Goal: Task Accomplishment & Management: Manage account settings

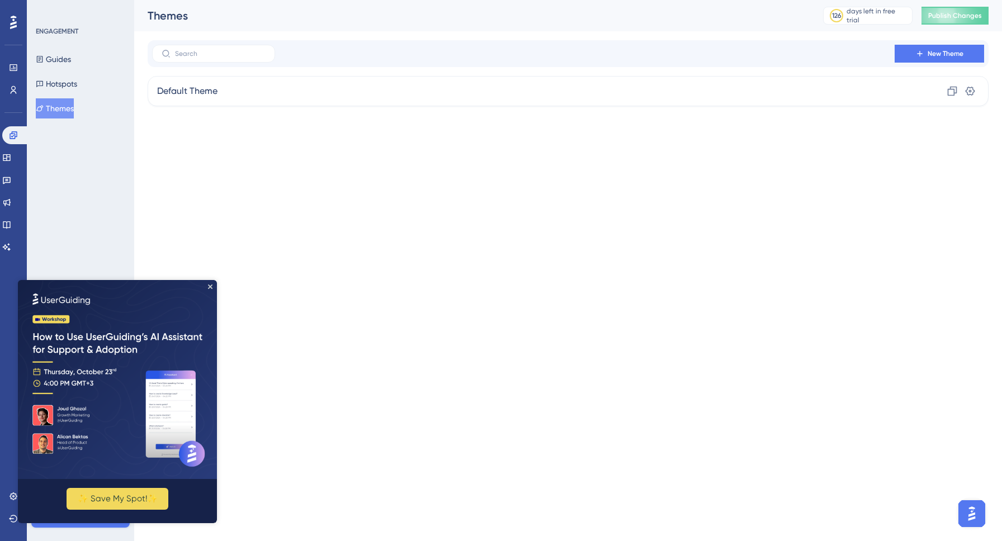
click at [212, 288] on img at bounding box center [117, 379] width 199 height 199
click at [210, 283] on img at bounding box center [117, 379] width 199 height 199
click at [65, 63] on button "Guides" at bounding box center [53, 59] width 35 height 20
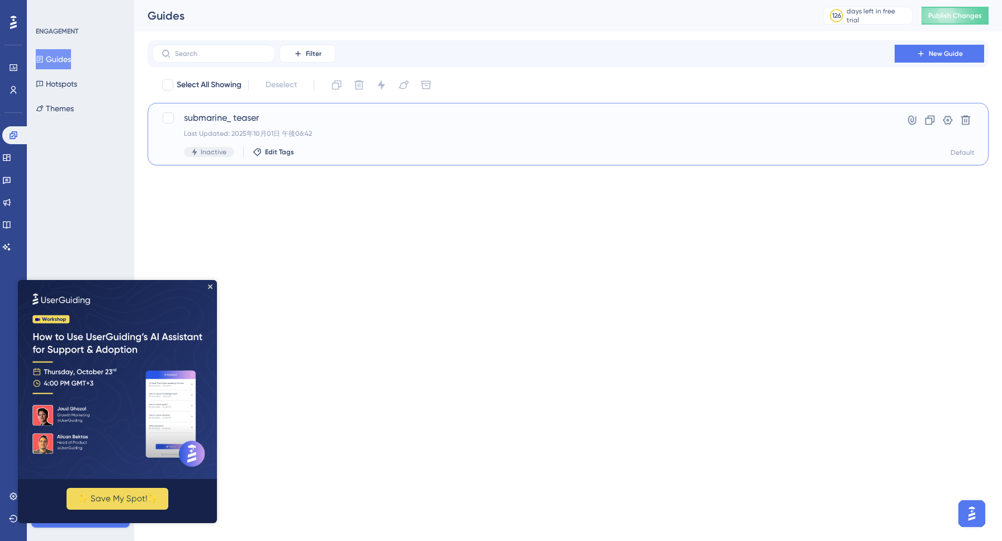
click at [375, 149] on div "Inactive Edit Tags" at bounding box center [523, 152] width 679 height 10
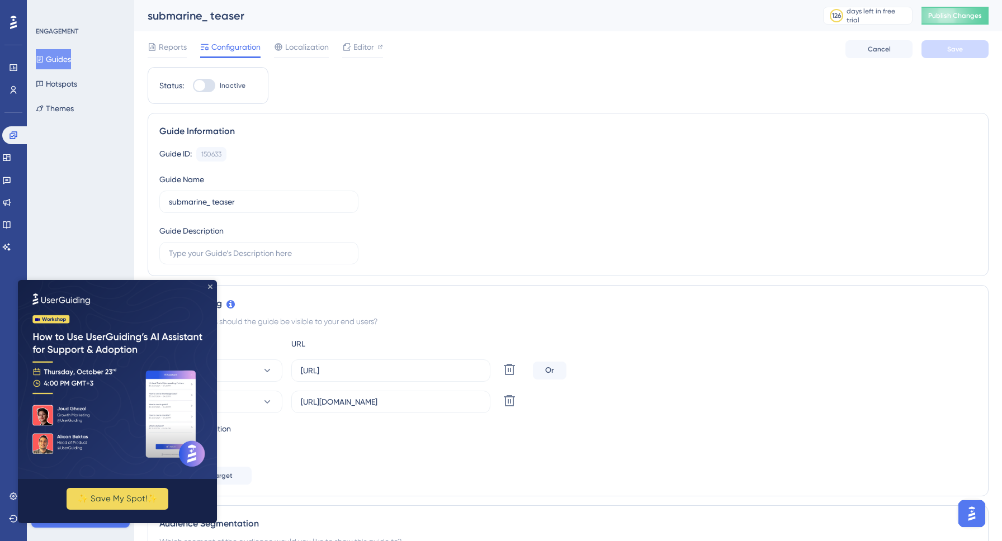
click at [210, 288] on icon "Close Preview" at bounding box center [210, 287] width 4 height 4
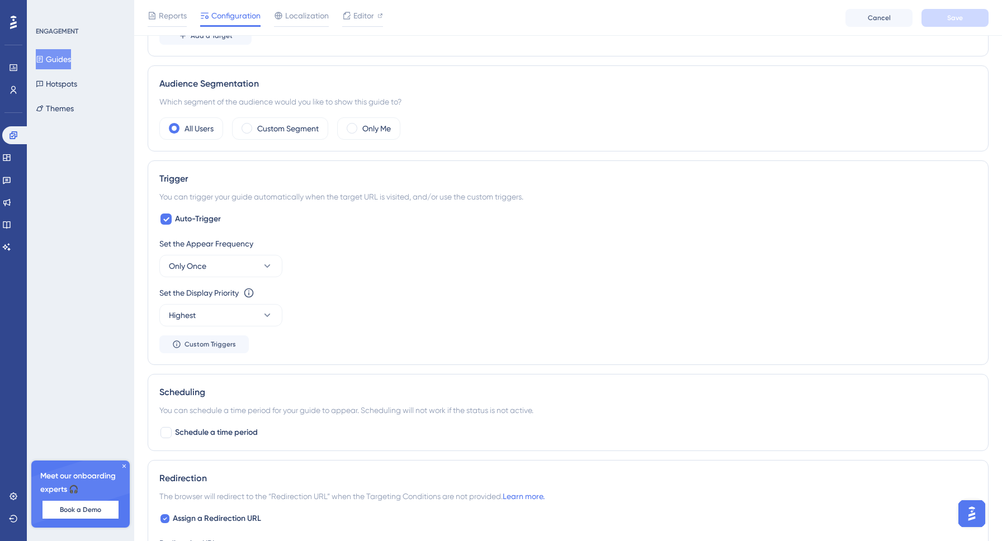
scroll to position [448, 0]
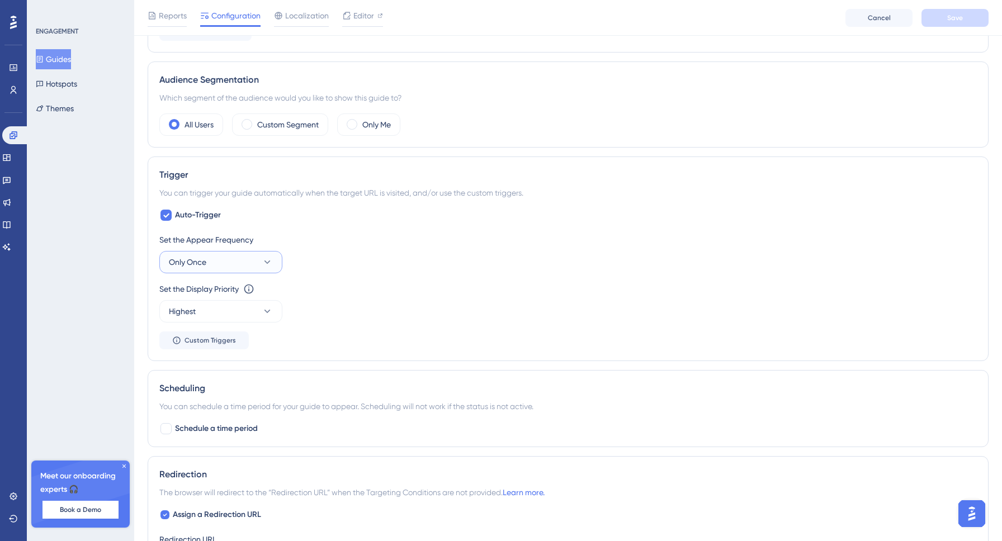
click at [201, 258] on span "Only Once" at bounding box center [187, 262] width 37 height 13
click at [125, 363] on div "ENGAGEMENT Guides Hotspots Themes Meet our onboarding experts 🎧 Book a Demo Upg…" at bounding box center [80, 270] width 107 height 541
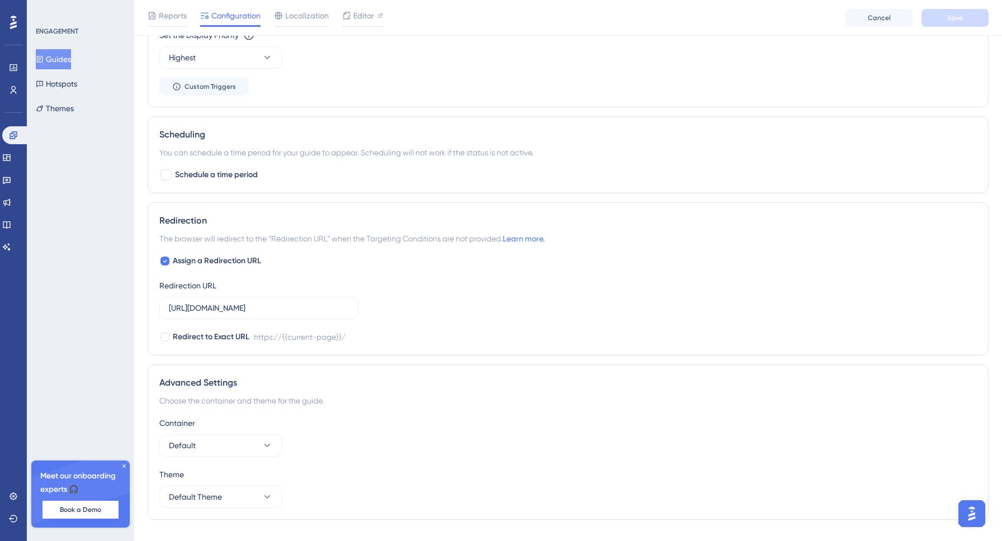
scroll to position [689, 0]
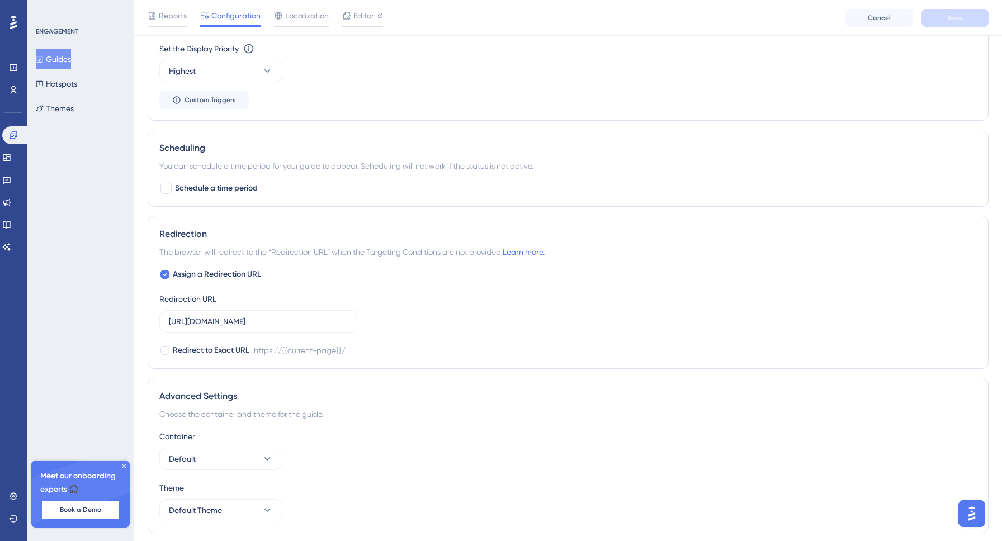
click at [120, 171] on div "ENGAGEMENT Guides Hotspots Themes Meet our onboarding experts 🎧 Book a Demo Upg…" at bounding box center [80, 270] width 107 height 541
click at [355, 60] on div "Set the Display Priority This option will set the display priority between auto…" at bounding box center [567, 62] width 817 height 40
click at [426, 89] on div "Set the Appear Frequency Only Once Set the Display Priority This option will se…" at bounding box center [567, 51] width 817 height 116
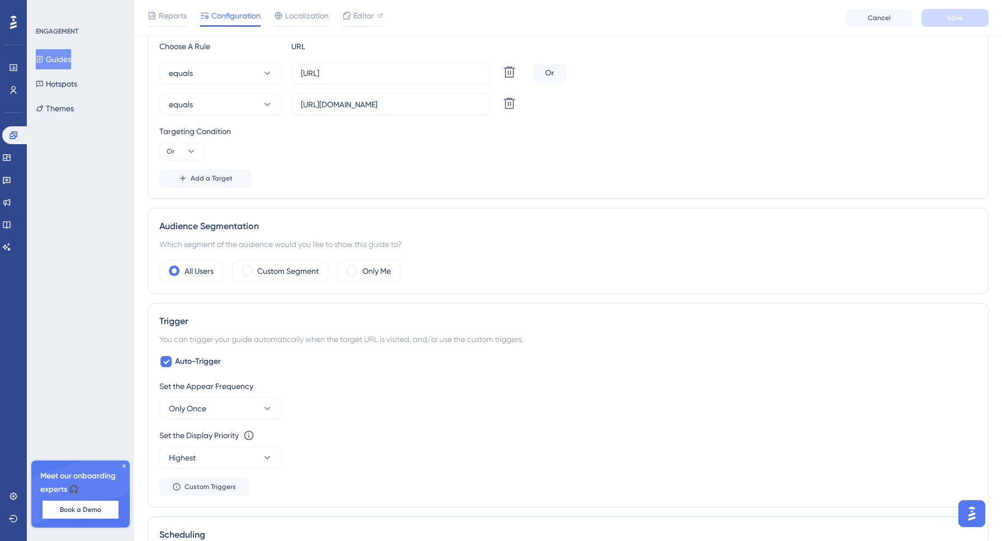
scroll to position [0, 0]
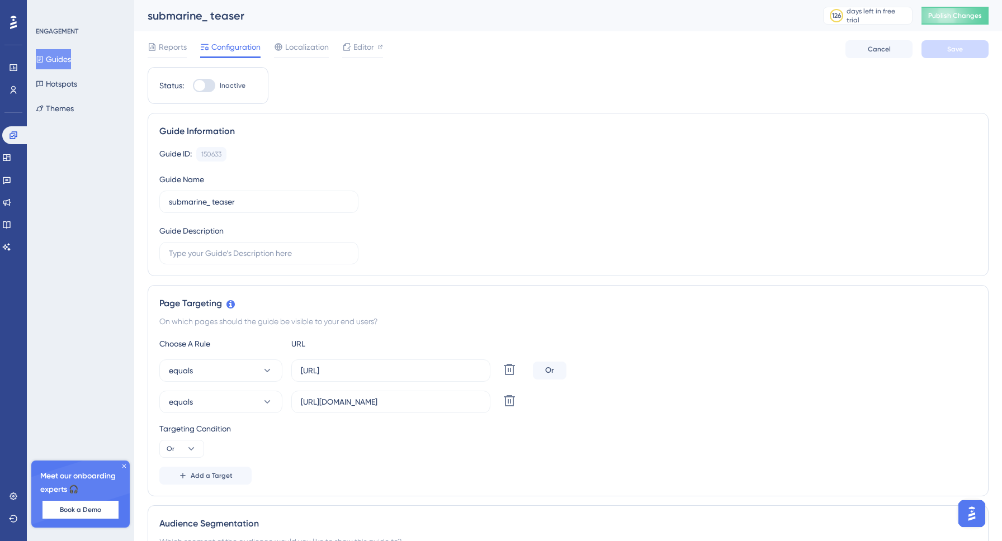
click at [210, 83] on div at bounding box center [204, 85] width 22 height 13
click at [193, 86] on input "Inactive" at bounding box center [192, 86] width 1 height 1
checkbox input "false"
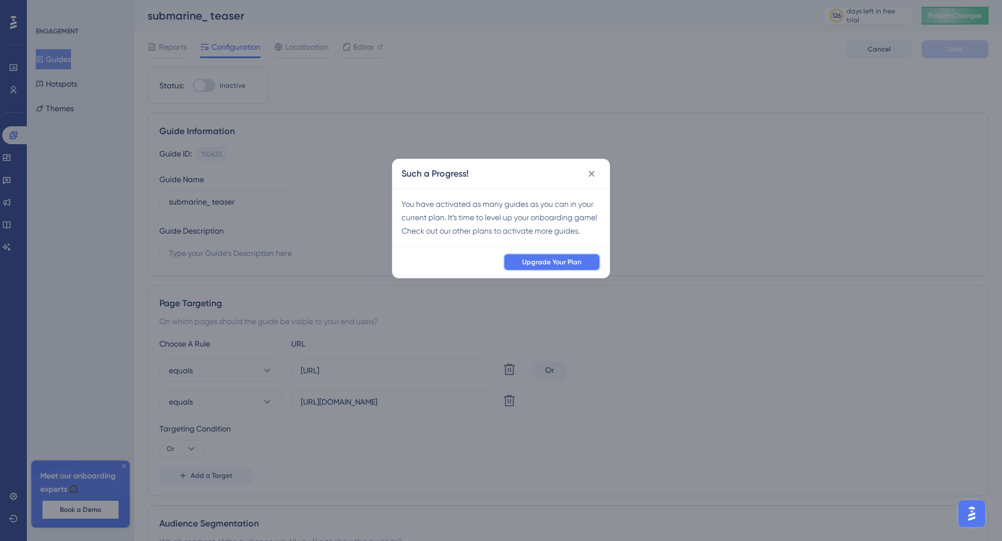
click at [519, 271] on button "Upgrade Your Plan" at bounding box center [551, 262] width 97 height 18
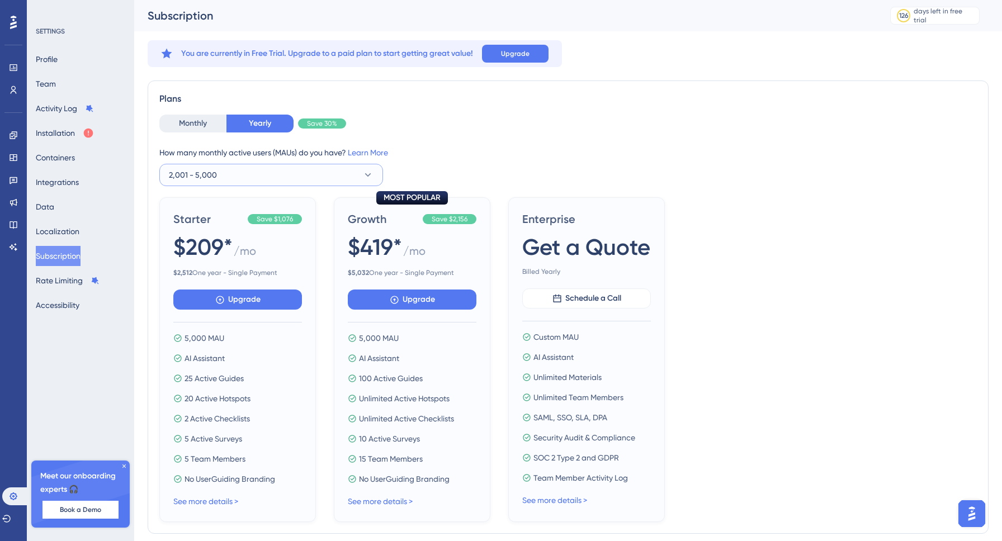
click at [199, 176] on span "2,001 - 5,000" at bounding box center [193, 174] width 48 height 13
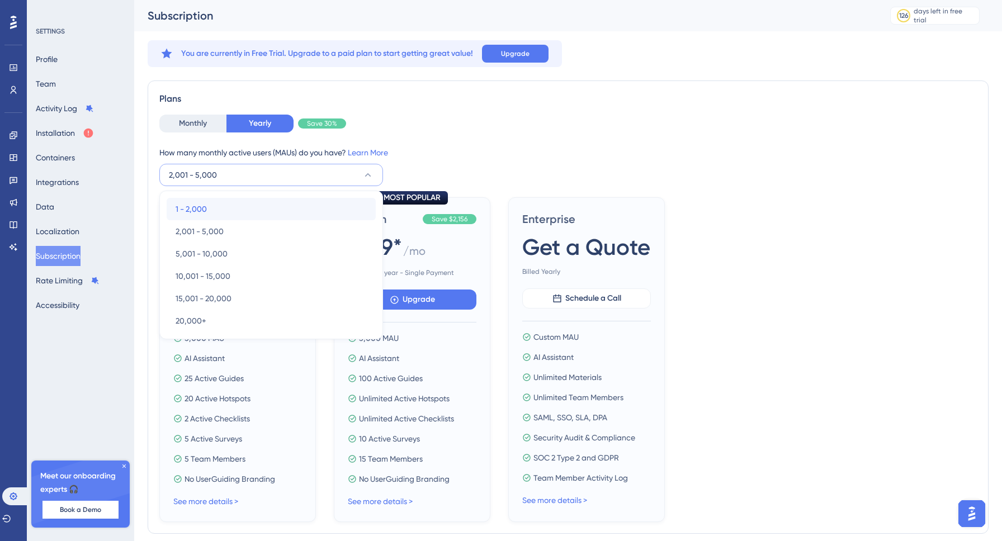
click at [194, 204] on span "1 - 2,000" at bounding box center [191, 208] width 31 height 13
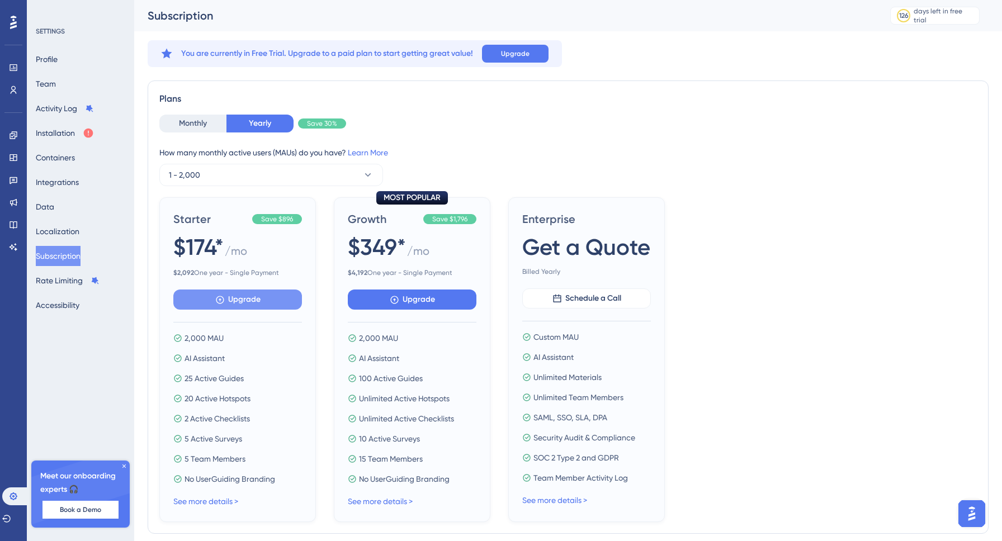
click at [235, 299] on span "Upgrade" at bounding box center [244, 299] width 32 height 13
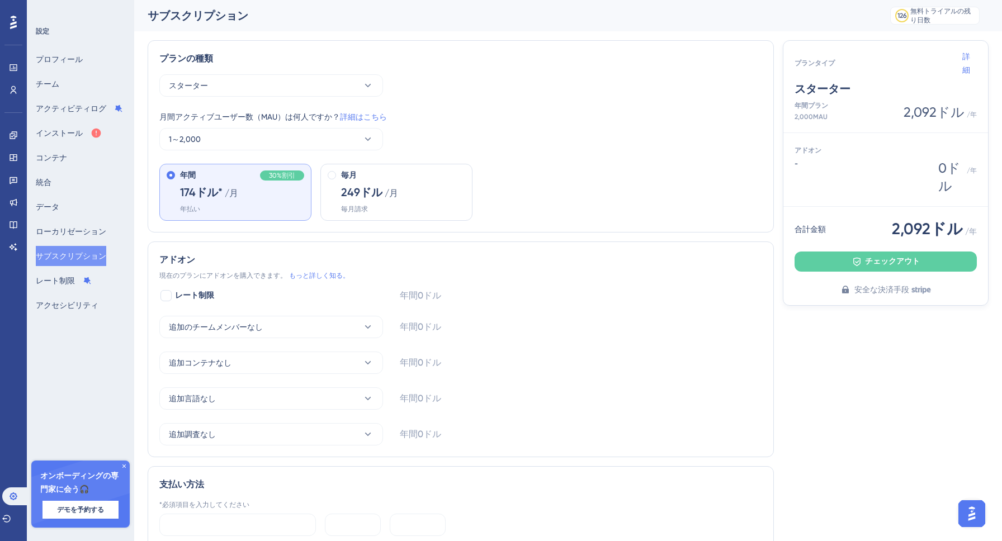
click at [549, 193] on div "年間 30%割引 174ドル* /月 年払い 毎月 249ドル /月 毎月請求" at bounding box center [460, 192] width 603 height 57
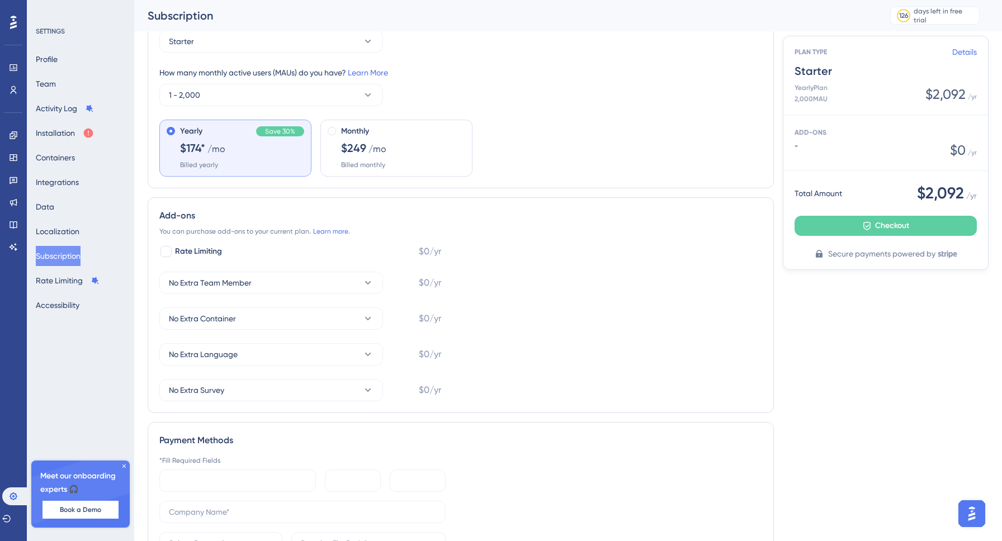
scroll to position [292, 0]
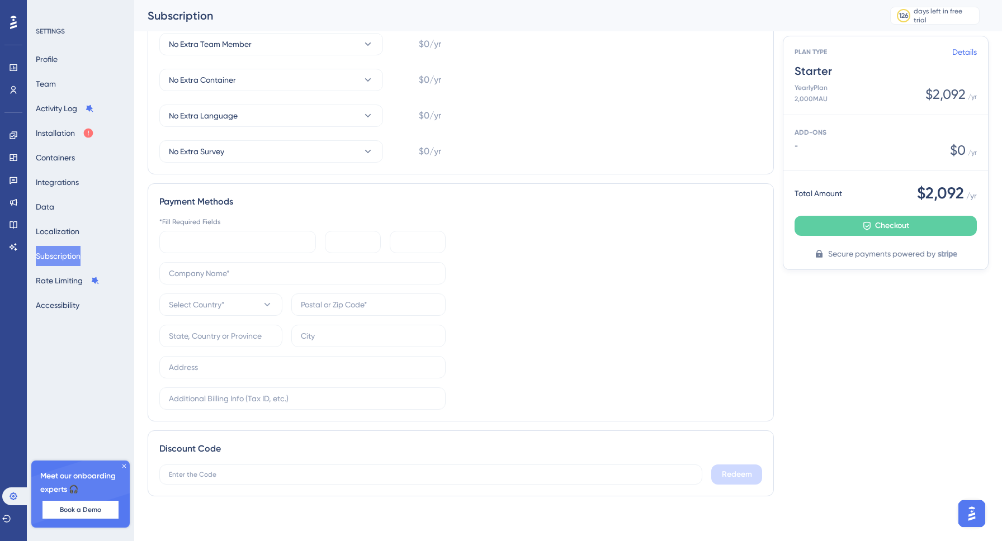
click at [491, 192] on div "Payment Methods *Fill Required Fields Select Country*" at bounding box center [461, 302] width 626 height 238
click at [300, 205] on div "Payment Methods" at bounding box center [460, 201] width 603 height 13
drag, startPoint x: 161, startPoint y: 449, endPoint x: 221, endPoint y: 449, distance: 60.4
click at [221, 449] on div "Discount Code" at bounding box center [460, 448] width 603 height 13
copy div "Discount Code"
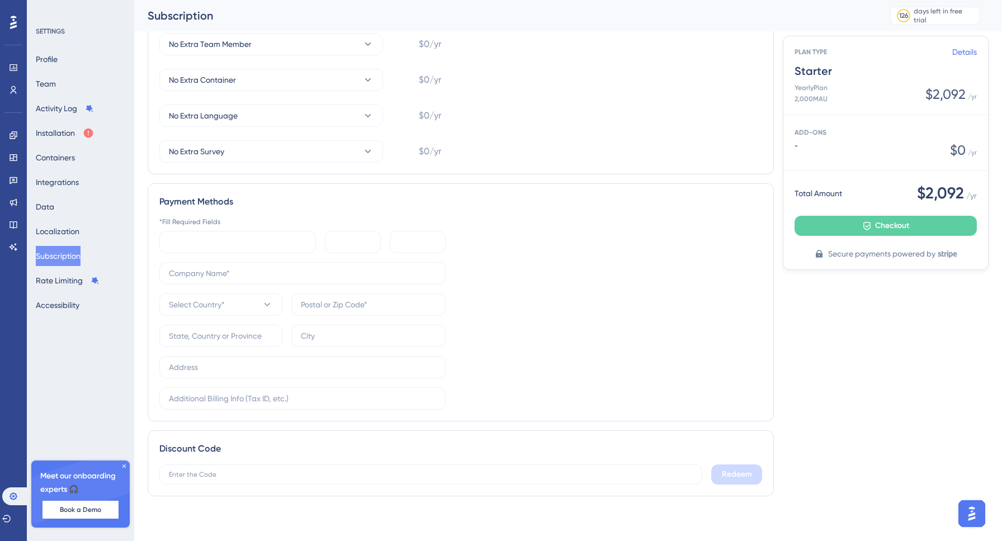
click at [517, 301] on div "*Fill Required Fields Select Country*" at bounding box center [460, 314] width 603 height 192
click at [201, 273] on input "text" at bounding box center [302, 273] width 267 height 12
type input "Nehan inc."
click at [221, 303] on span "Select Country*" at bounding box center [197, 304] width 56 height 13
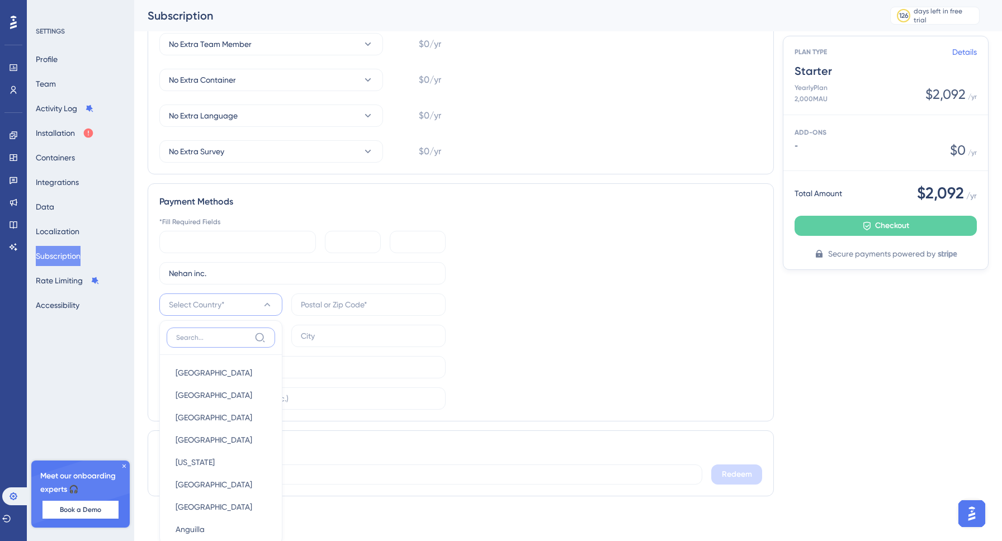
scroll to position [432, 0]
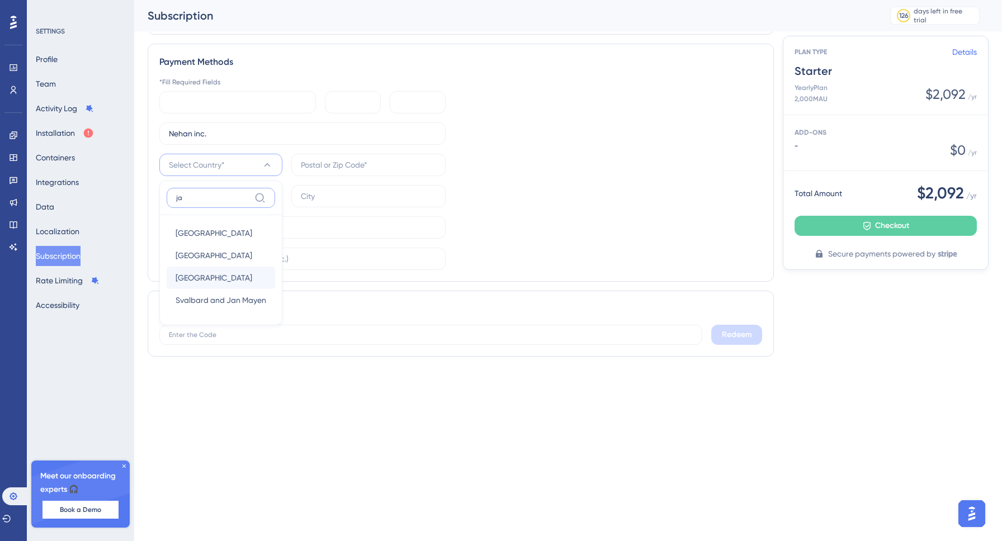
type input "ja"
click at [223, 277] on div "[GEOGRAPHIC_DATA] [GEOGRAPHIC_DATA]" at bounding box center [221, 278] width 91 height 22
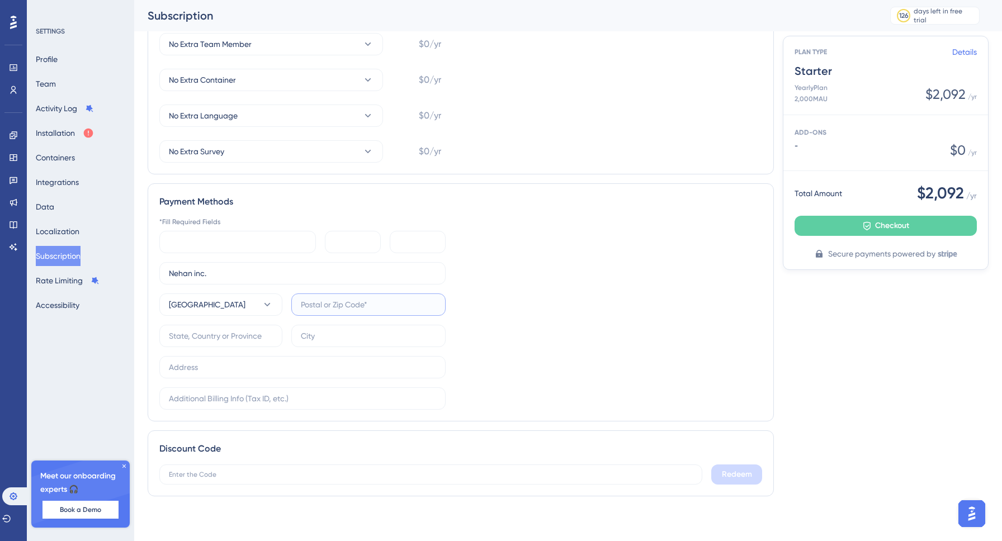
click at [334, 308] on input "text" at bounding box center [368, 305] width 135 height 12
type input "150-0031"
type input "日"
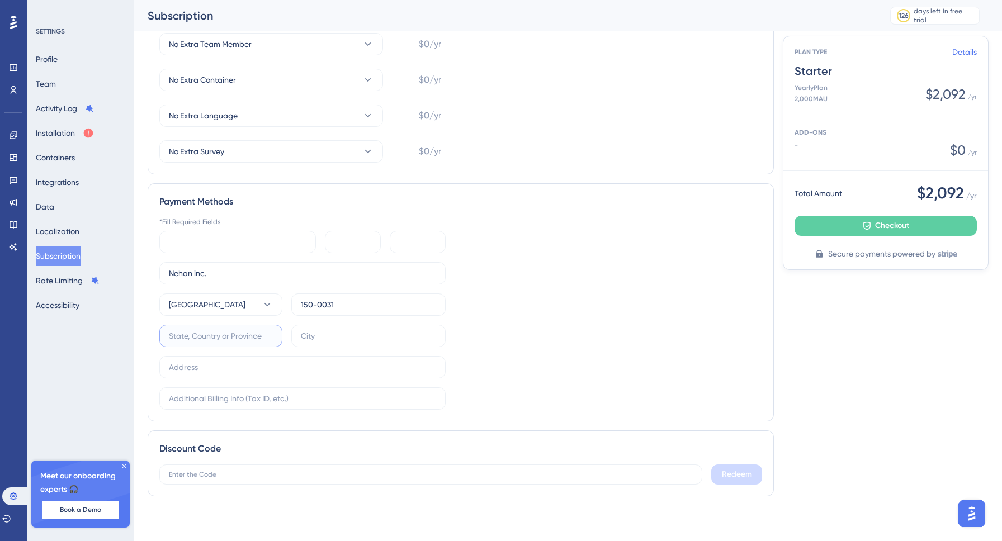
type input "[GEOGRAPHIC_DATA]"
type input "4-17"
click at [319, 307] on input "150-0031" at bounding box center [368, 305] width 135 height 12
click at [238, 334] on input "[GEOGRAPHIC_DATA]" at bounding box center [221, 336] width 104 height 12
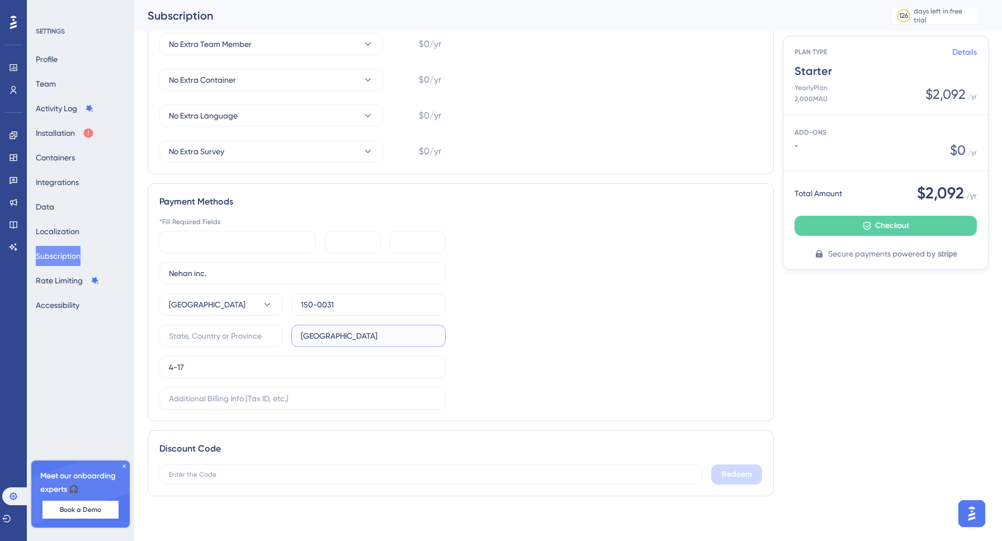
click at [374, 337] on input "[GEOGRAPHIC_DATA]" at bounding box center [368, 336] width 135 height 12
click at [334, 365] on input "4-17" at bounding box center [302, 367] width 267 height 12
click at [334, 338] on input "text" at bounding box center [368, 336] width 135 height 12
type input "Shibuya"
click at [238, 335] on input "text" at bounding box center [221, 336] width 104 height 12
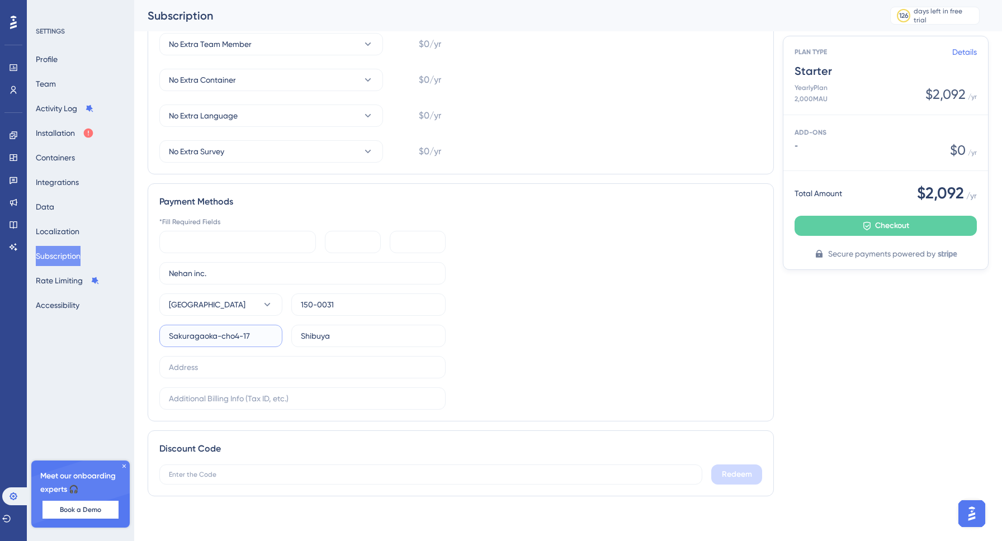
click at [237, 340] on input "Sakuragaoka-cho4-17" at bounding box center [221, 336] width 104 height 12
click at [256, 341] on input "Sakuragaoka-cho" at bounding box center [221, 336] width 104 height 12
type input "Sakuragaoka-cho4-17"
click at [256, 370] on input "text" at bounding box center [302, 367] width 267 height 12
paste input "Sakuragaoka-cho4-17"
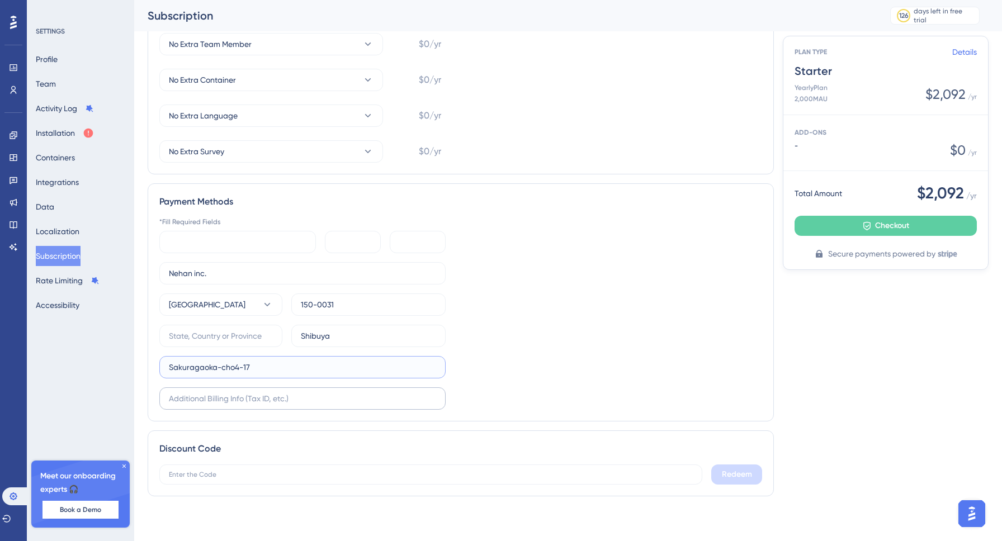
type input "Sakuragaoka-cho4-17"
click at [240, 398] on input "text" at bounding box center [302, 399] width 267 height 12
type input "404"
click at [240, 343] on label at bounding box center [220, 336] width 123 height 22
click at [240, 342] on input "text" at bounding box center [221, 336] width 104 height 12
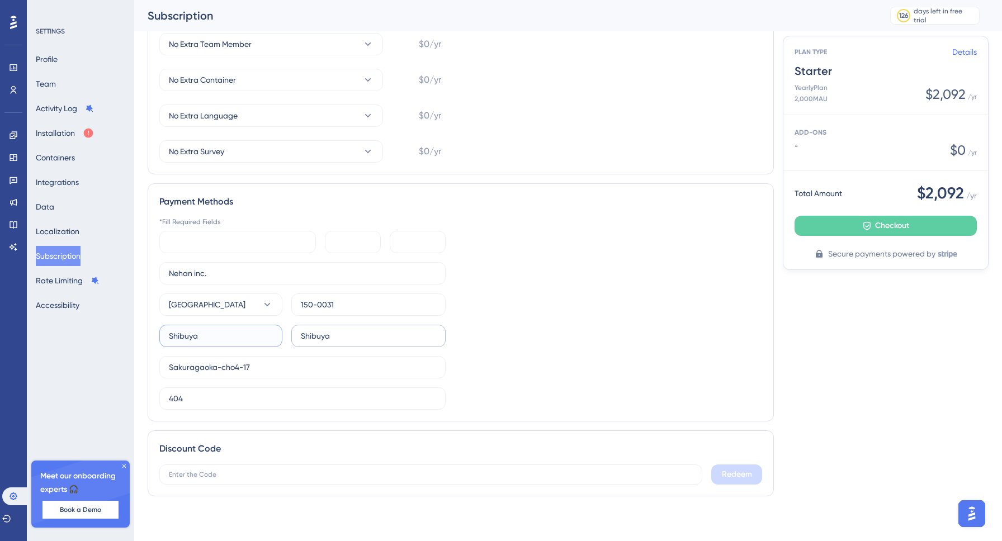
type input "Shibuya"
click at [347, 335] on input "Shibuya" at bounding box center [368, 336] width 135 height 12
type input "[GEOGRAPHIC_DATA]"
click at [554, 323] on div "*Fill Required Fields 日 日 日 Nehan inc. Japan 150-0031 [GEOGRAPHIC_DATA]-cho4-17…" at bounding box center [460, 314] width 603 height 192
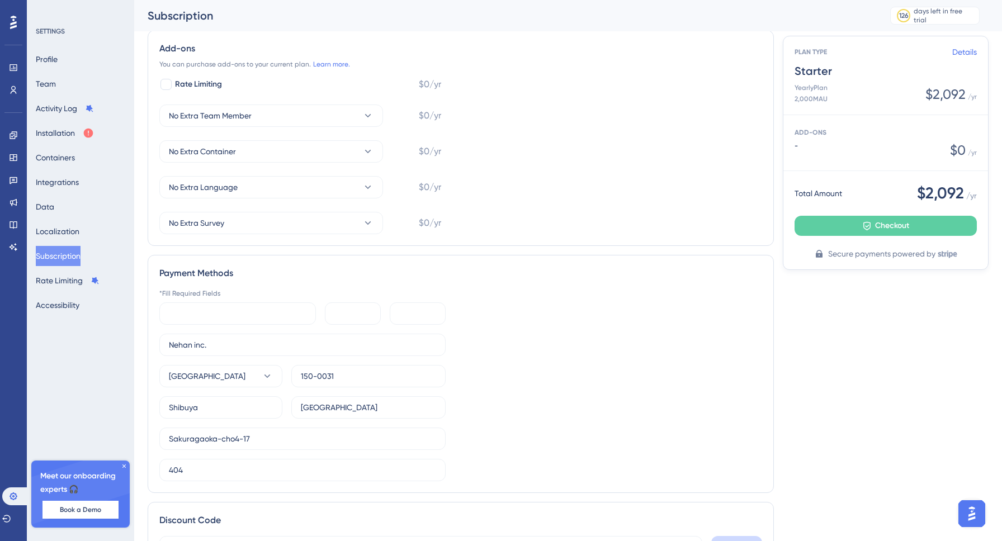
scroll to position [0, 0]
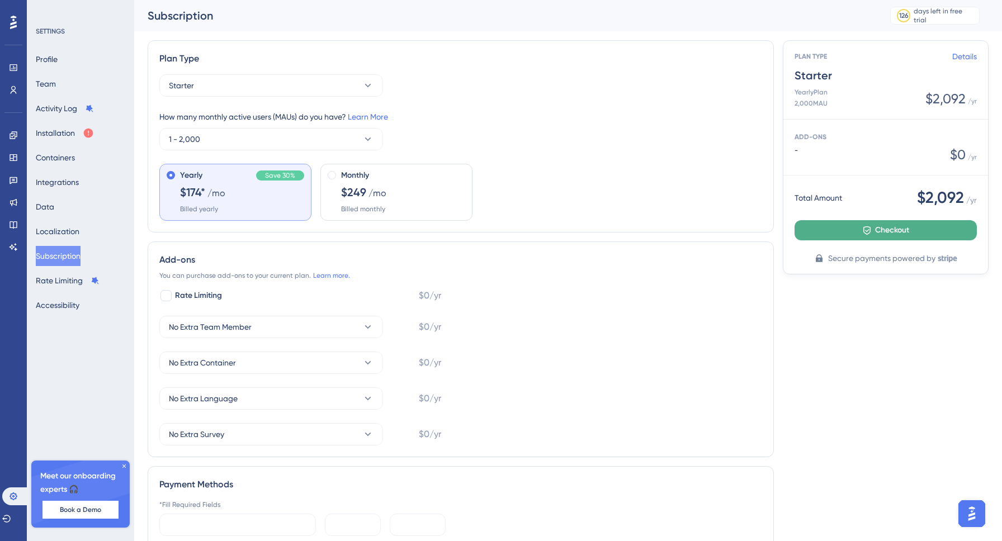
click at [824, 236] on button "Checkout" at bounding box center [886, 230] width 182 height 20
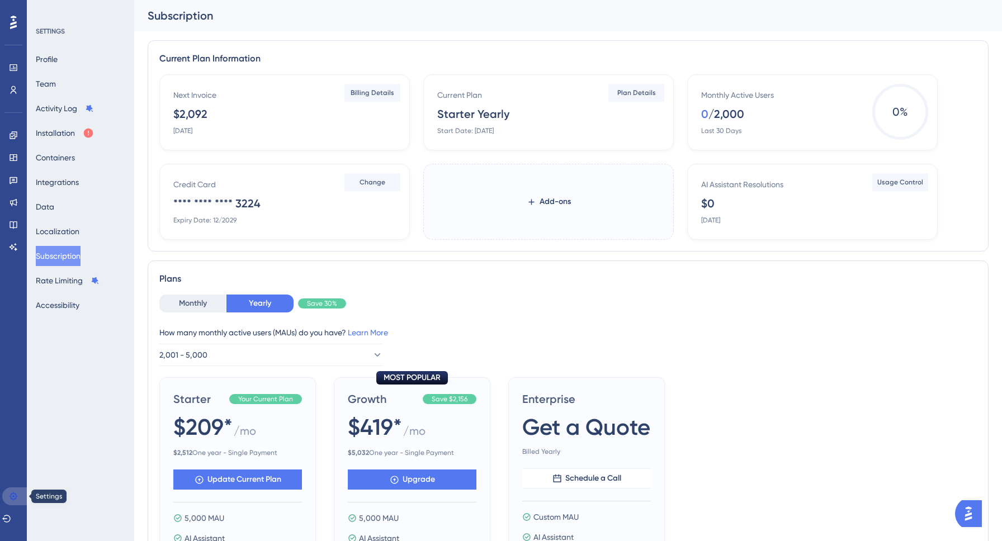
click at [15, 495] on icon at bounding box center [13, 496] width 9 height 9
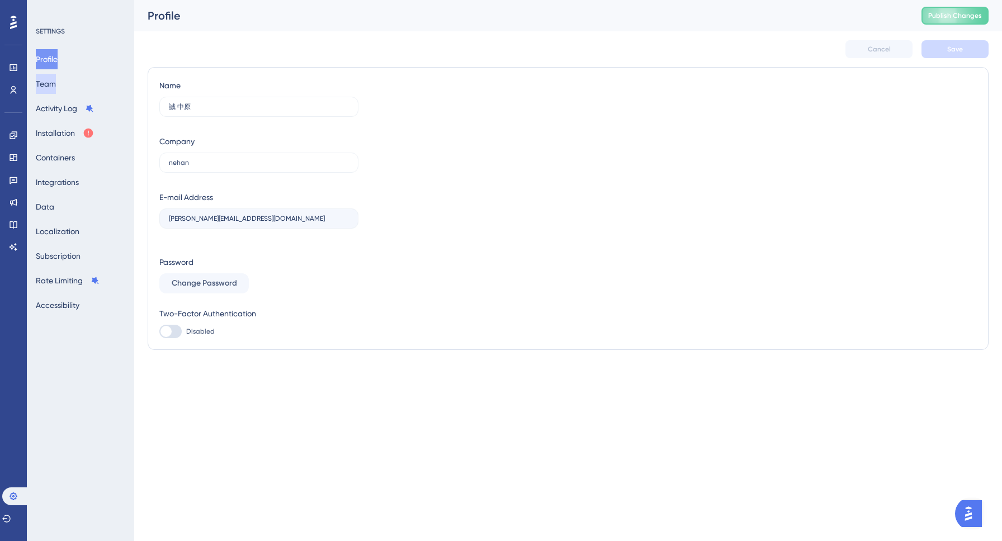
click at [52, 82] on button "Team" at bounding box center [46, 84] width 20 height 20
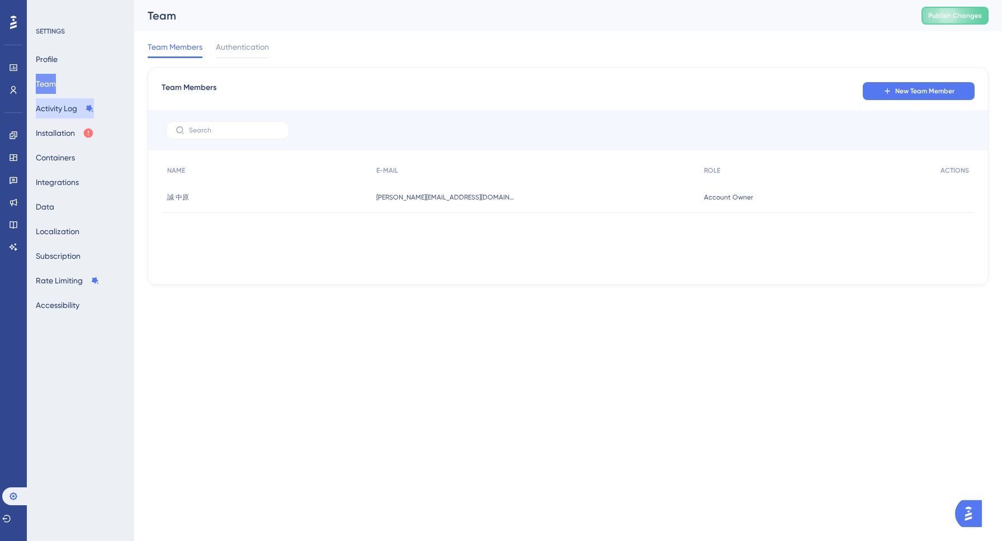
click at [53, 107] on button "Activity Log" at bounding box center [65, 108] width 58 height 20
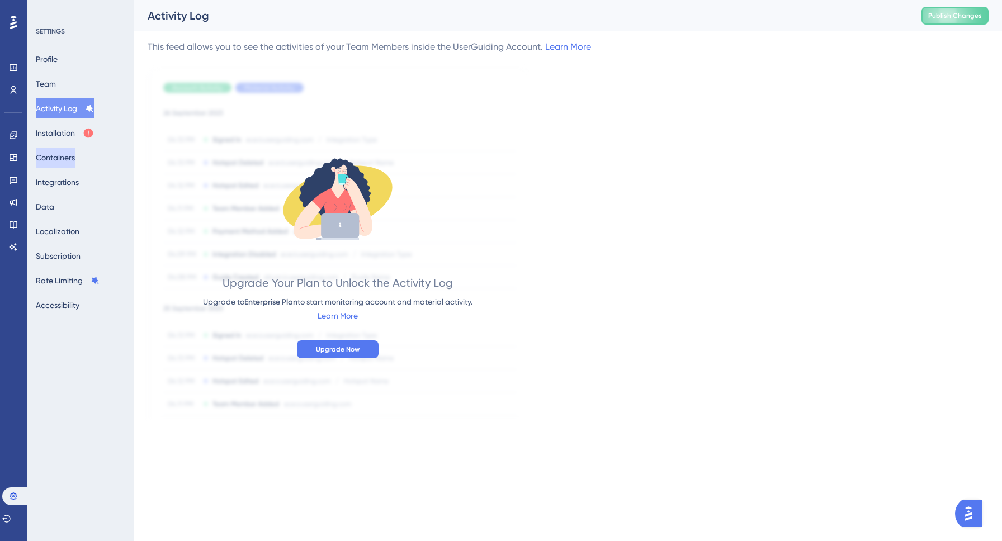
click at [53, 157] on button "Containers" at bounding box center [55, 158] width 39 height 20
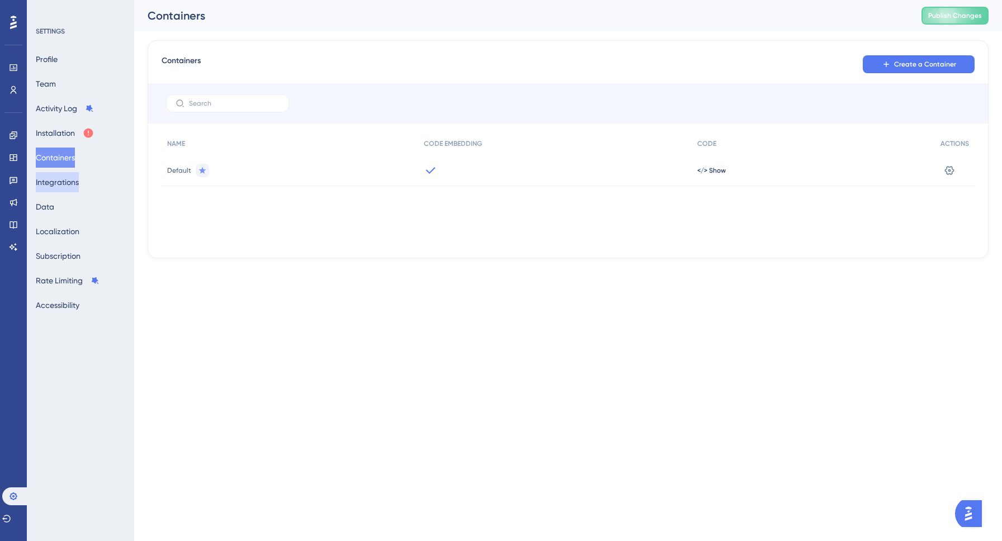
click at [53, 184] on button "Integrations" at bounding box center [57, 182] width 43 height 20
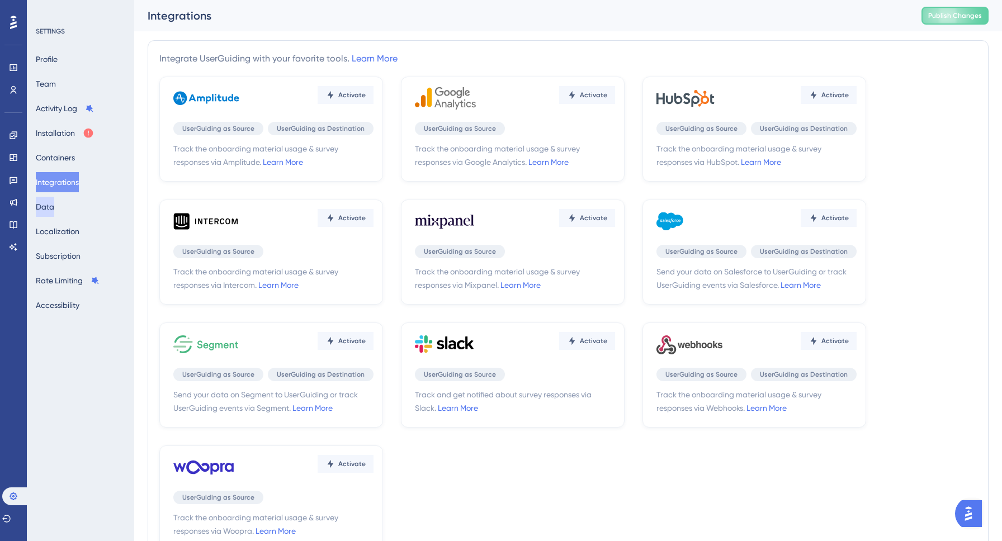
click at [53, 205] on button "Data" at bounding box center [45, 207] width 18 height 20
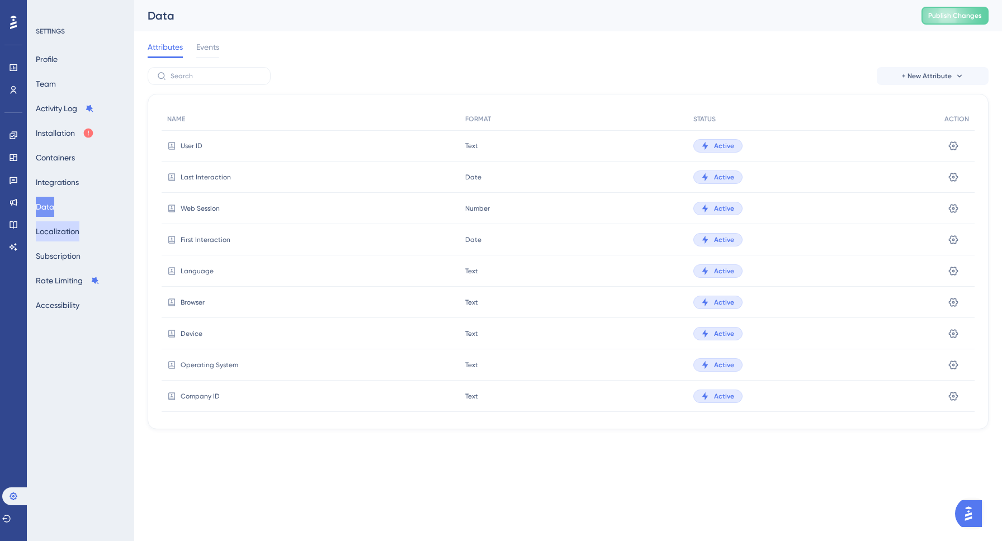
click at [62, 239] on button "Localization" at bounding box center [58, 231] width 44 height 20
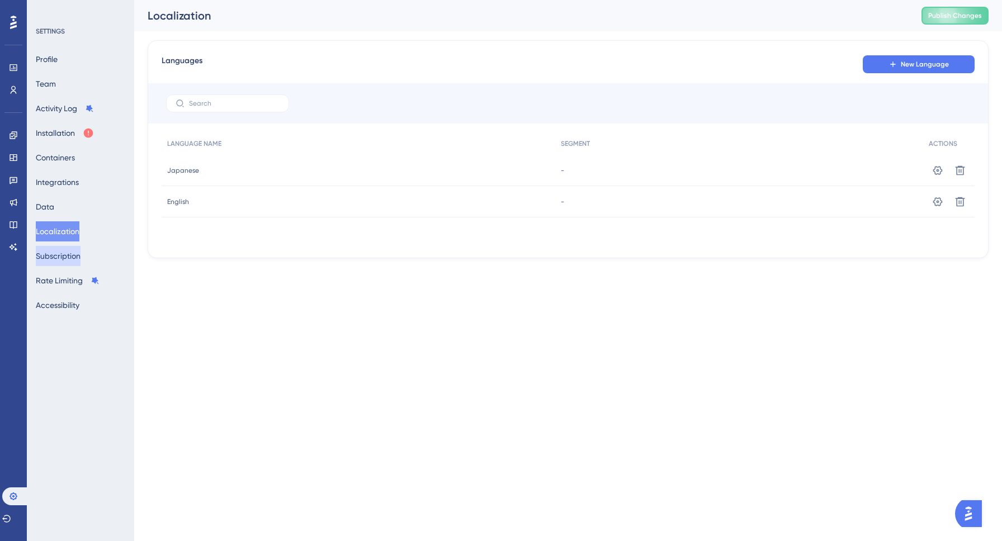
click at [60, 259] on button "Subscription" at bounding box center [58, 256] width 45 height 20
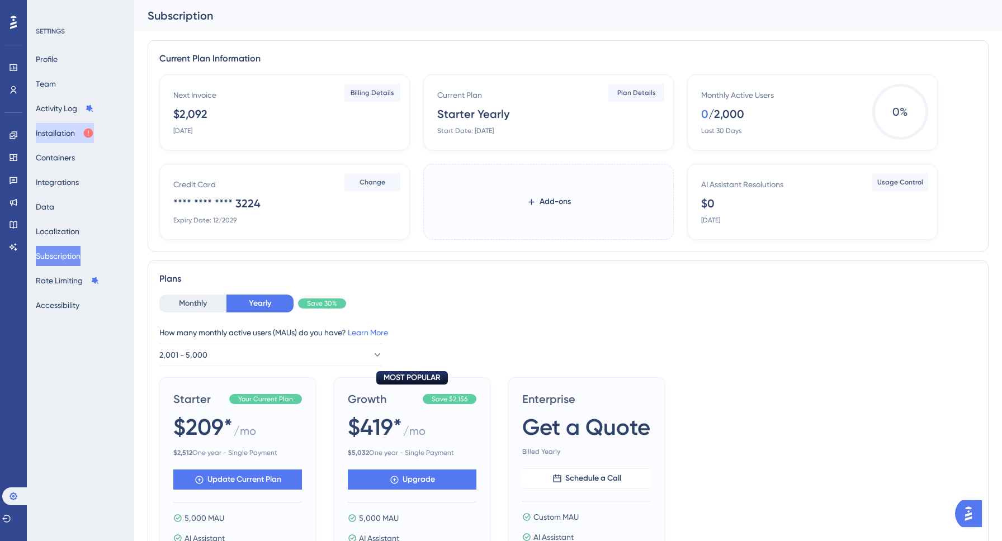
click at [74, 135] on button "Installation" at bounding box center [65, 133] width 58 height 20
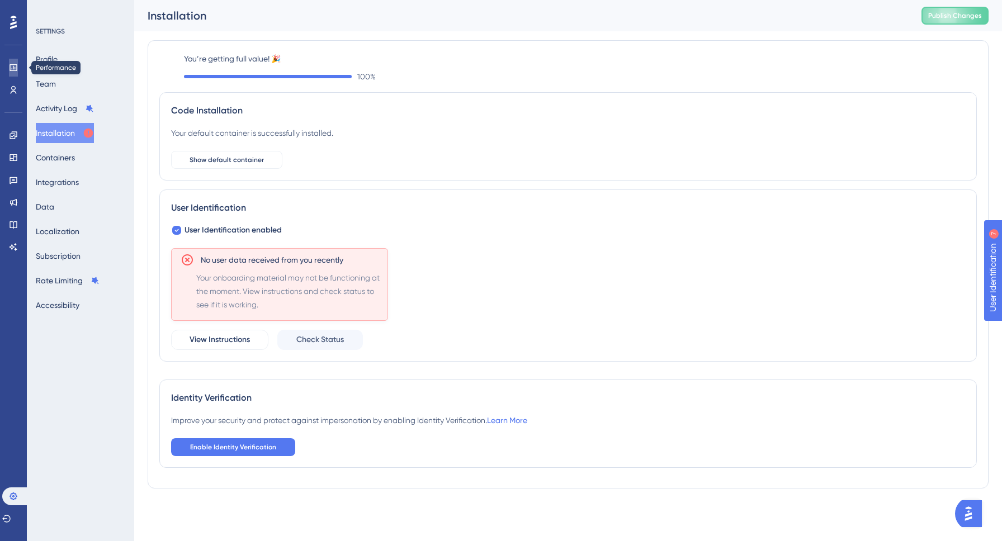
click at [16, 67] on icon at bounding box center [13, 67] width 9 height 9
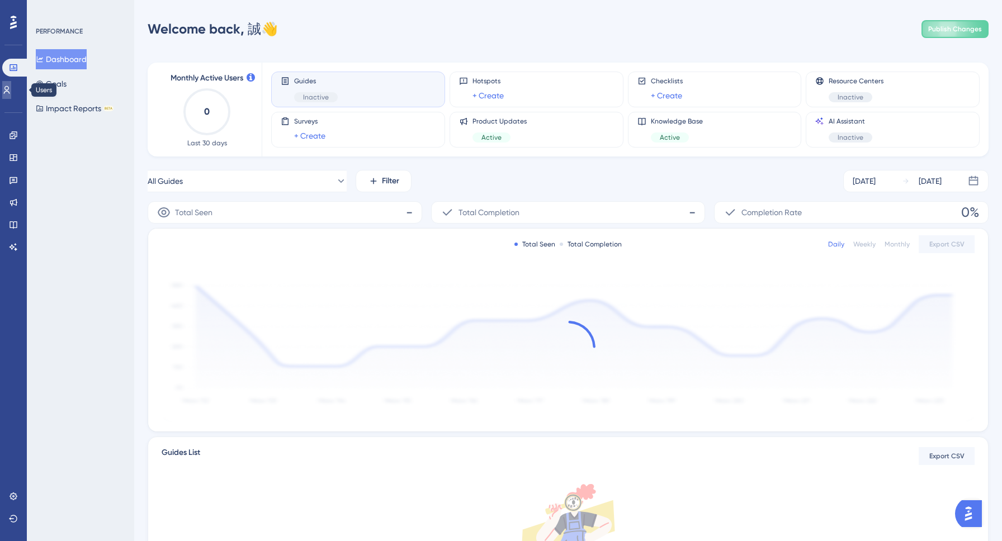
click at [10, 92] on icon at bounding box center [7, 90] width 6 height 8
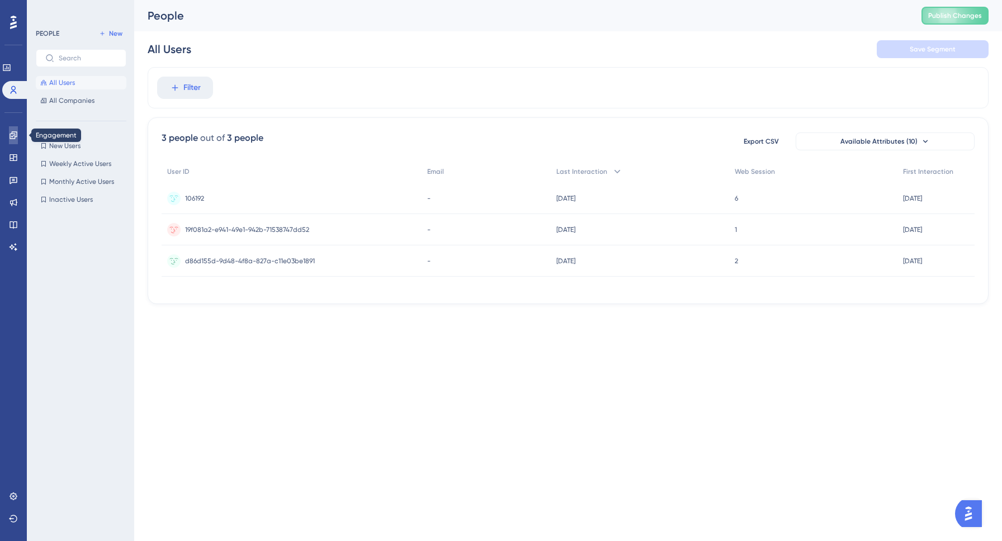
click at [14, 134] on icon at bounding box center [13, 134] width 7 height 7
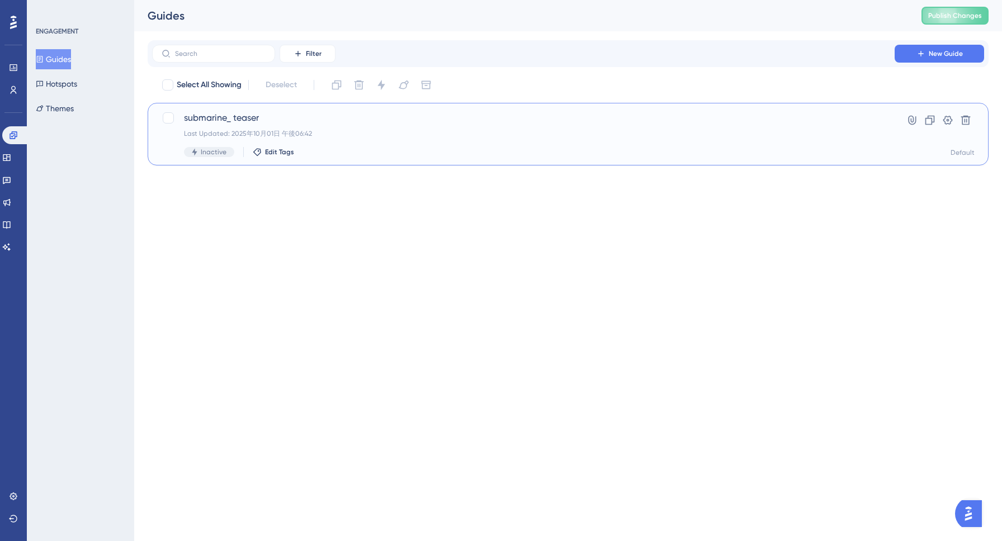
click at [240, 121] on span "submarine_ teaser" at bounding box center [523, 117] width 679 height 13
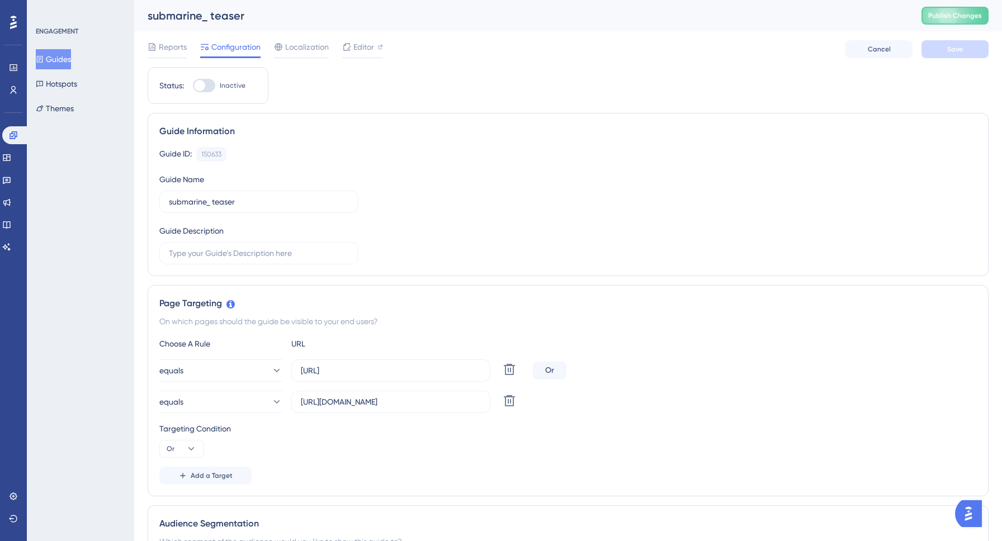
click at [210, 92] on div at bounding box center [204, 85] width 22 height 13
click at [193, 86] on input "Inactive" at bounding box center [192, 86] width 1 height 1
click at [198, 87] on div at bounding box center [204, 85] width 22 height 13
click at [193, 86] on input "Active" at bounding box center [192, 86] width 1 height 1
click at [209, 88] on div at bounding box center [204, 85] width 22 height 13
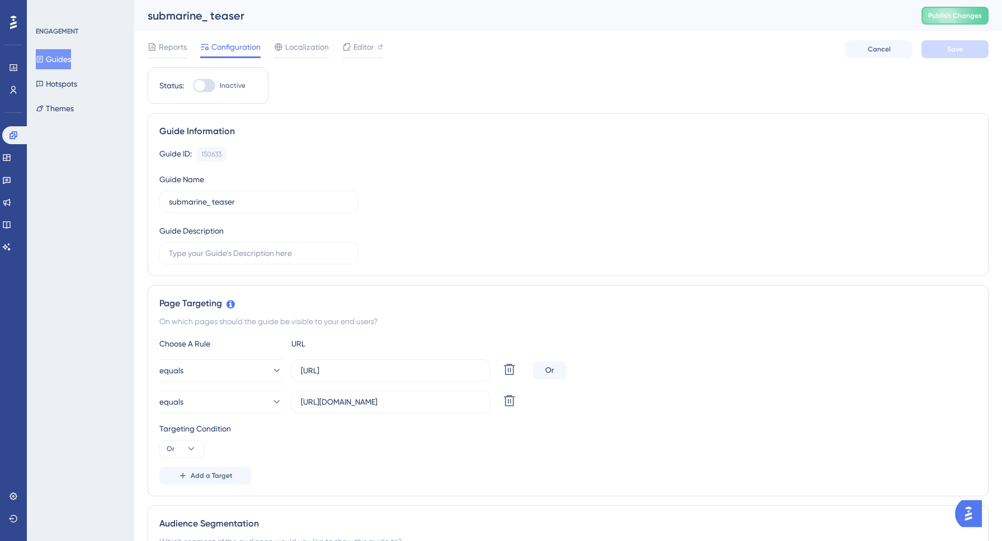
click at [193, 86] on input "Inactive" at bounding box center [192, 86] width 1 height 1
checkbox input "true"
click at [962, 53] on span "Save" at bounding box center [955, 49] width 16 height 9
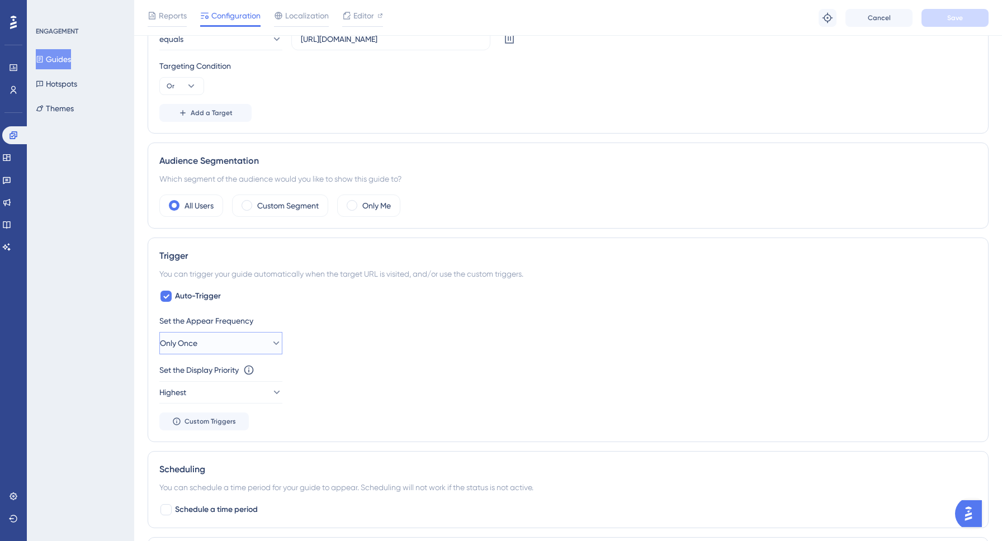
click at [181, 351] on button "Only Once" at bounding box center [220, 343] width 123 height 22
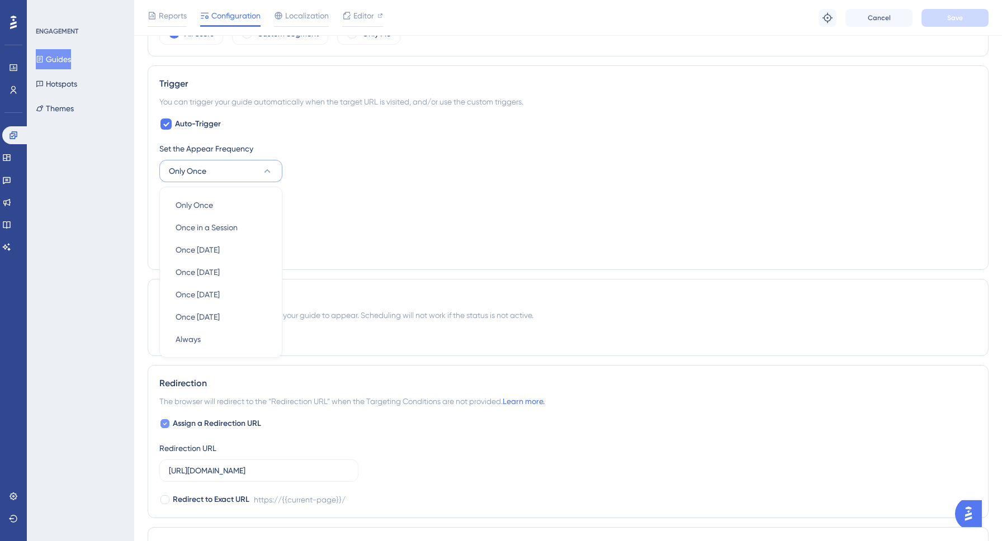
click at [163, 426] on icon at bounding box center [165, 423] width 4 height 9
checkbox input "false"
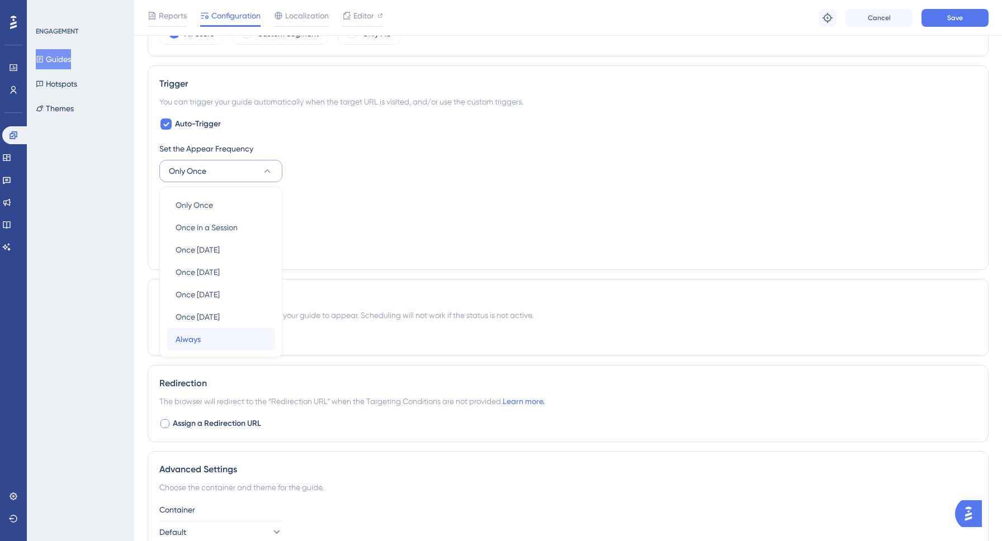
click at [179, 330] on div "Always Always" at bounding box center [221, 339] width 91 height 22
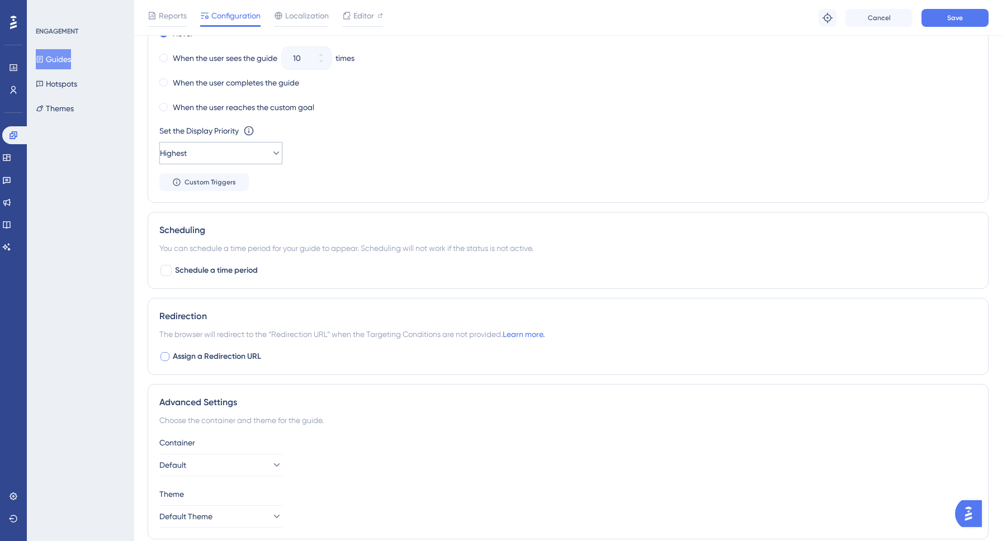
scroll to position [766, 0]
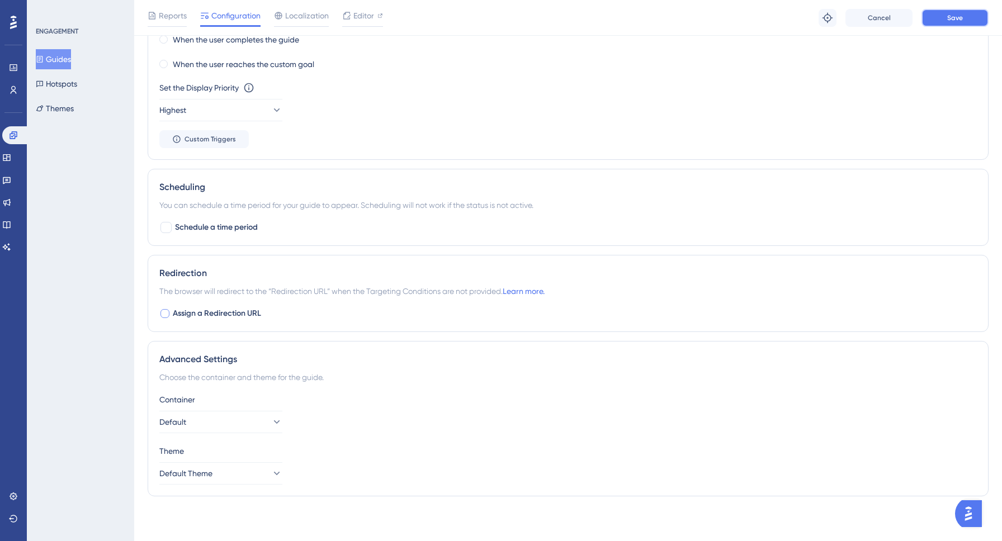
click at [957, 22] on button "Save" at bounding box center [954, 18] width 67 height 18
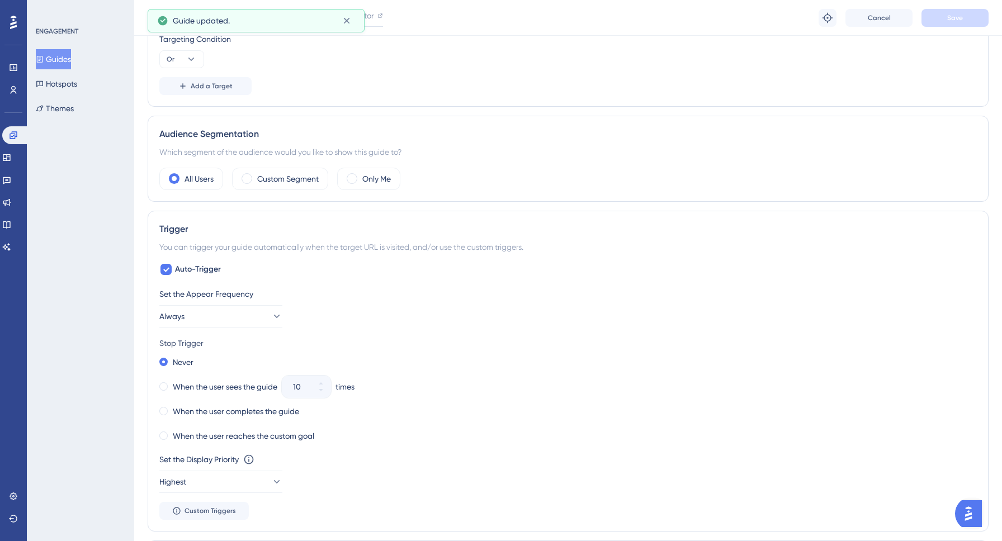
scroll to position [0, 0]
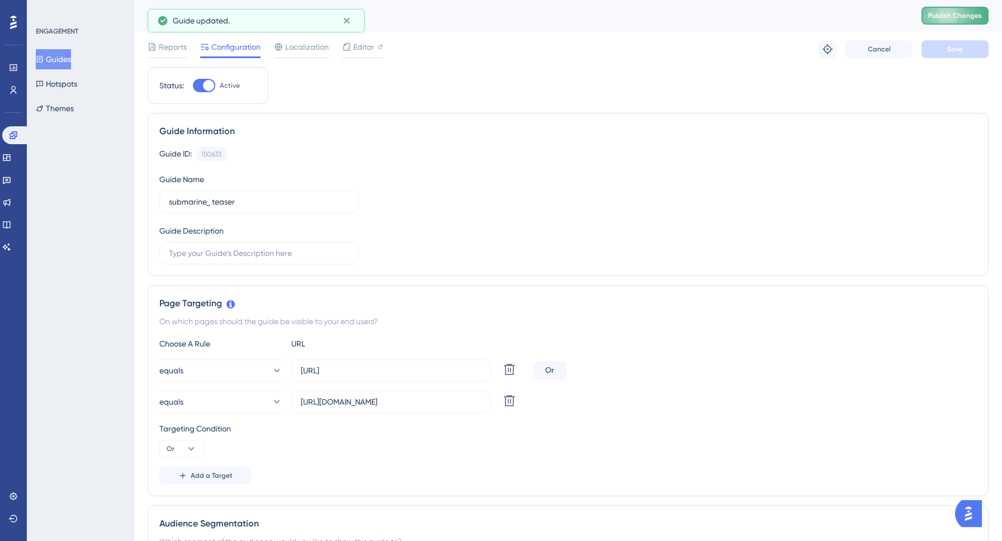
click at [941, 18] on span "Publish Changes" at bounding box center [955, 15] width 54 height 9
click at [285, 46] on div "Localization" at bounding box center [301, 46] width 55 height 13
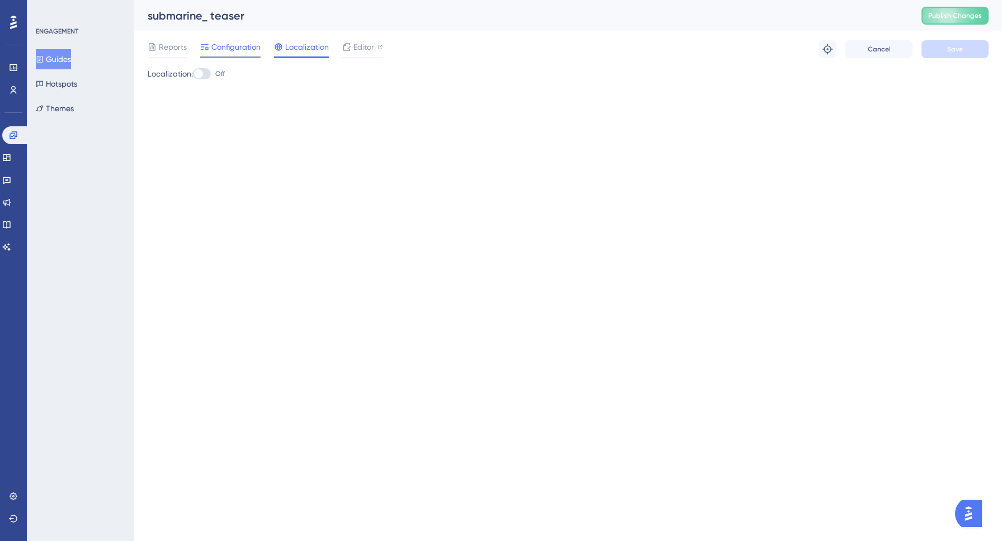
click at [240, 54] on div "Configuration" at bounding box center [230, 49] width 60 height 18
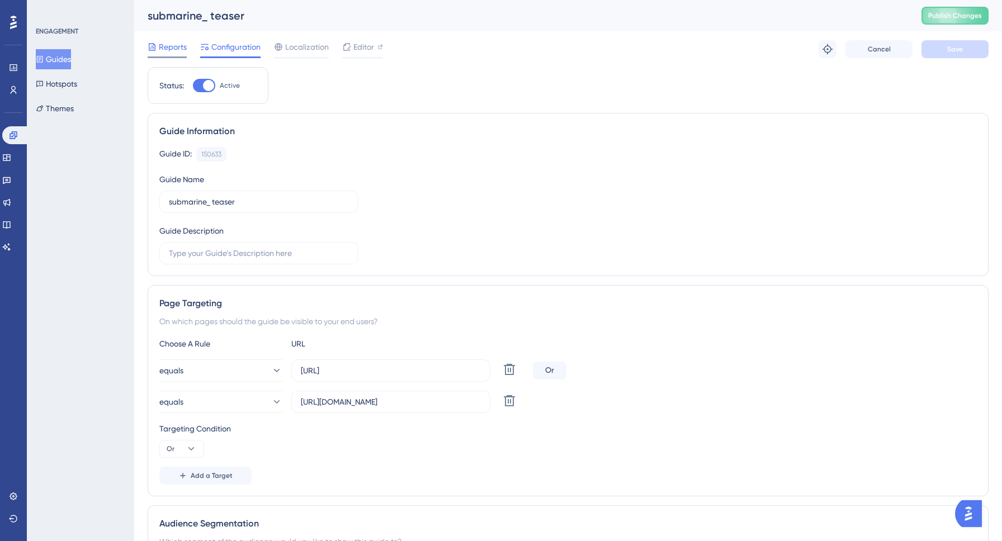
click at [176, 54] on div "Reports" at bounding box center [167, 49] width 39 height 18
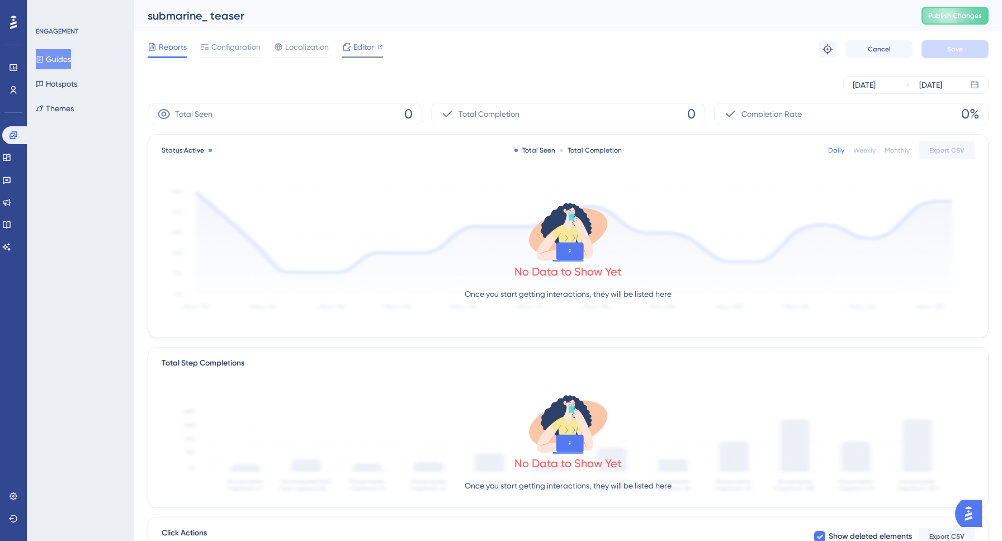
click at [357, 47] on span "Editor" at bounding box center [363, 46] width 21 height 13
click at [15, 503] on link at bounding box center [13, 497] width 9 height 18
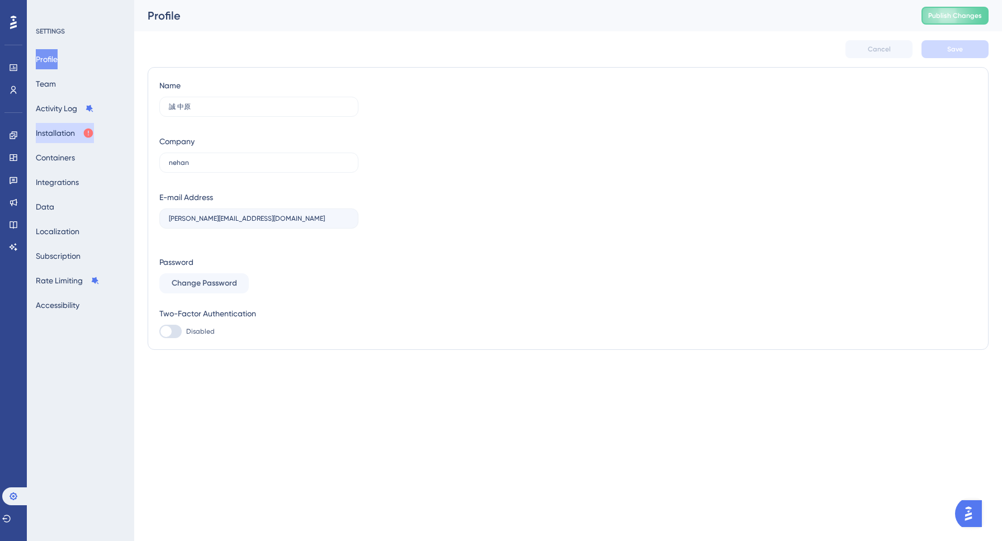
click at [79, 125] on button "Installation" at bounding box center [65, 133] width 58 height 20
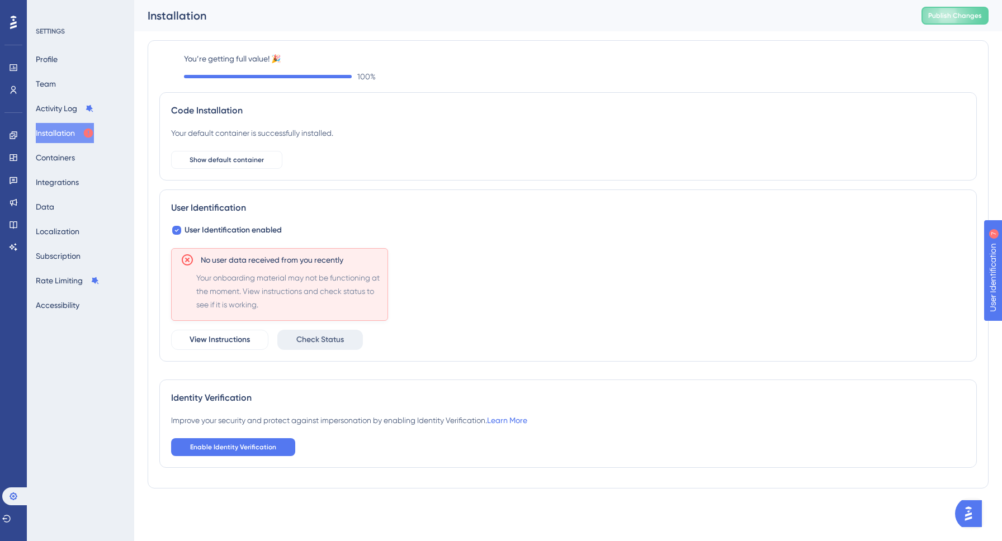
click at [306, 330] on button "Check Status" at bounding box center [320, 340] width 86 height 20
click at [231, 336] on span "View Instructions" at bounding box center [220, 339] width 60 height 13
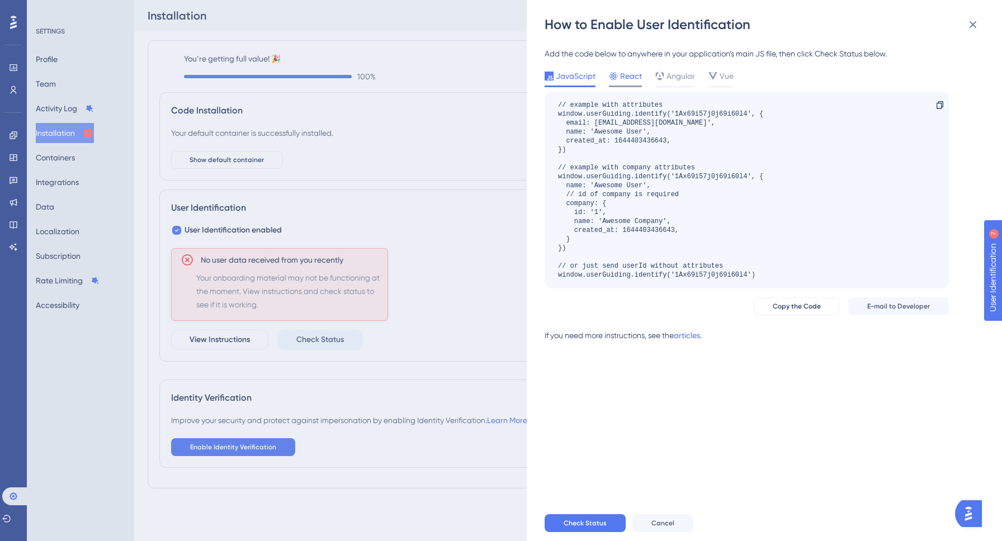
click at [628, 76] on span "React" at bounding box center [631, 75] width 22 height 13
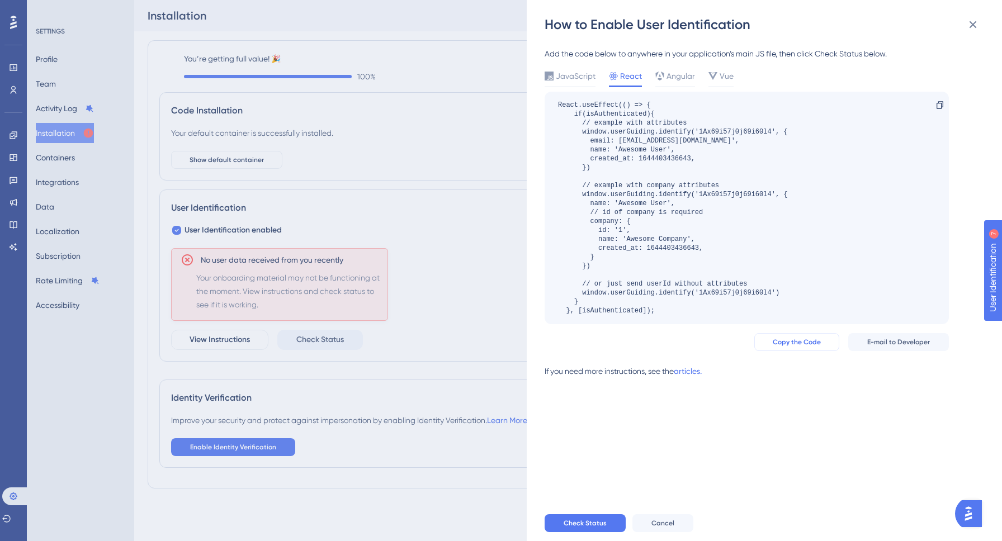
click at [790, 347] on button "Copy the Code" at bounding box center [796, 342] width 85 height 18
click at [573, 78] on span "JavaScript" at bounding box center [576, 75] width 40 height 13
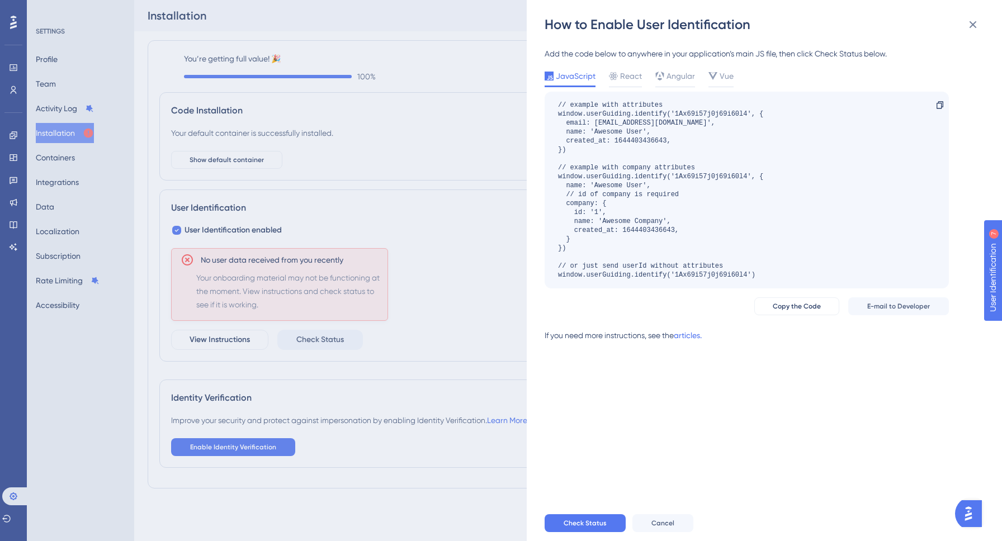
click at [649, 523] on button "Cancel" at bounding box center [662, 523] width 61 height 18
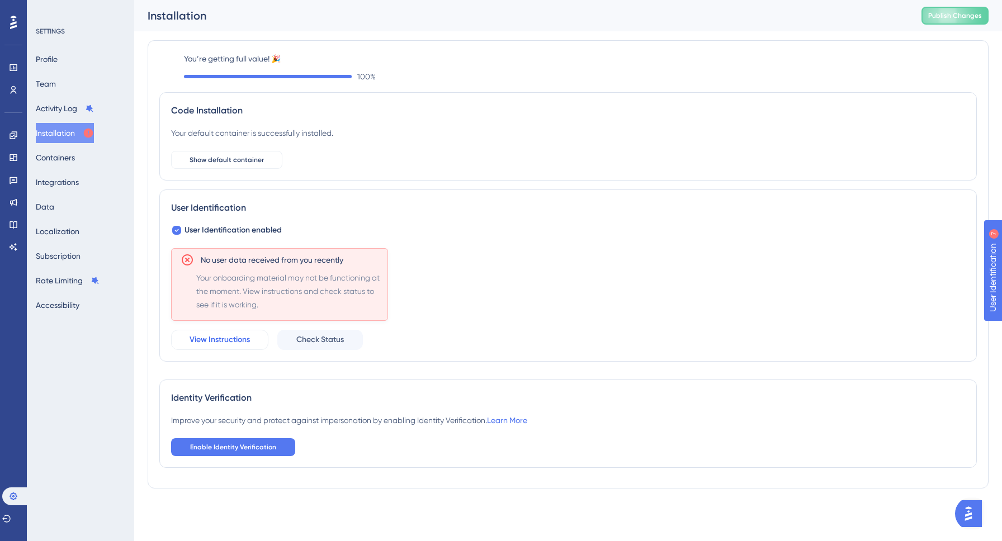
click at [235, 342] on span "View Instructions" at bounding box center [220, 339] width 60 height 13
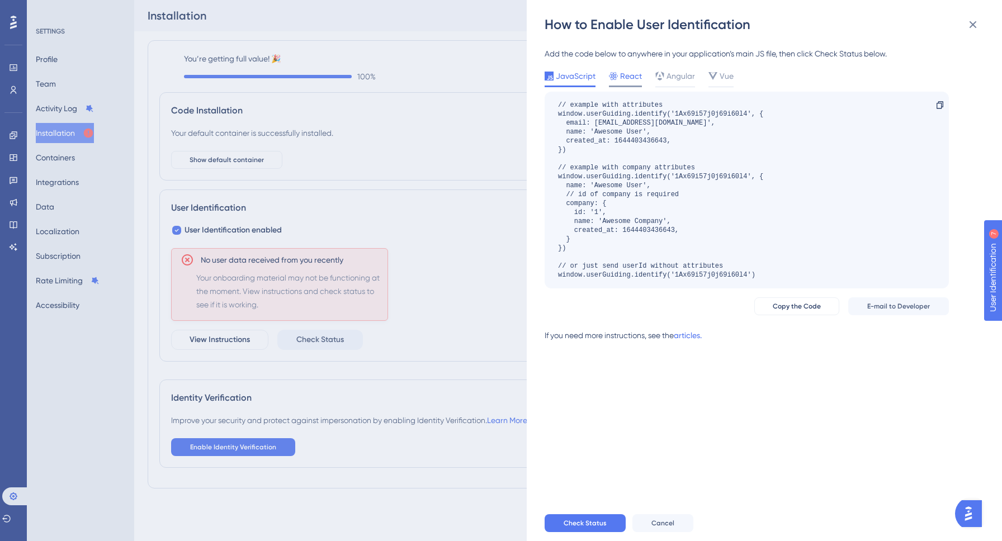
click at [627, 75] on span "React" at bounding box center [631, 75] width 22 height 13
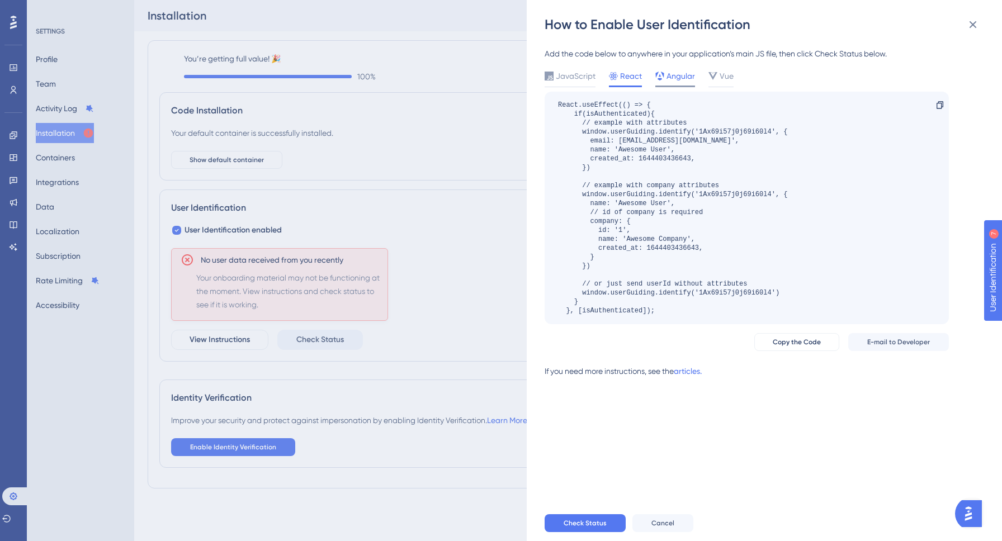
click at [672, 78] on span "Angular" at bounding box center [681, 75] width 29 height 13
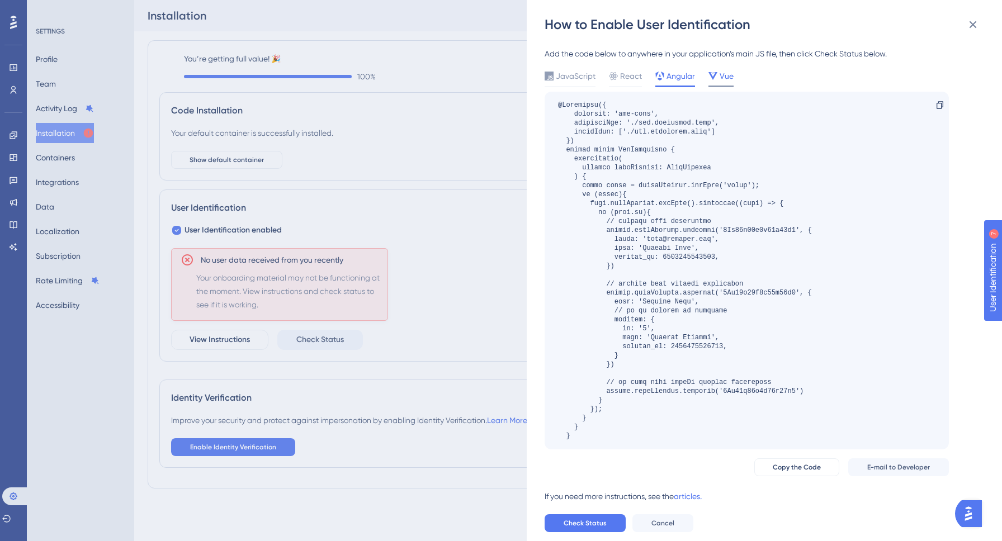
click at [713, 77] on icon at bounding box center [712, 76] width 9 height 9
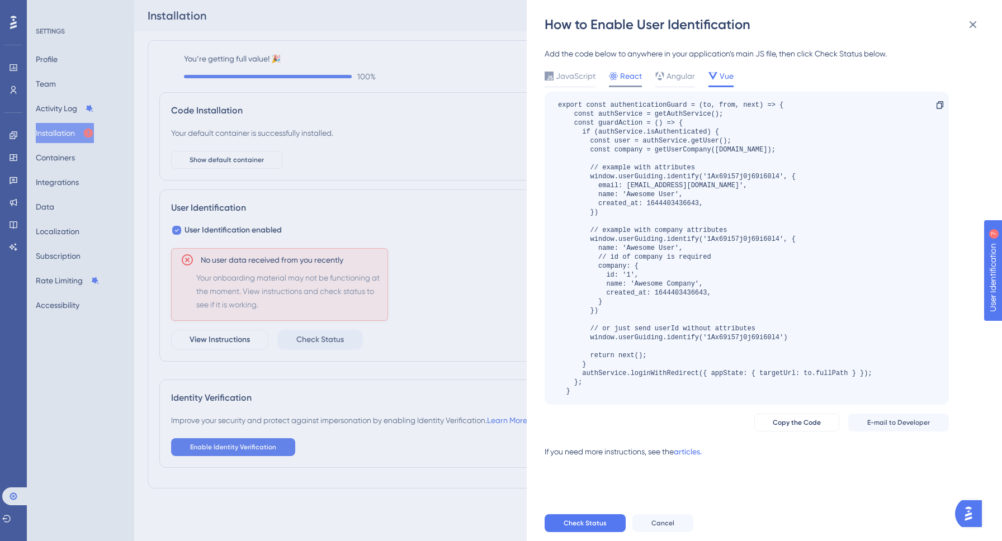
click at [628, 77] on span "React" at bounding box center [631, 75] width 22 height 13
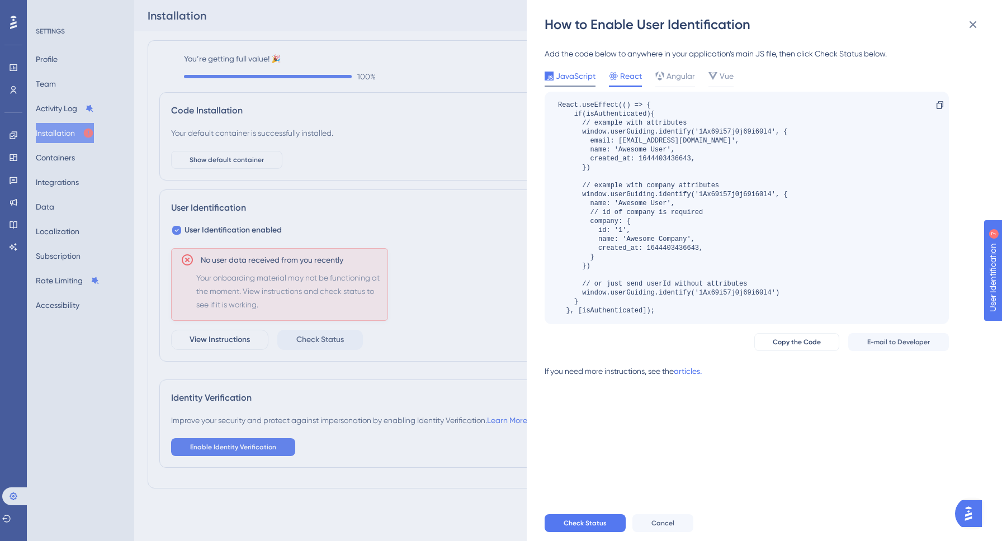
click at [584, 77] on span "JavaScript" at bounding box center [576, 75] width 40 height 13
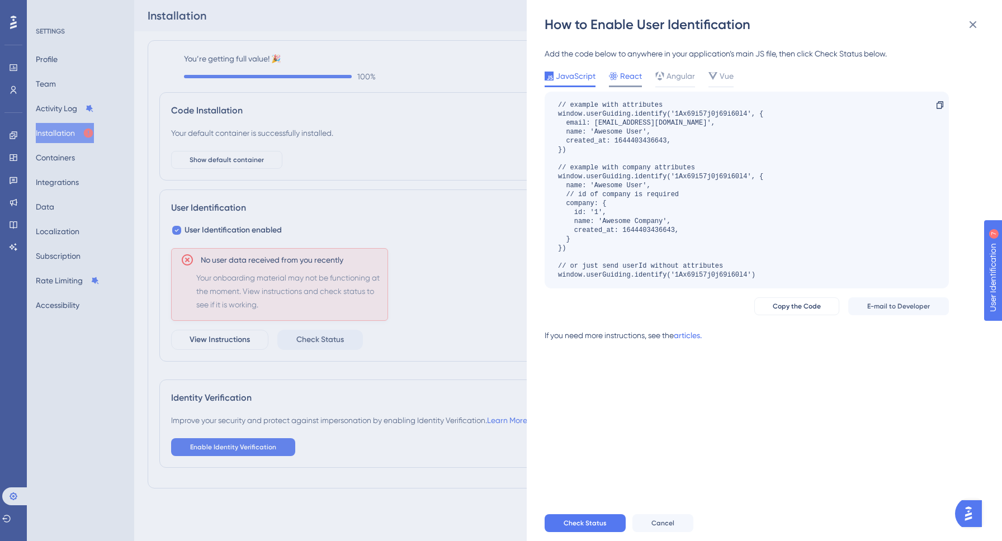
click at [626, 77] on span "React" at bounding box center [631, 75] width 22 height 13
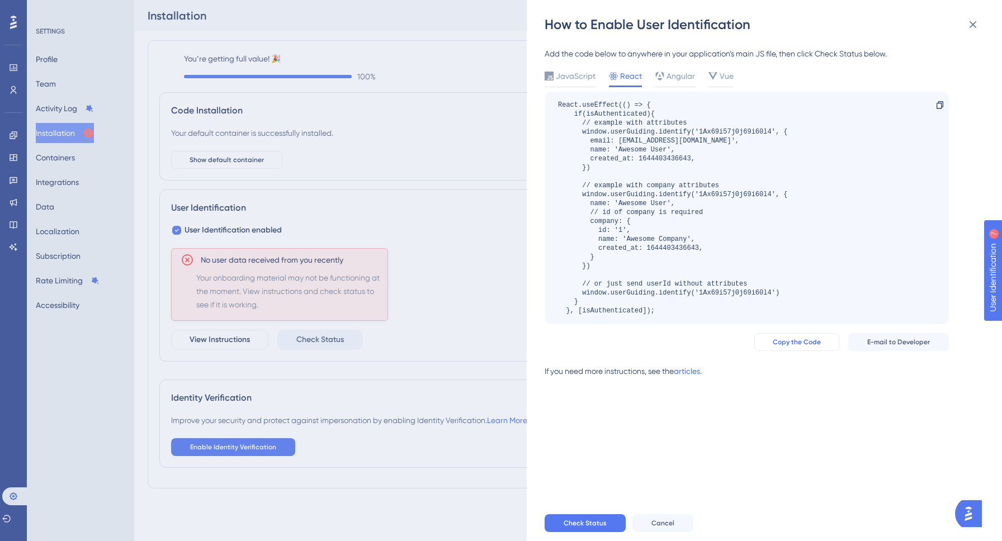
click at [814, 337] on button "Copy the Code" at bounding box center [796, 342] width 85 height 18
drag, startPoint x: 543, startPoint y: 55, endPoint x: 894, endPoint y: 50, distance: 350.6
click at [894, 50] on div "How to Enable User Identification Add the code below to anywhere in your applic…" at bounding box center [764, 270] width 475 height 541
copy div "Add the code below to anywhere in your application’s main JS file, then click C…"
click at [663, 335] on div "Copy the Code E-mail to Developer" at bounding box center [747, 342] width 404 height 18
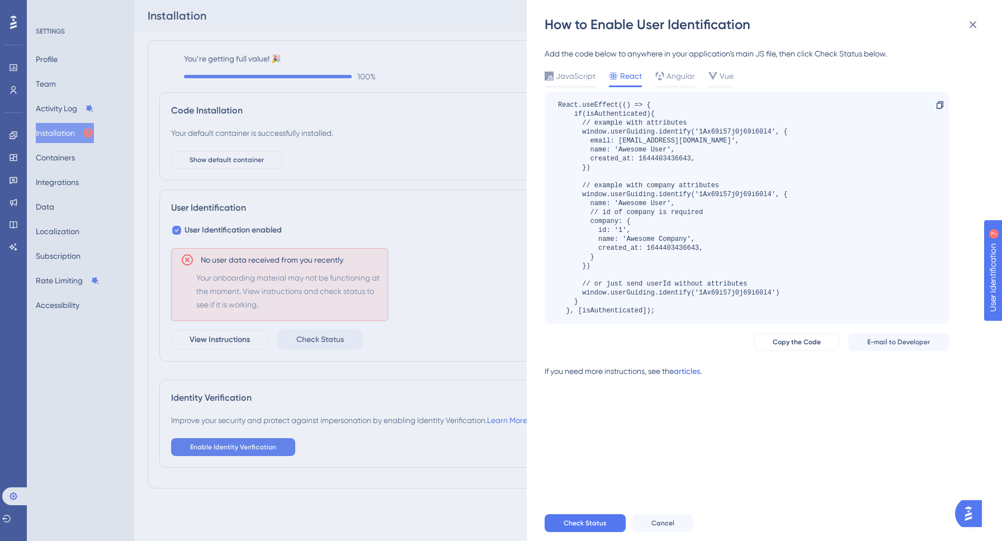
click at [695, 371] on link "articles." at bounding box center [688, 376] width 28 height 22
drag, startPoint x: 545, startPoint y: 57, endPoint x: 905, endPoint y: 51, distance: 360.7
click at [906, 51] on div "Add the code below to anywhere in your application’s main JS file, then click C…" at bounding box center [747, 53] width 404 height 13
copy div "Add the code below to anywhere in your application’s main JS file, then click C…"
click at [940, 106] on icon at bounding box center [939, 105] width 9 height 9
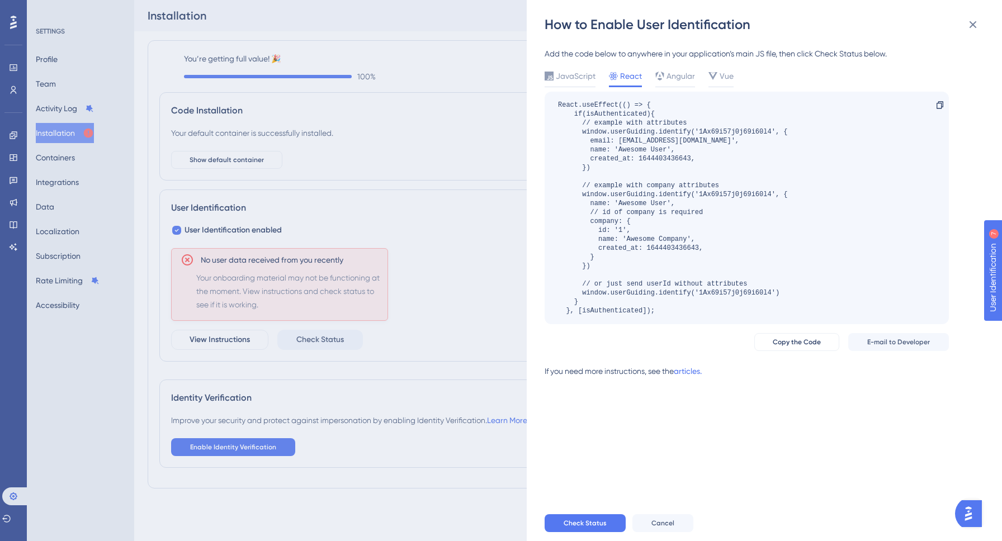
click at [370, 289] on div "How to Enable User Identification Add the code below to anywhere in your applic…" at bounding box center [501, 270] width 1002 height 541
click at [663, 528] on button "Cancel" at bounding box center [662, 523] width 61 height 18
click at [665, 523] on span "Cancel" at bounding box center [662, 523] width 23 height 9
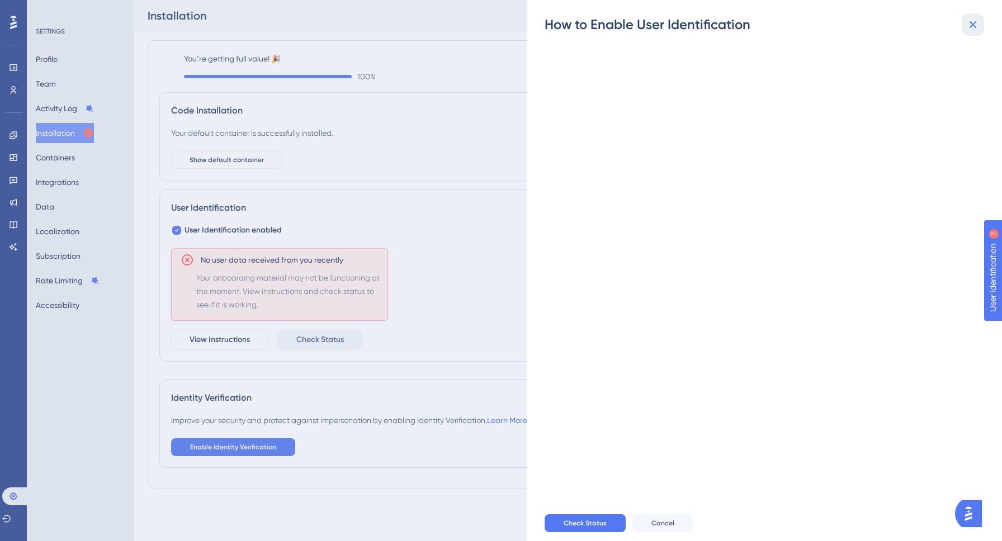
drag, startPoint x: 973, startPoint y: 19, endPoint x: 599, endPoint y: 519, distance: 624.5
click at [973, 19] on icon at bounding box center [972, 24] width 13 height 13
click at [971, 23] on icon at bounding box center [972, 24] width 13 height 13
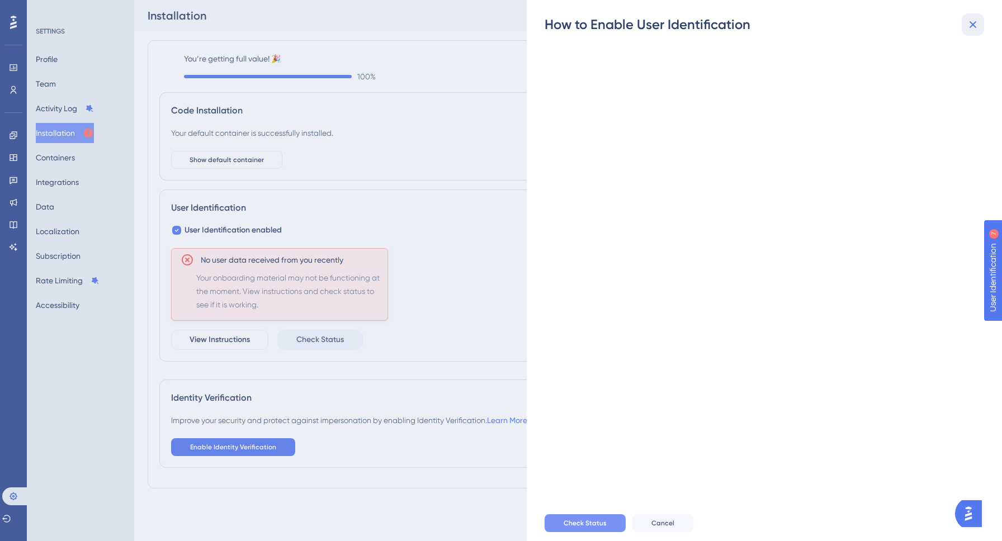
click at [971, 23] on icon at bounding box center [972, 24] width 13 height 13
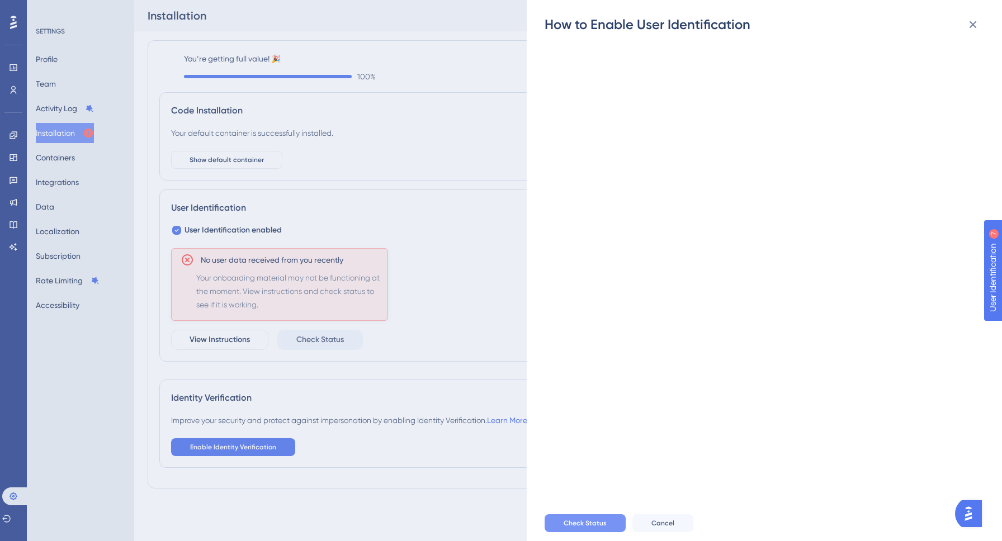
click at [975, 26] on icon at bounding box center [972, 24] width 13 height 13
click at [470, 125] on div "How to Enable User Identification Check Status Cancel" at bounding box center [501, 270] width 1002 height 541
click at [599, 519] on span "Check Status" at bounding box center [585, 523] width 43 height 9
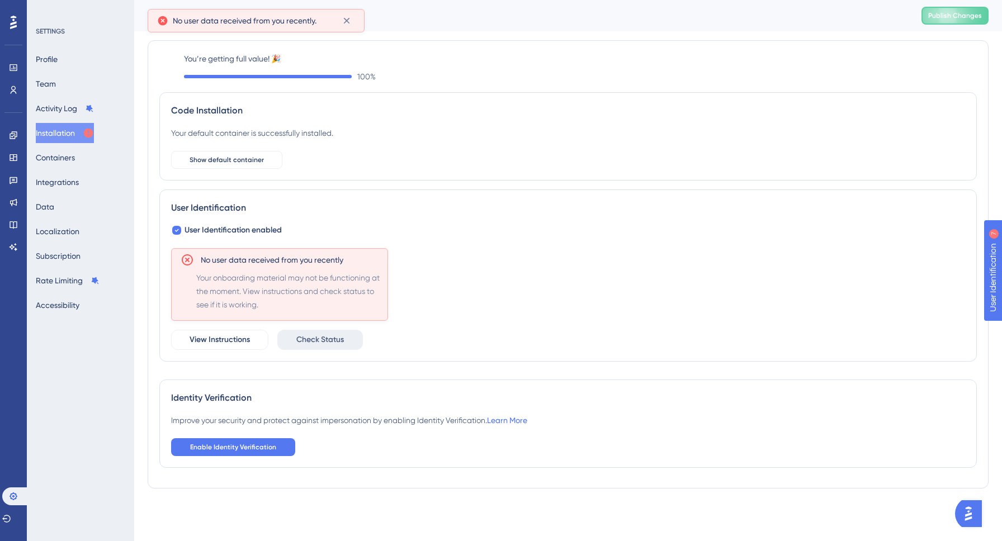
click at [344, 343] on button "Check Status" at bounding box center [320, 340] width 86 height 20
click at [306, 341] on span "Check Status" at bounding box center [320, 339] width 48 height 13
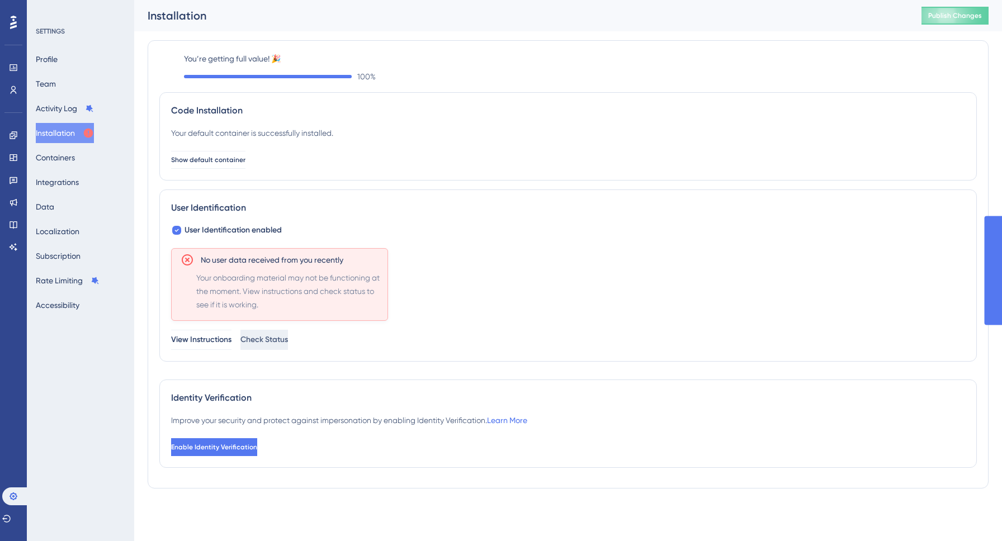
click at [288, 339] on span "Check Status" at bounding box center [264, 339] width 48 height 13
click at [288, 332] on button "Check Status" at bounding box center [264, 340] width 48 height 20
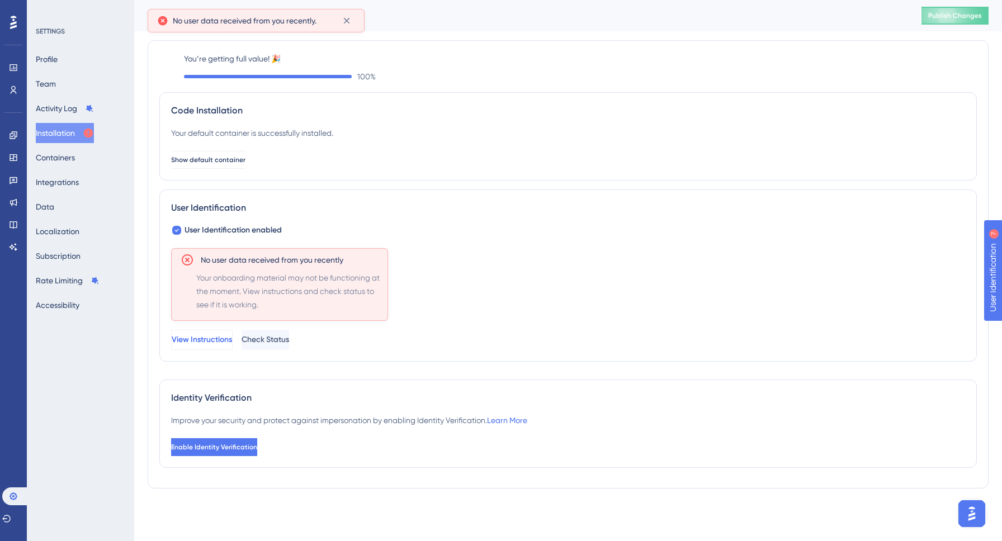
click at [230, 333] on span "View Instructions" at bounding box center [202, 339] width 60 height 13
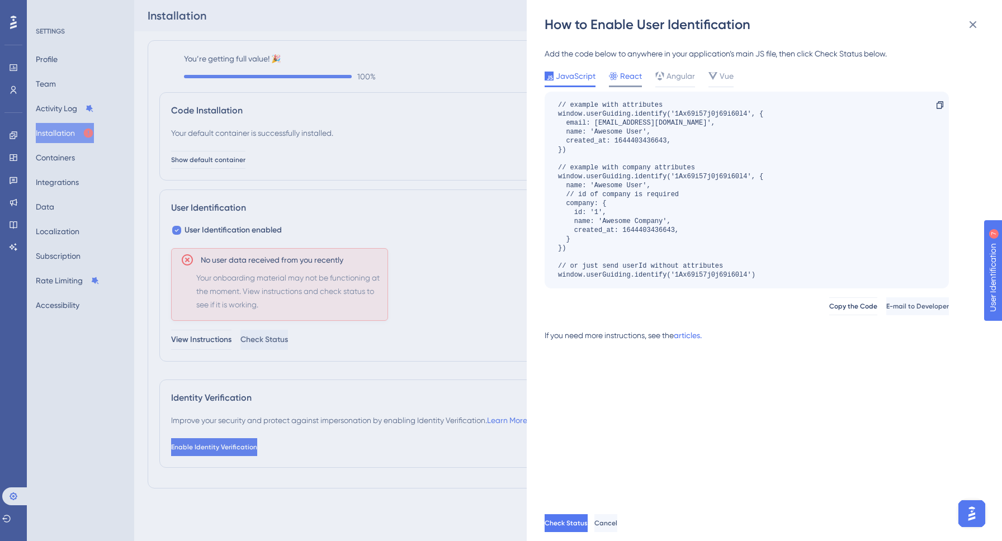
click at [622, 76] on span "React" at bounding box center [631, 75] width 22 height 13
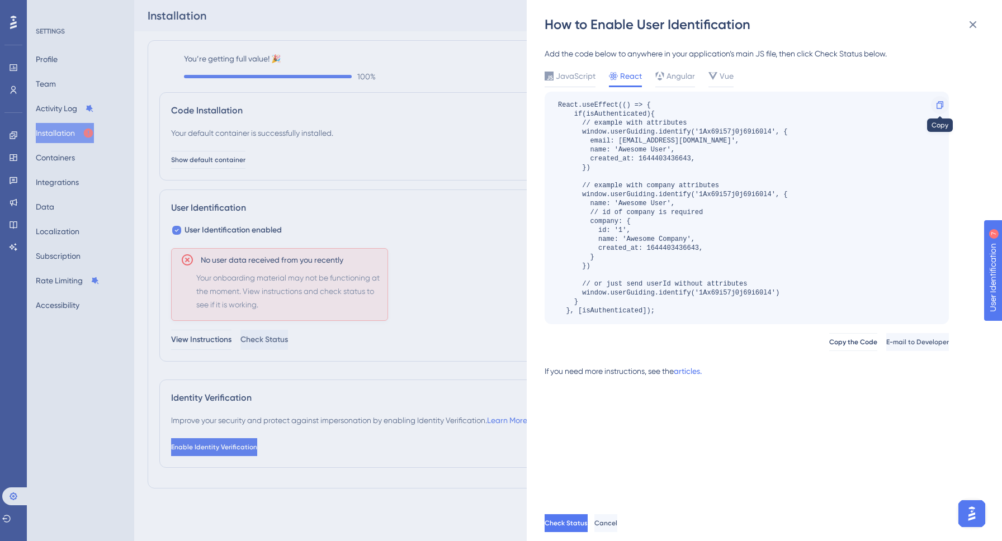
click at [940, 103] on icon at bounding box center [939, 105] width 9 height 9
click at [575, 75] on span "JavaScript" at bounding box center [576, 75] width 40 height 13
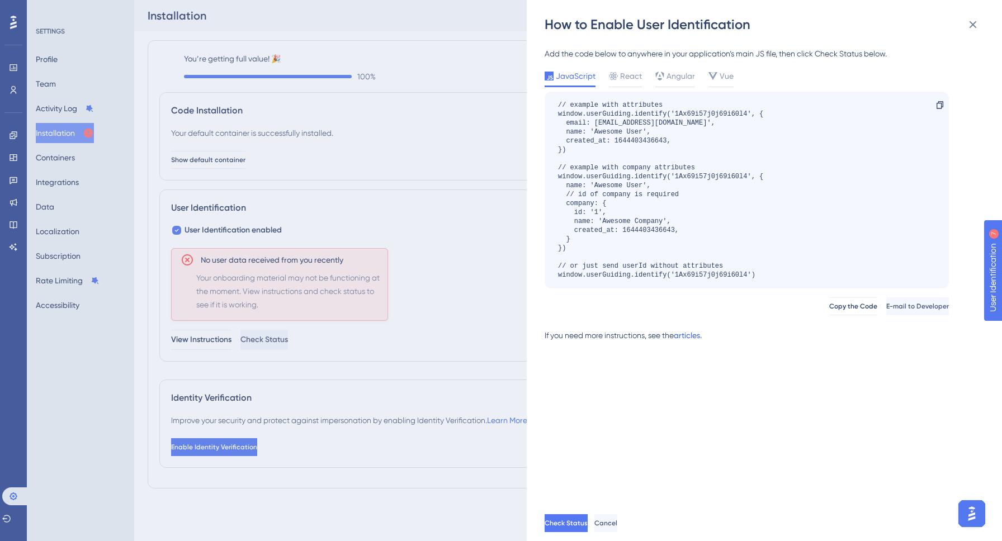
click at [694, 337] on link "articles." at bounding box center [688, 340] width 28 height 22
click at [940, 107] on icon at bounding box center [939, 105] width 9 height 9
click at [627, 75] on span "React" at bounding box center [631, 75] width 22 height 13
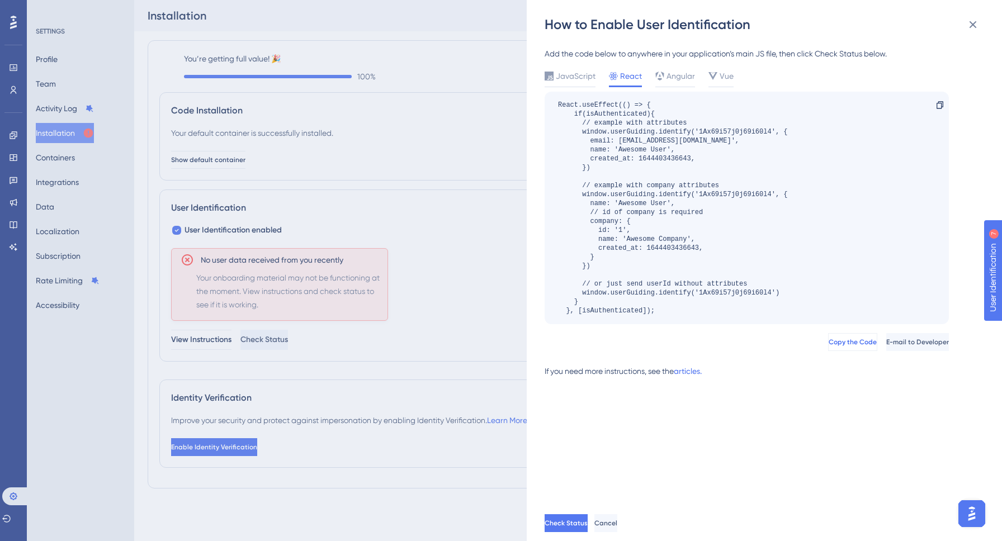
click at [829, 338] on span "Copy the Code" at bounding box center [853, 342] width 48 height 9
drag, startPoint x: 548, startPoint y: 23, endPoint x: 768, endPoint y: 23, distance: 219.7
click at [768, 23] on div "How to Enable User Identification" at bounding box center [766, 25] width 442 height 18
copy div "How to Enable User Identification"
click at [972, 21] on icon at bounding box center [972, 24] width 13 height 13
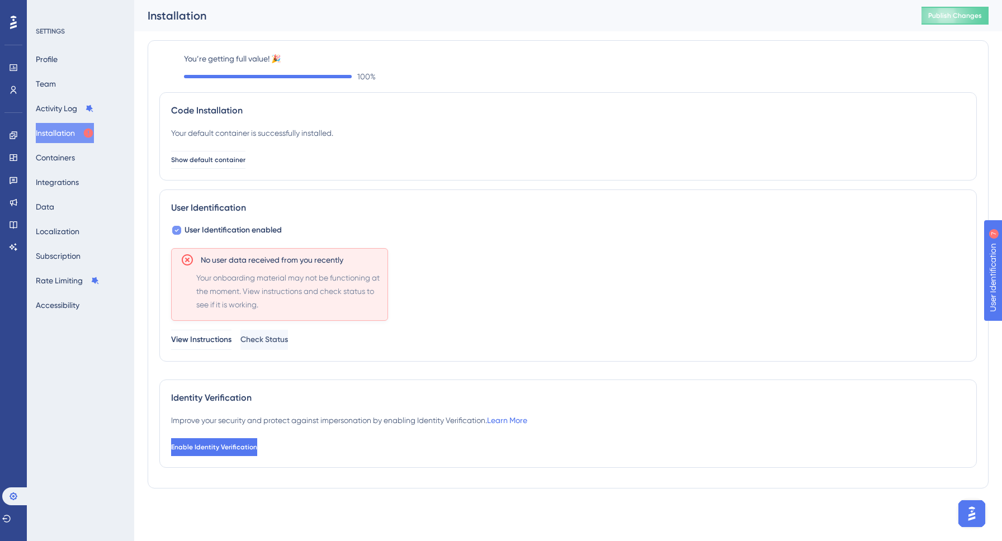
click at [178, 231] on icon at bounding box center [176, 230] width 4 height 9
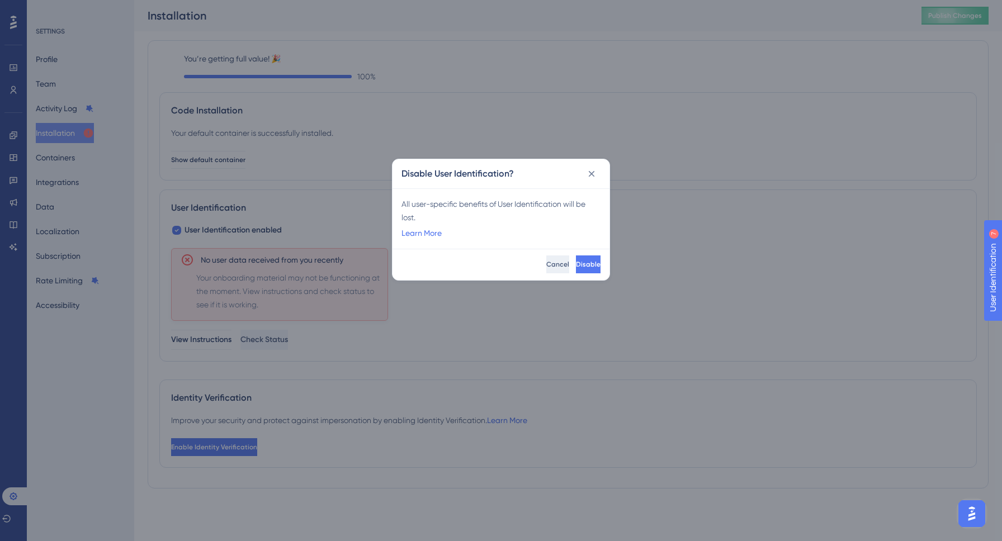
click at [546, 262] on span "Cancel" at bounding box center [557, 264] width 23 height 9
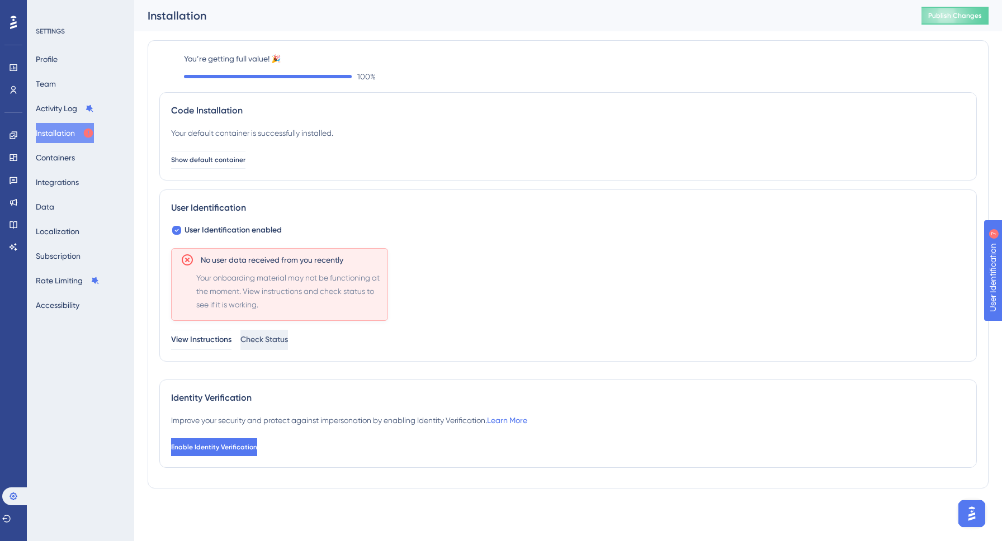
click at [288, 336] on span "Check Status" at bounding box center [264, 339] width 48 height 13
click at [349, 22] on icon at bounding box center [346, 21] width 6 height 6
click at [63, 166] on button "Containers" at bounding box center [55, 158] width 39 height 20
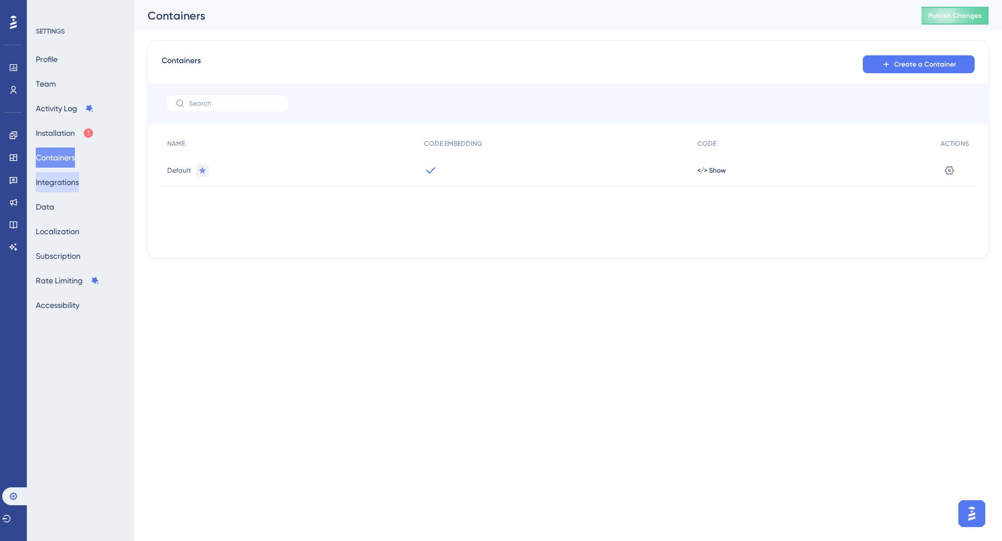
click at [71, 189] on button "Integrations" at bounding box center [57, 182] width 43 height 20
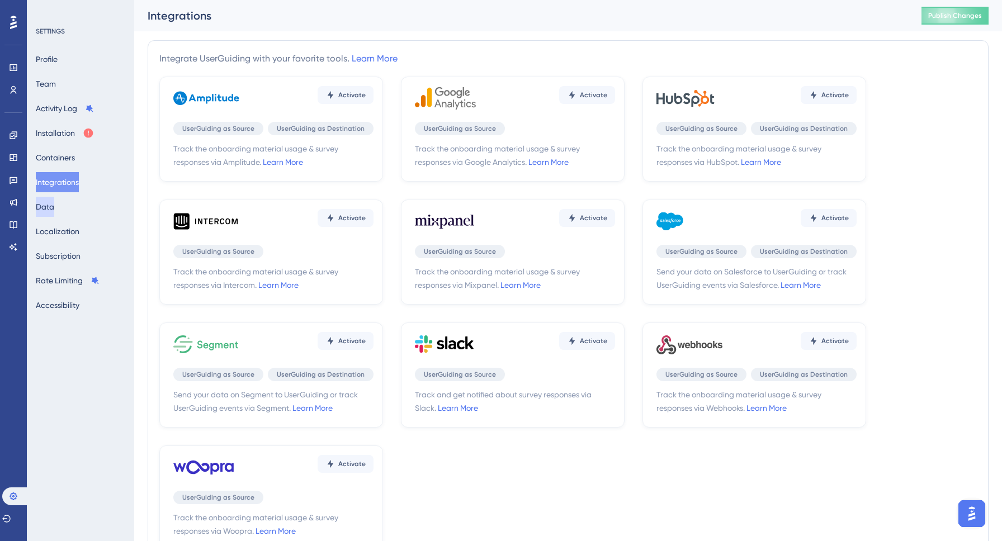
click at [54, 211] on button "Data" at bounding box center [45, 207] width 18 height 20
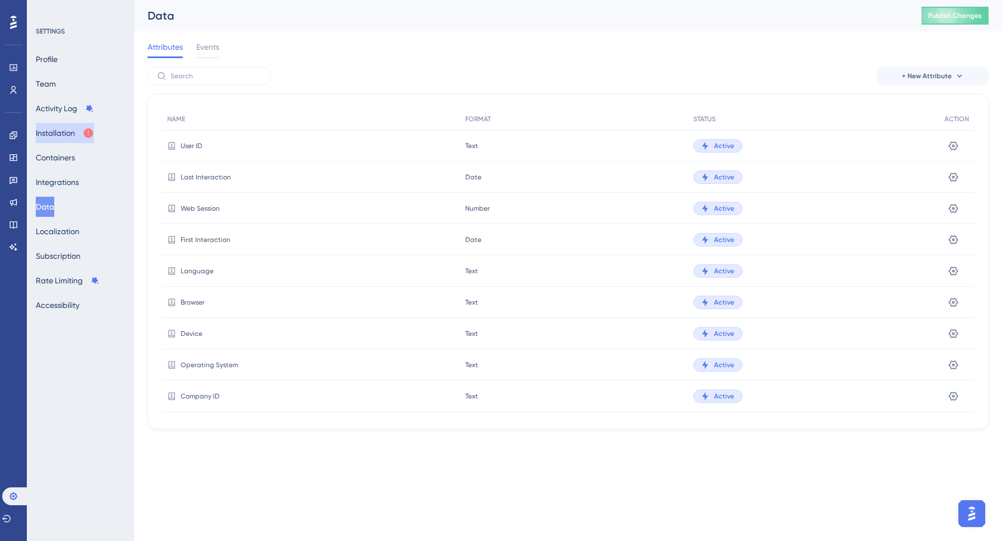
click at [70, 138] on button "Installation" at bounding box center [65, 133] width 58 height 20
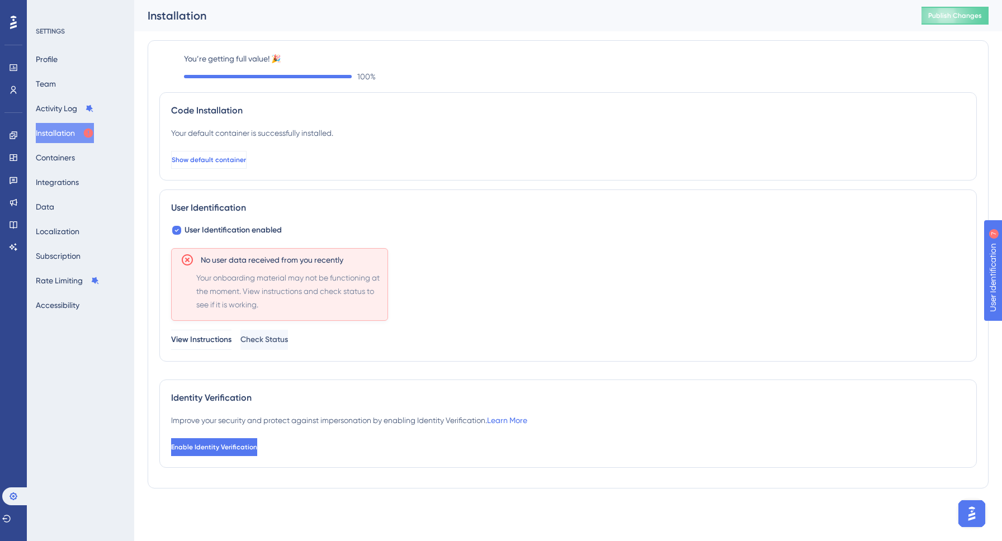
click at [231, 160] on span "Show default container" at bounding box center [209, 159] width 74 height 9
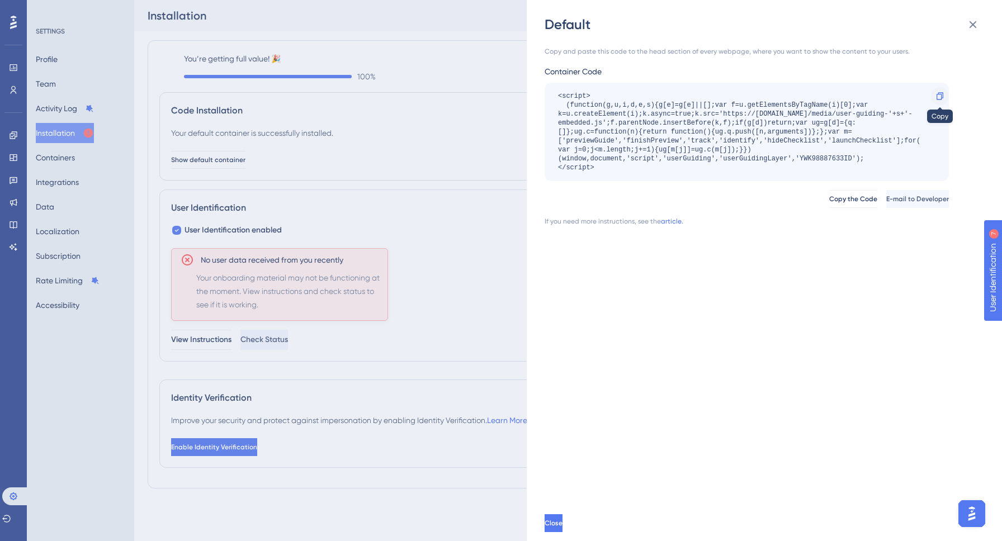
click at [939, 98] on icon at bounding box center [939, 96] width 9 height 9
click at [968, 27] on icon at bounding box center [972, 24] width 13 height 13
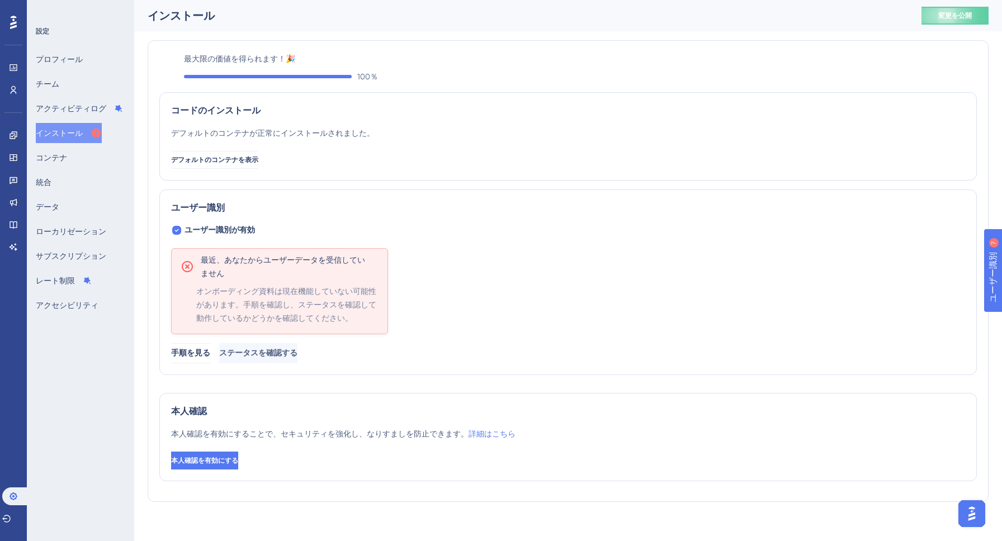
click at [442, 263] on div "最近、あなたからユーザーデータを受信して​​いません オンボーディング資料は現在機能していない可能性があります。手順を確認し、ステータスを確認して動作している…" at bounding box center [568, 305] width 794 height 115
click at [211, 350] on font "手順を見る" at bounding box center [191, 353] width 39 height 10
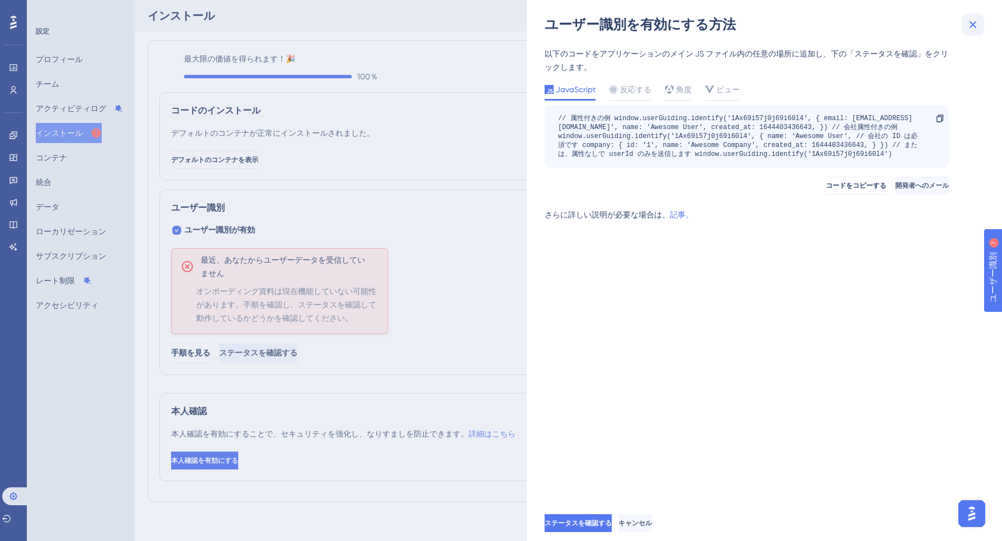
click at [972, 23] on icon at bounding box center [973, 24] width 7 height 7
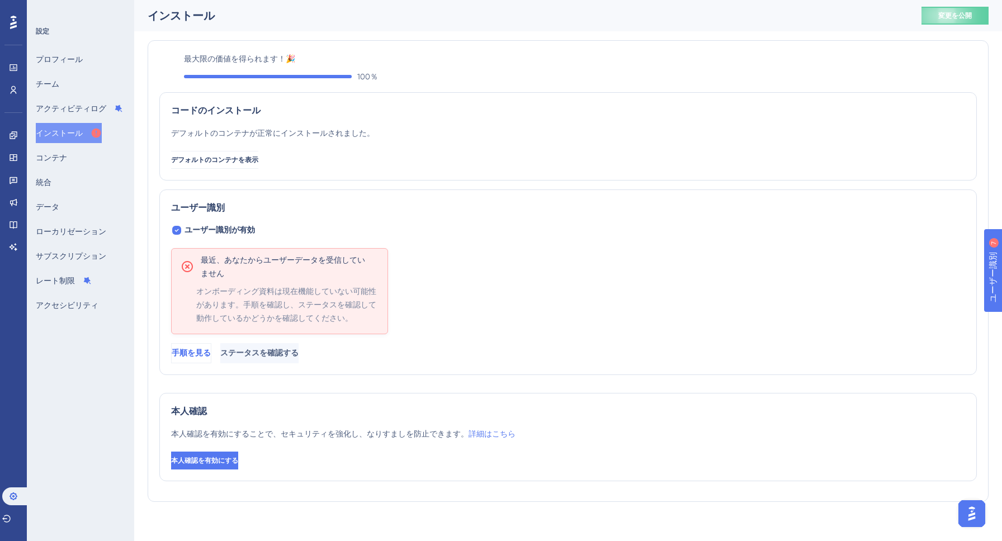
click at [211, 351] on font "手順を見る" at bounding box center [191, 353] width 39 height 10
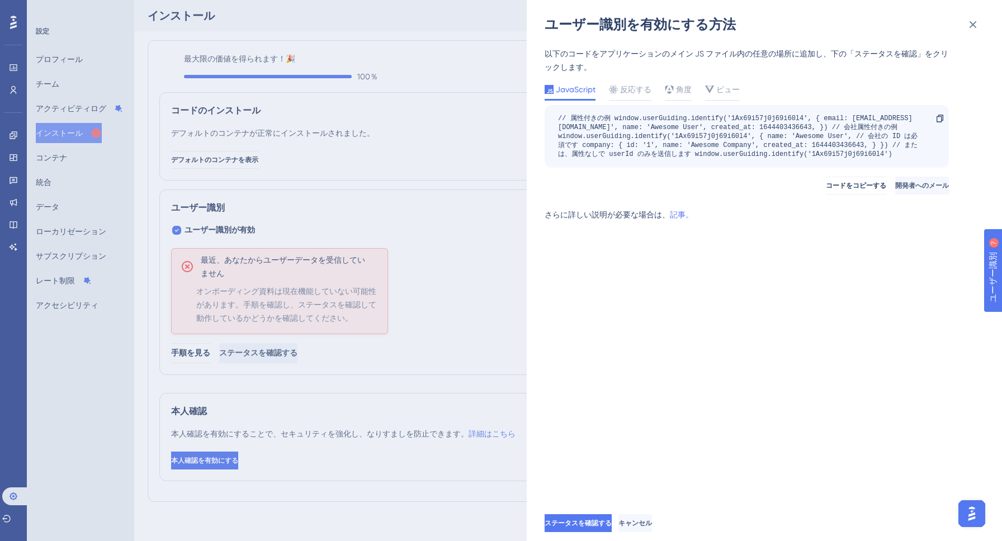
click at [489, 157] on div "ユーザー識別を有効にする方法 以下のコードをアプリケーションのメイン JS ファイル内の任意の場所に追加し、下の「ステータスを確認」をクリックします。 Jav…" at bounding box center [501, 270] width 1002 height 541
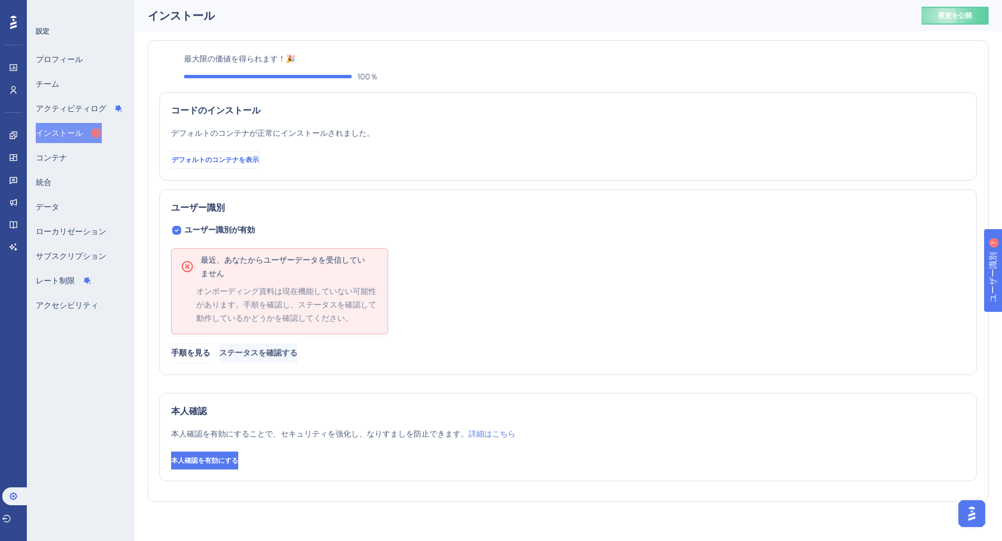
click at [259, 161] on font "デフォルトのコンテナを表示" at bounding box center [215, 160] width 87 height 8
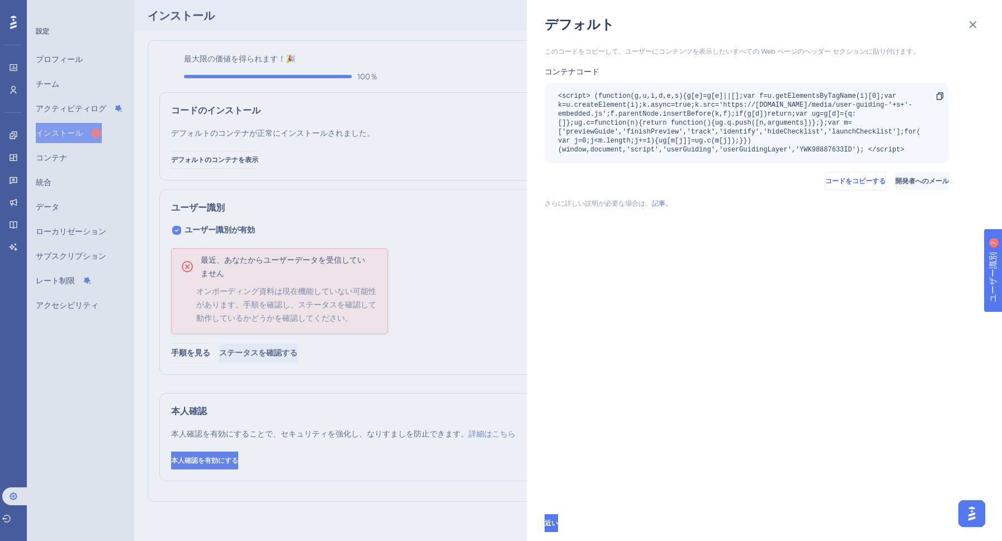
click at [825, 177] on font "コードをコピーする" at bounding box center [855, 181] width 60 height 8
click at [975, 28] on icon at bounding box center [972, 24] width 13 height 13
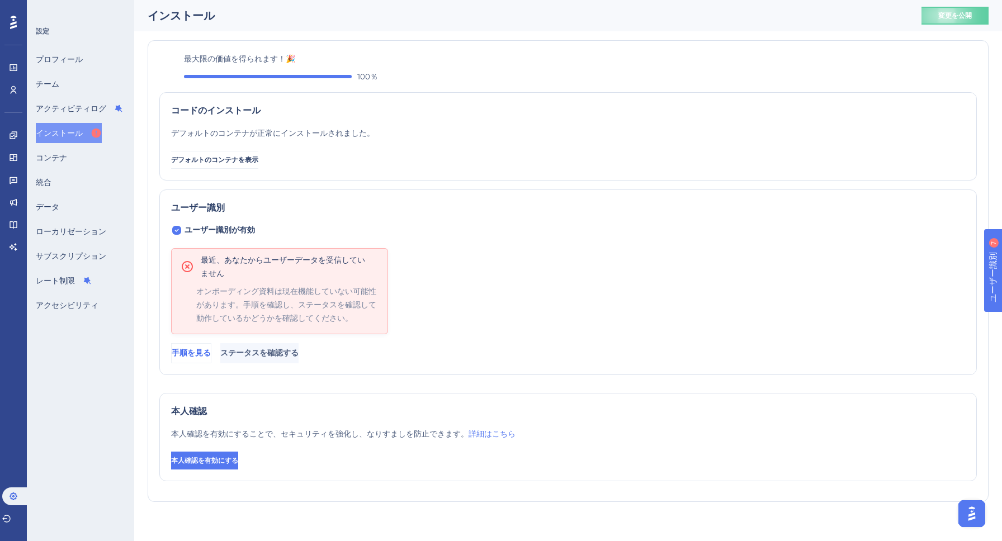
click at [211, 352] on font "手順を見る" at bounding box center [191, 353] width 39 height 10
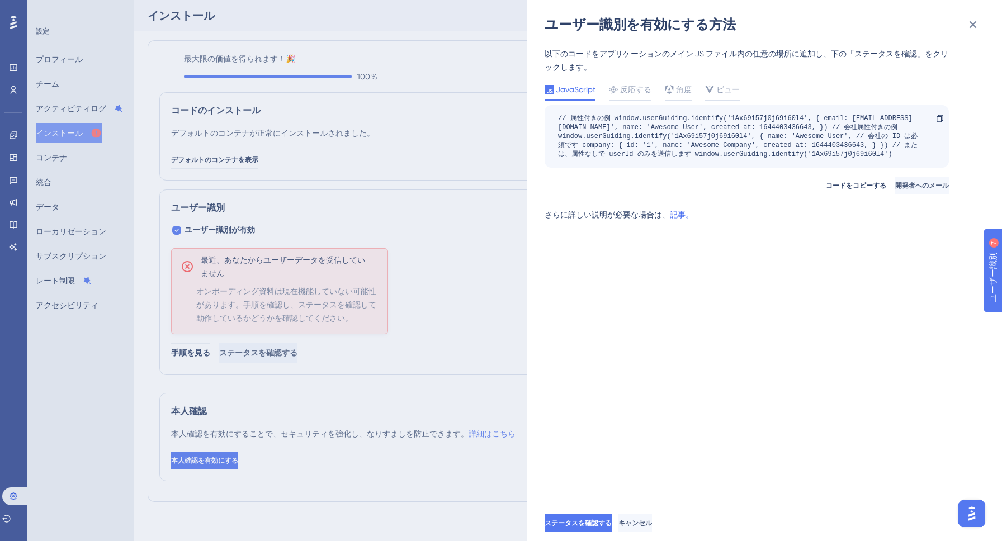
click at [678, 214] on font "記事。" at bounding box center [681, 214] width 23 height 9
click at [652, 515] on button "キャンセル" at bounding box center [635, 523] width 34 height 18
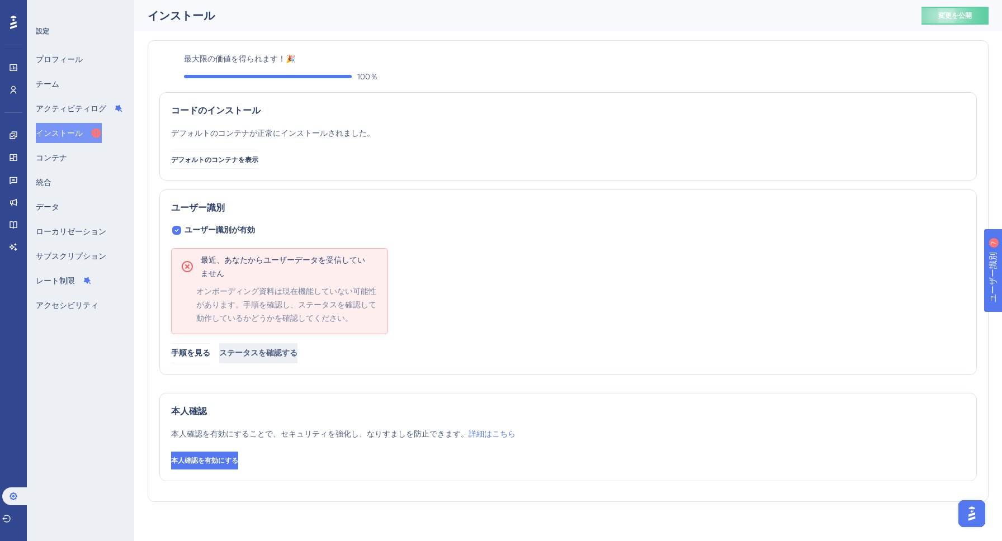
click at [297, 356] on font "ステータスを確認する" at bounding box center [258, 353] width 78 height 10
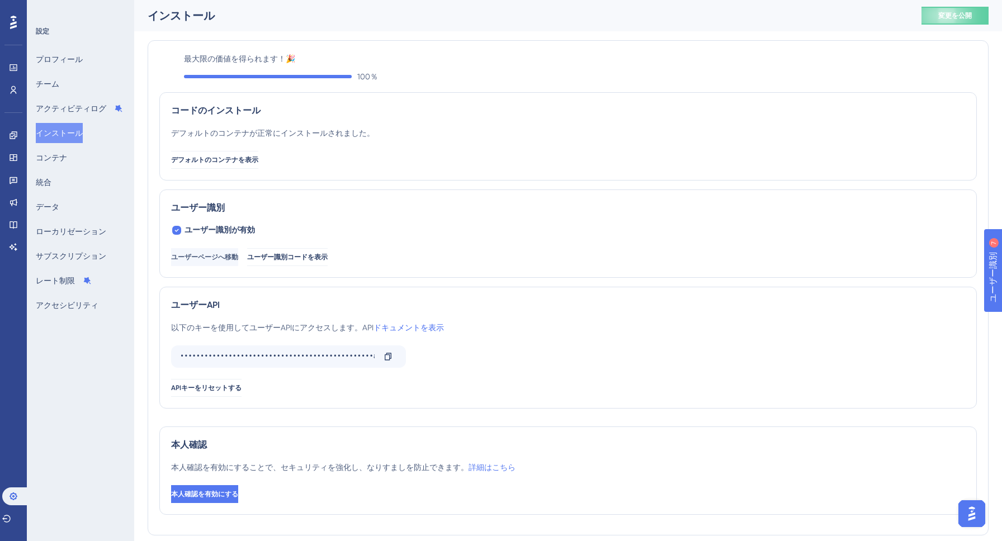
click at [424, 329] on font "ドキュメントを表示" at bounding box center [409, 327] width 70 height 9
click at [503, 469] on font "詳細はこちら" at bounding box center [492, 467] width 47 height 9
click at [438, 308] on div "ユーザーAPI" at bounding box center [568, 305] width 794 height 13
click at [11, 68] on icon at bounding box center [13, 67] width 9 height 9
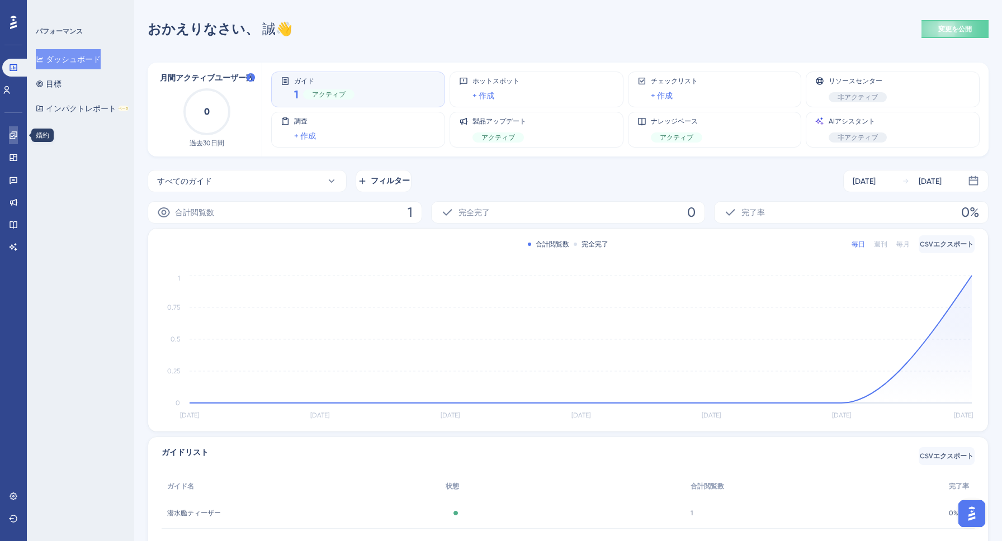
click at [16, 135] on icon at bounding box center [13, 135] width 9 height 9
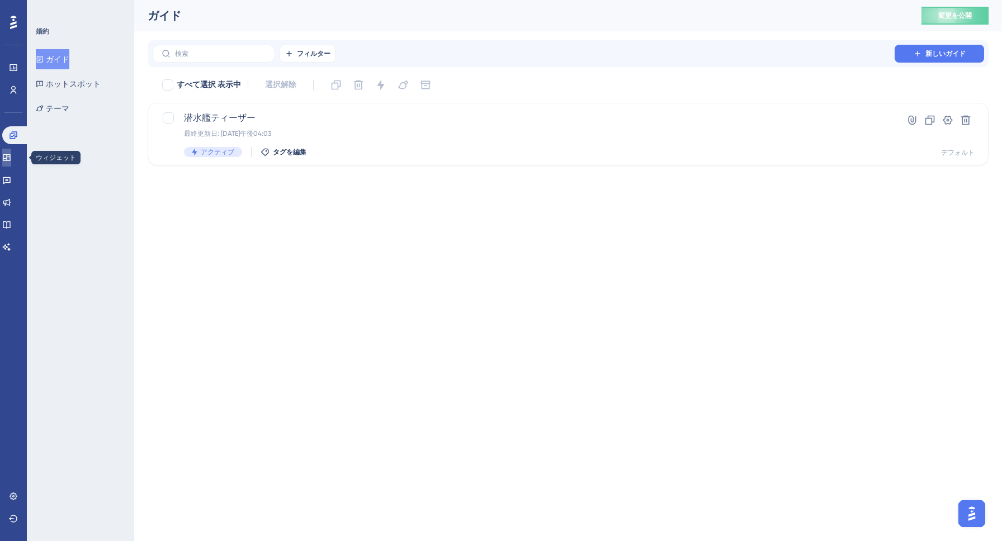
click at [11, 155] on icon at bounding box center [6, 157] width 9 height 9
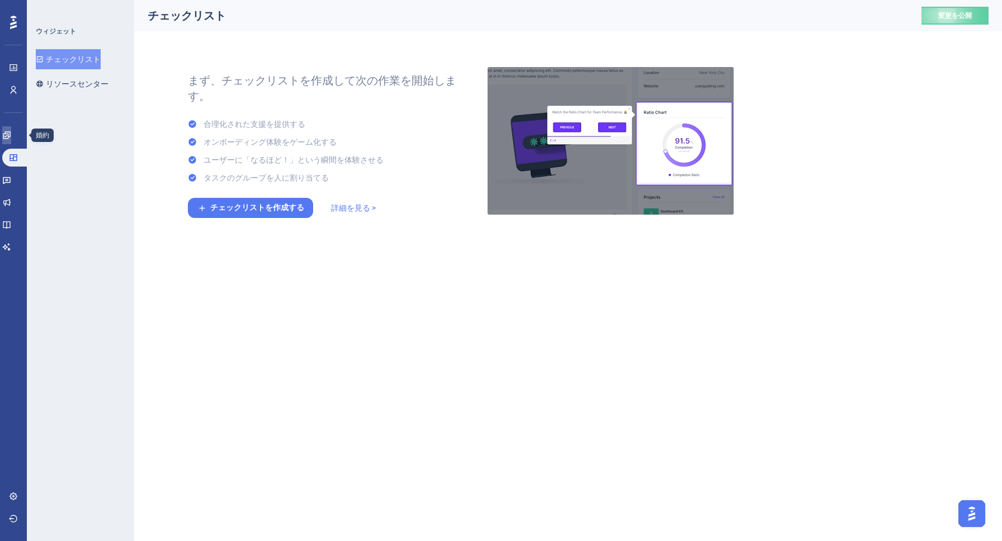
click at [10, 138] on icon at bounding box center [6, 134] width 7 height 7
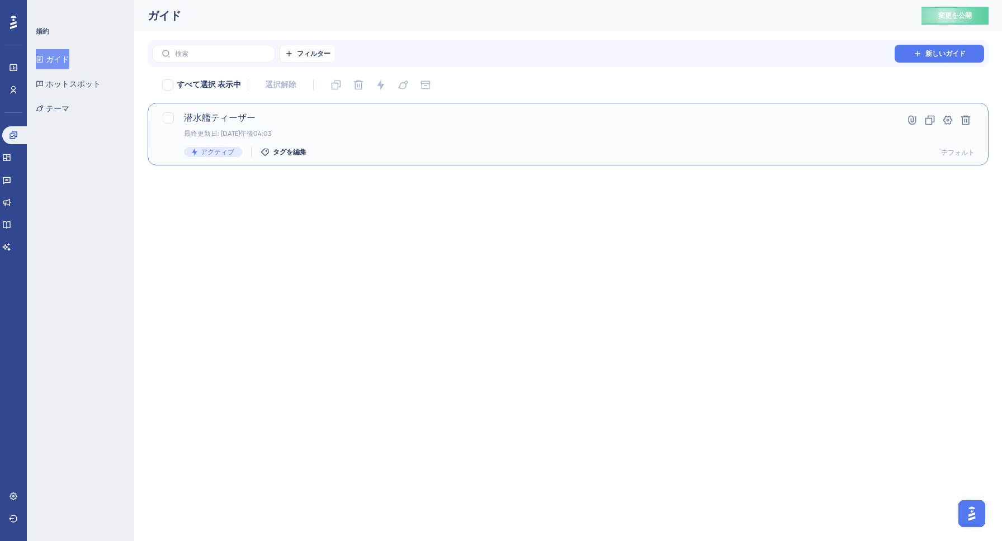
click at [383, 118] on span "潜水艦ティーザー" at bounding box center [523, 117] width 679 height 13
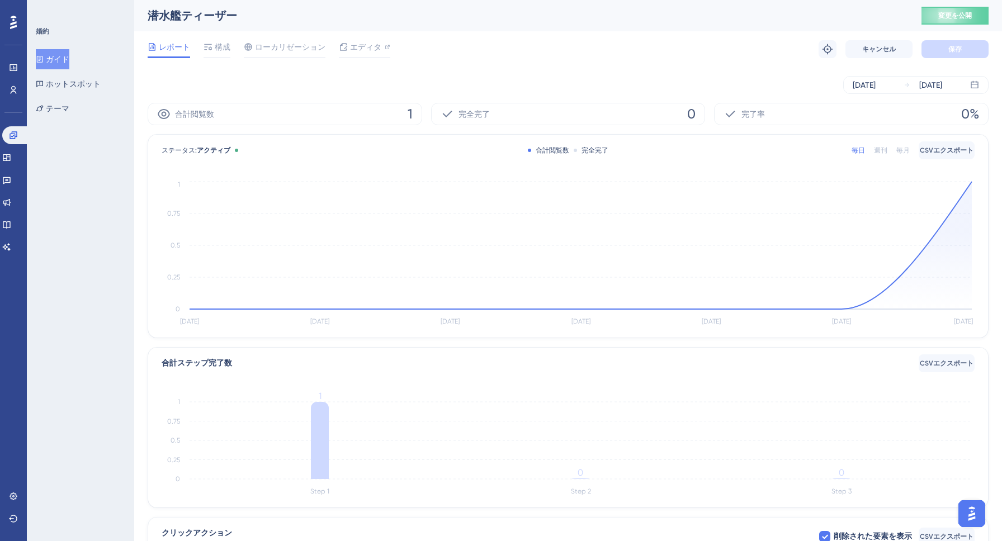
click at [50, 65] on button "ガイド" at bounding box center [53, 59] width 34 height 20
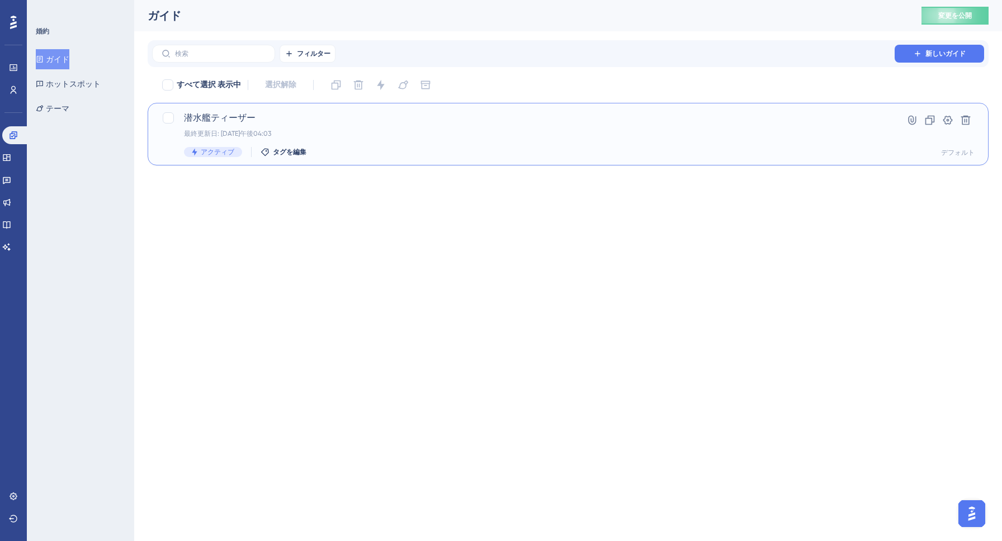
click at [408, 141] on div "潜水艦ティーザー 最終更新日: 2025年10月08日午後04:03 アクティブ タグを編集" at bounding box center [523, 134] width 679 height 46
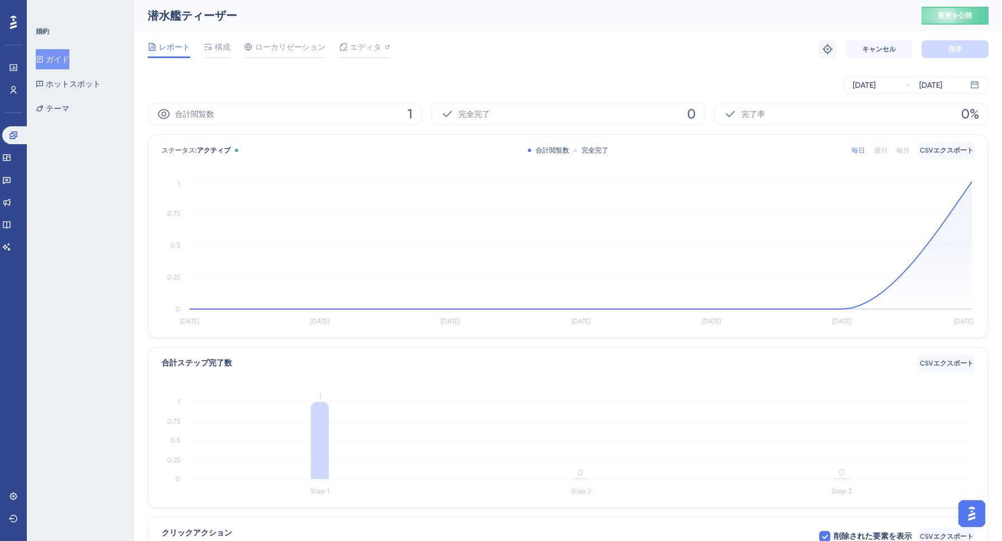
click at [56, 63] on font "ガイド" at bounding box center [57, 59] width 23 height 9
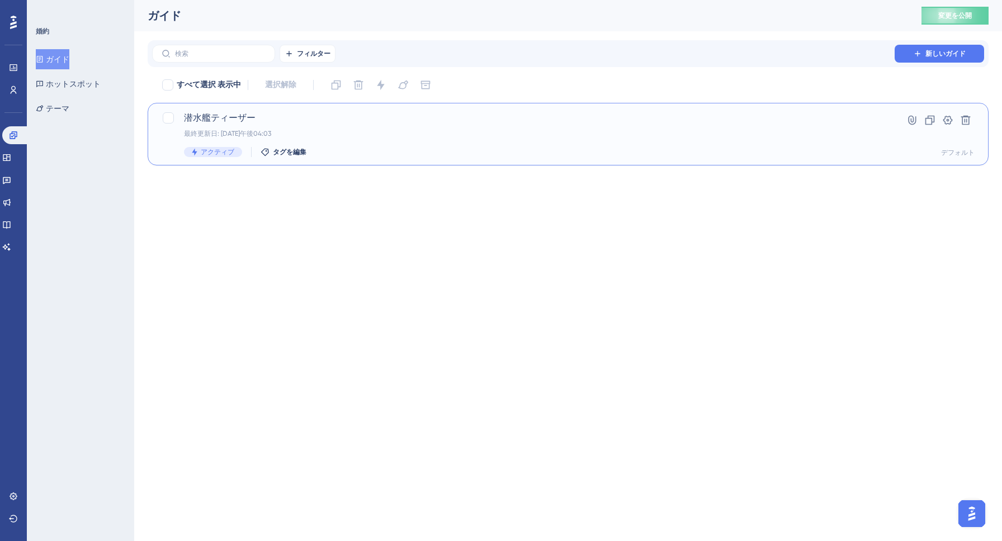
click at [239, 121] on font "潜水艦ティーザー" at bounding box center [220, 117] width 72 height 11
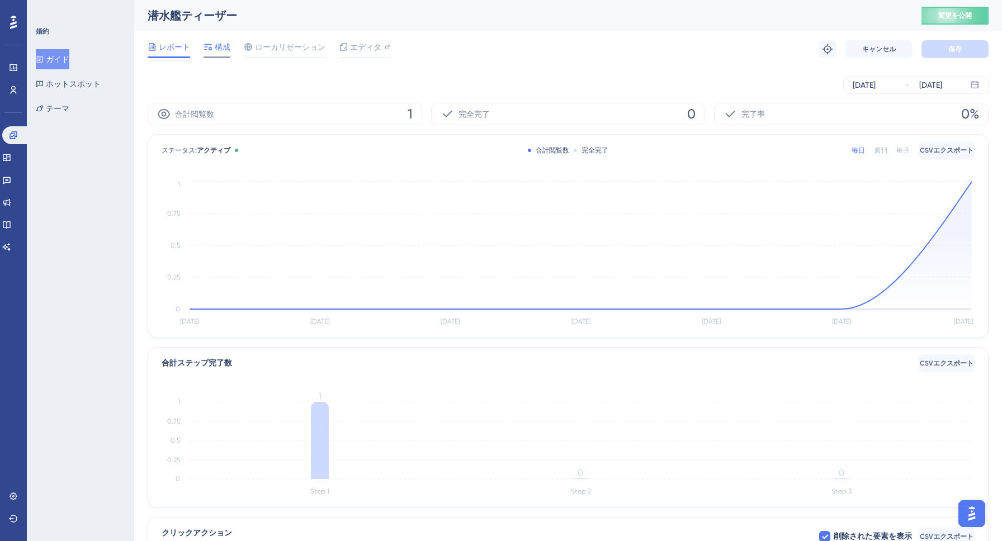
click at [217, 49] on font "構成" at bounding box center [223, 46] width 16 height 9
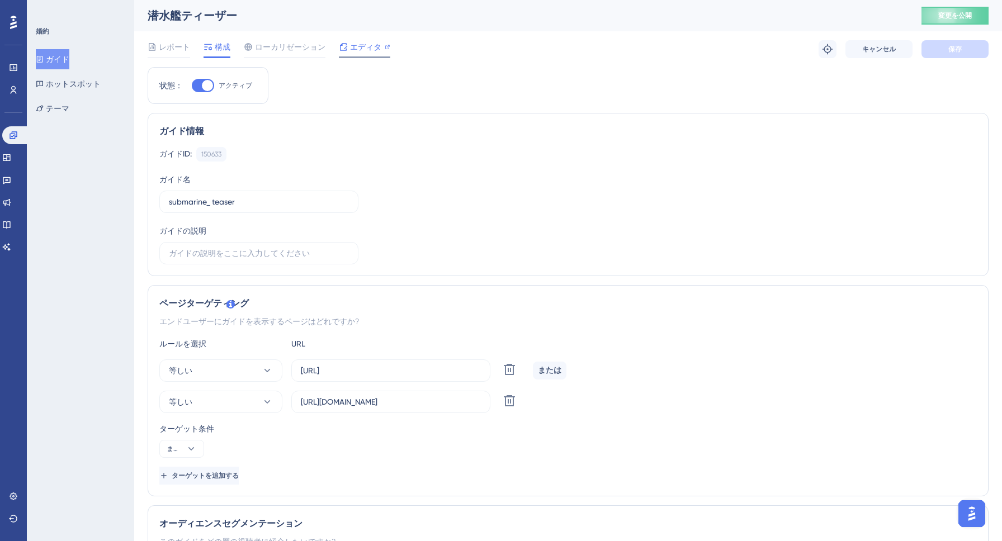
click at [377, 54] on div "エディタ" at bounding box center [364, 49] width 51 height 18
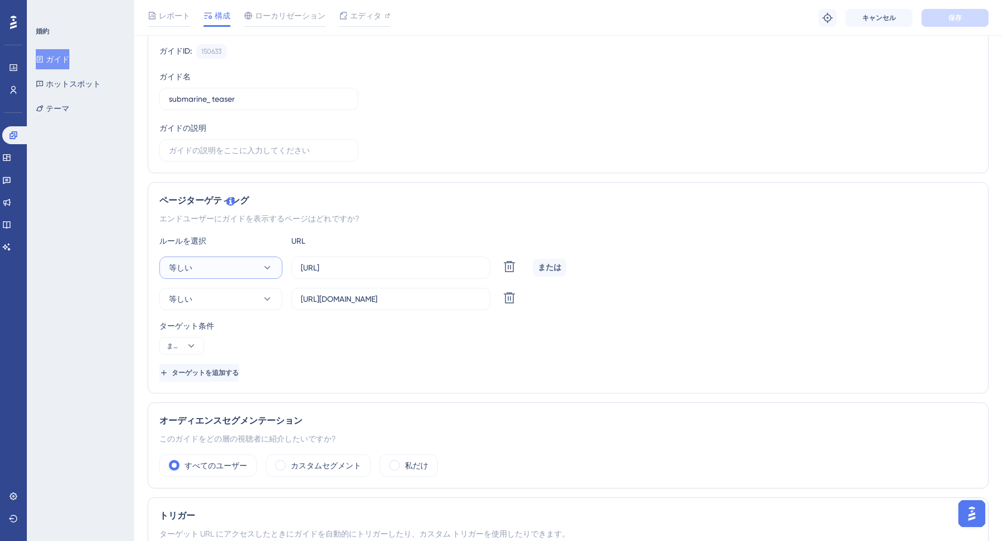
click at [230, 263] on button "等しい" at bounding box center [220, 268] width 123 height 22
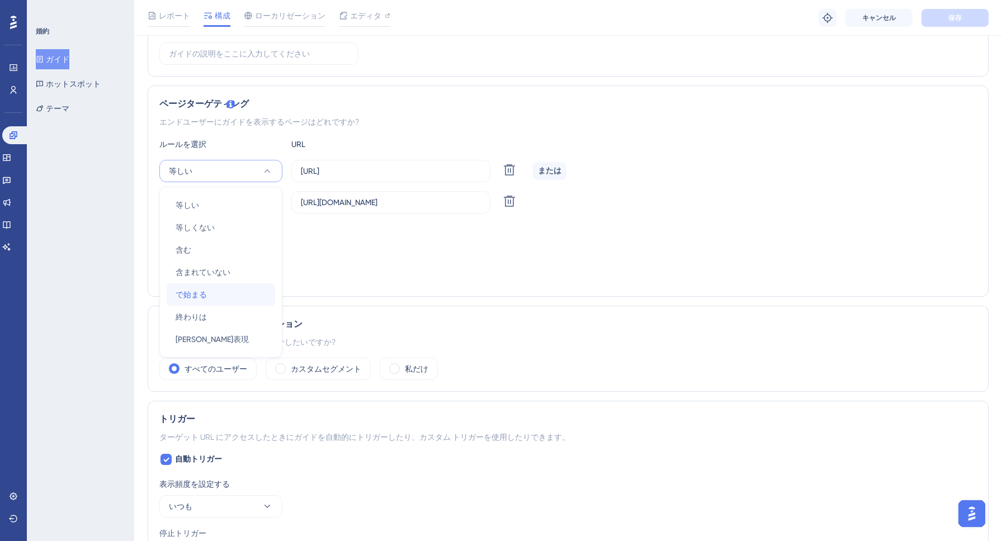
click at [224, 293] on div "で始まる で始まる" at bounding box center [221, 294] width 91 height 22
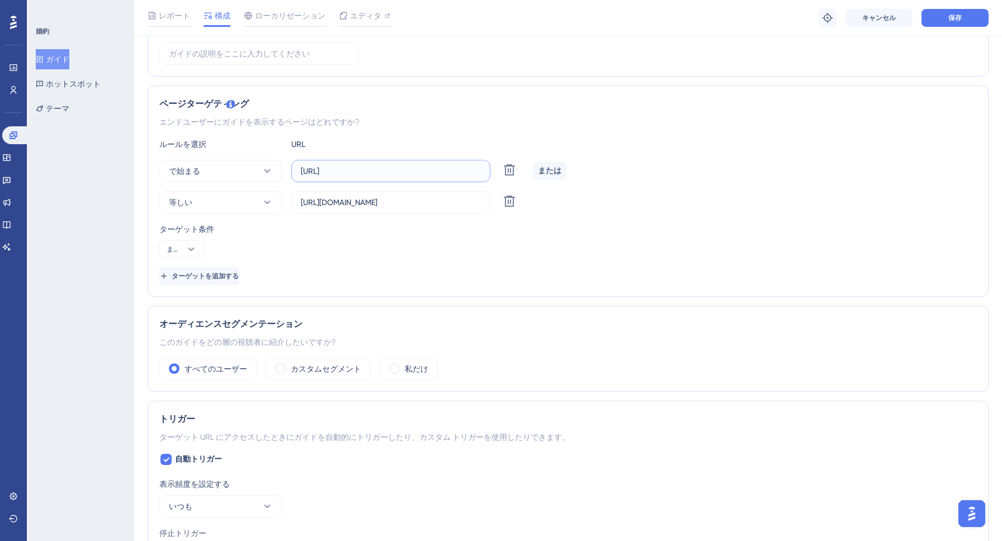
click at [421, 169] on input "[URL]" at bounding box center [391, 171] width 180 height 12
type input "http://localhost:8088/"
click at [232, 193] on button "等しい" at bounding box center [220, 202] width 123 height 22
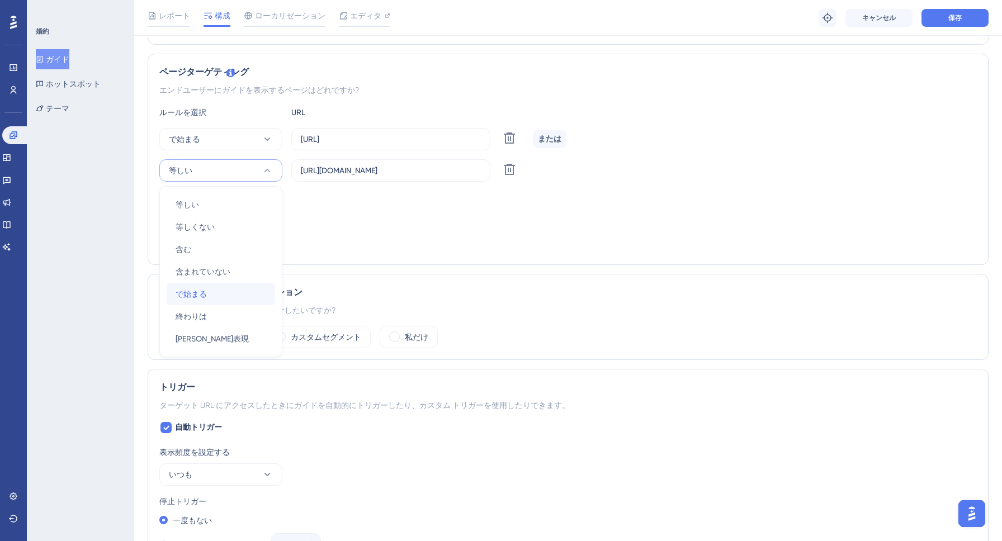
click at [218, 288] on div "で始まる で始まる" at bounding box center [221, 294] width 91 height 22
click at [455, 167] on input "[URL][DOMAIN_NAME]" at bounding box center [391, 170] width 180 height 12
type input "[URL][DOMAIN_NAME]"
click at [447, 252] on div "ターゲットを追加する" at bounding box center [567, 244] width 817 height 18
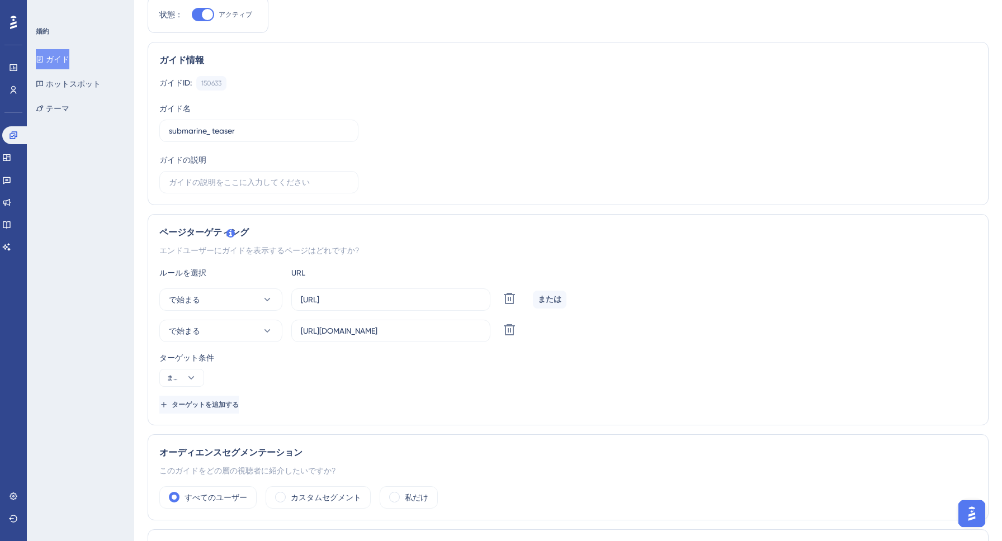
scroll to position [0, 0]
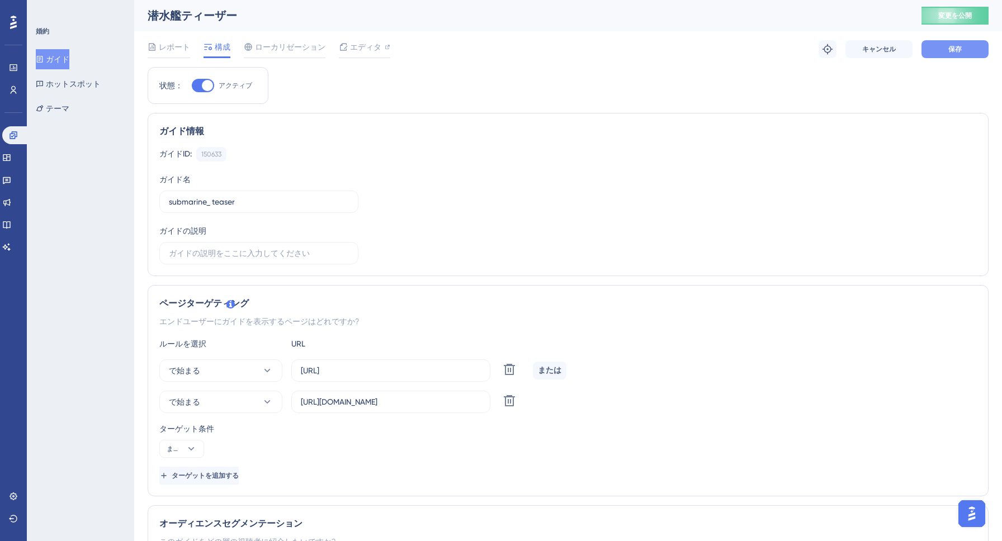
click at [961, 47] on font "保存" at bounding box center [954, 49] width 13 height 8
click at [353, 45] on font "エディタ" at bounding box center [365, 46] width 31 height 9
click at [959, 15] on font "変更を公開" at bounding box center [955, 16] width 34 height 8
click at [972, 517] on img "AIアシスタントランチャーを開く" at bounding box center [972, 514] width 20 height 20
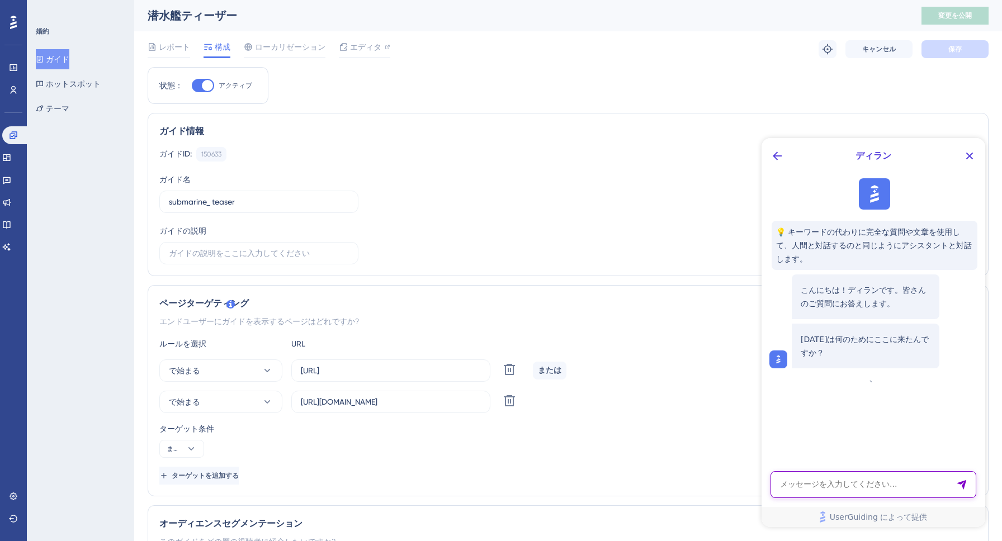
click at [877, 486] on textarea "AIアシスタントテキスト入力" at bounding box center [874, 484] width 206 height 27
paste textarea "guide内のテキストの変更が反映されない。どのくらい時間がかかるんでしょうか"
type textarea "guide内のテキストの変更が反映されない。どのくらい時間がかかるんでしょうか"
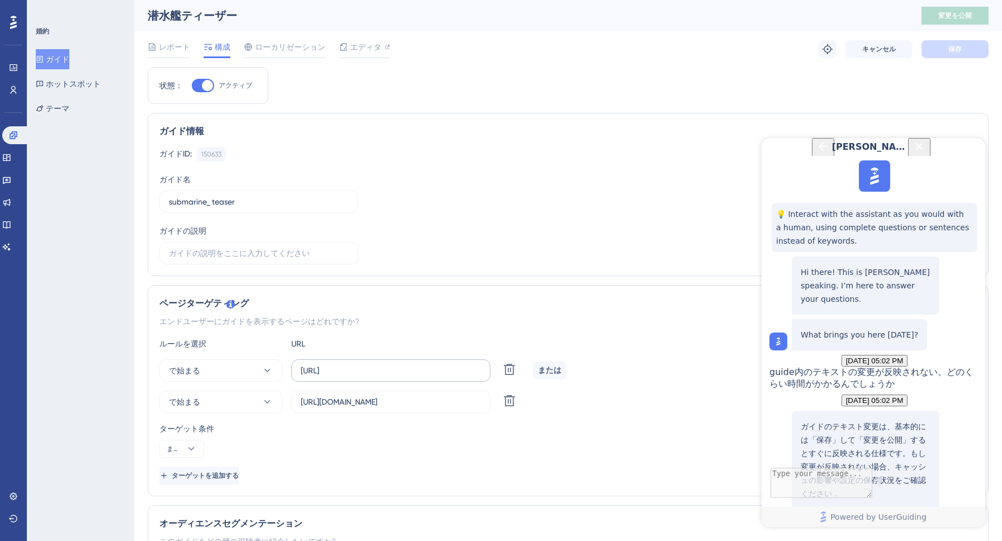
scroll to position [176, 0]
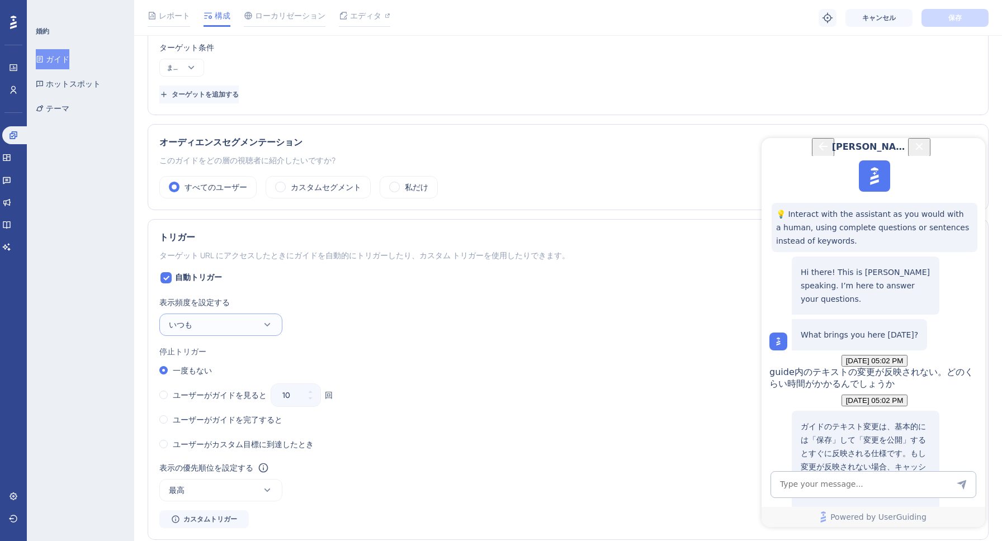
click at [229, 330] on button "いつも" at bounding box center [220, 325] width 123 height 22
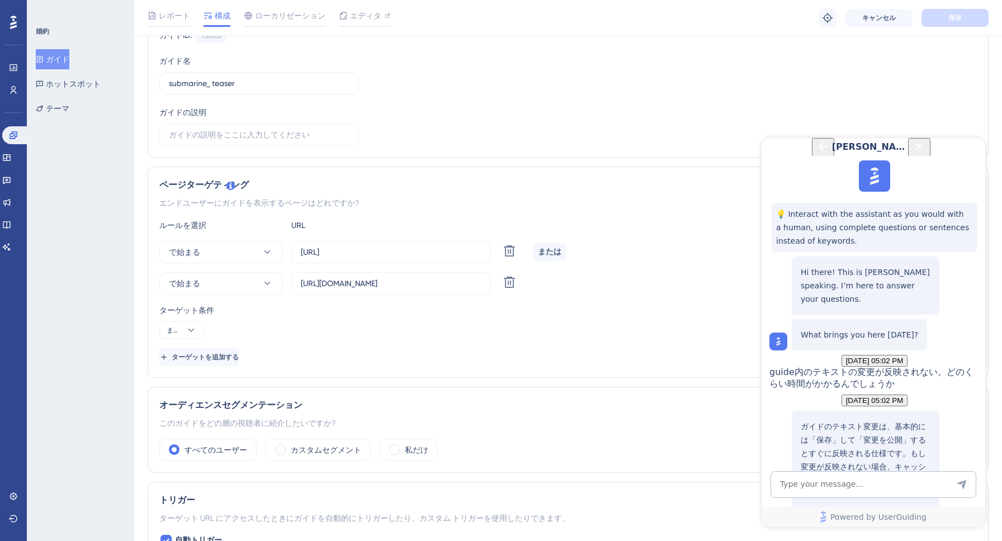
scroll to position [366, 0]
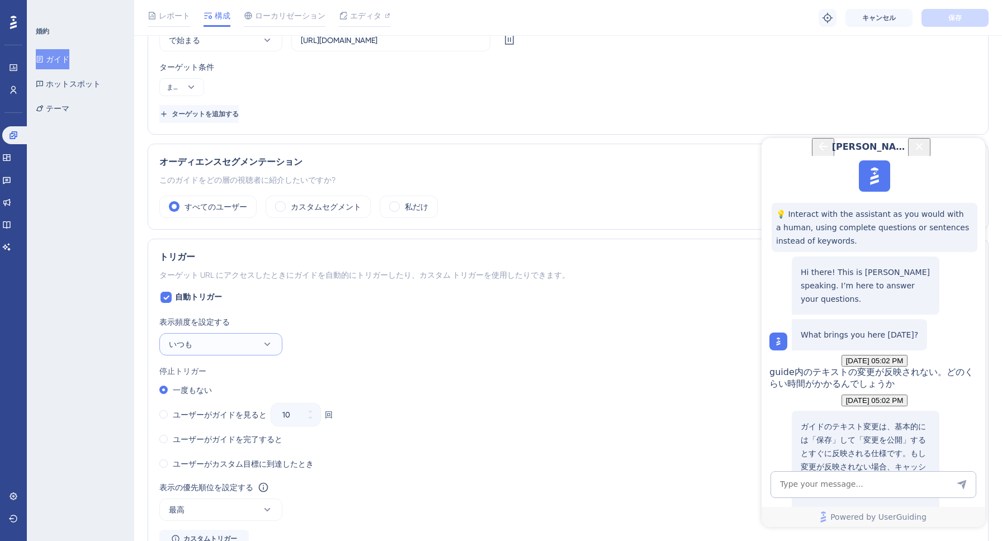
click at [208, 347] on button "いつも" at bounding box center [220, 344] width 123 height 22
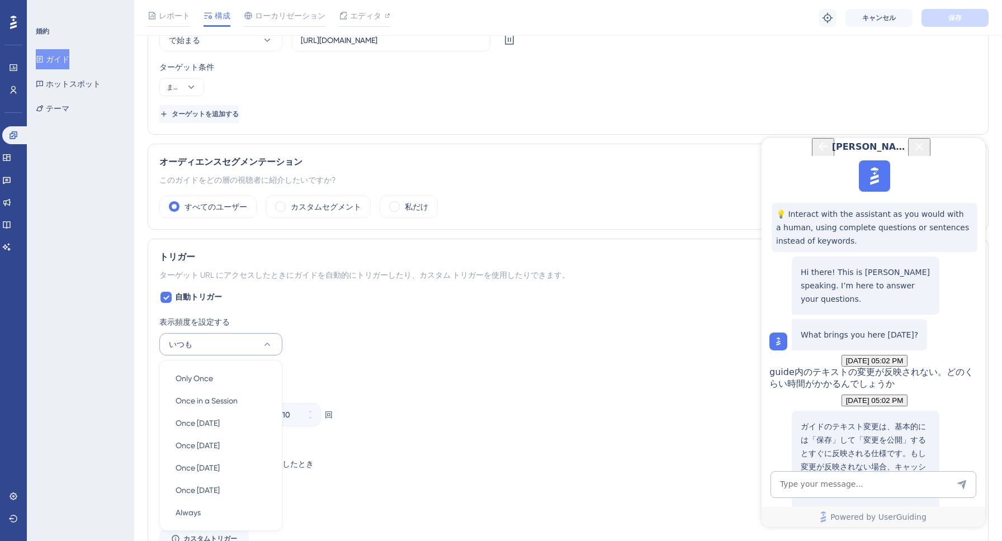
scroll to position [541, 0]
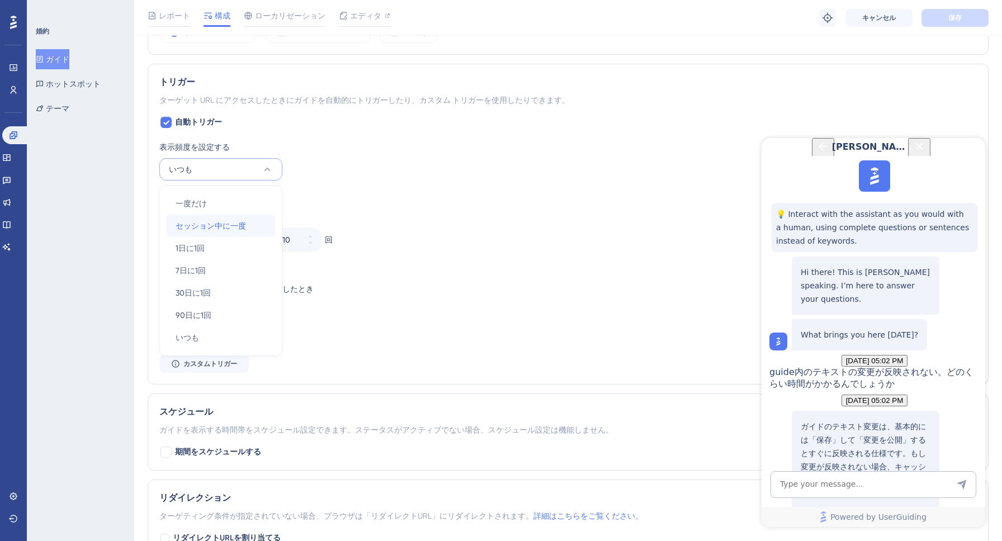
click at [212, 230] on font "セッション中に一度" at bounding box center [211, 225] width 70 height 9
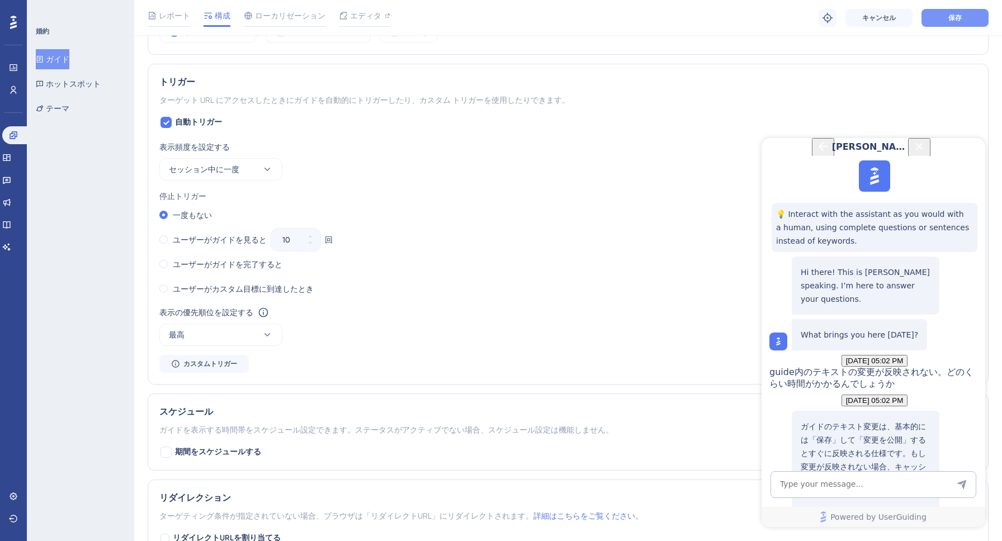
click at [965, 21] on button "保存" at bounding box center [954, 18] width 67 height 18
click at [926, 153] on icon "Close Button" at bounding box center [919, 146] width 13 height 13
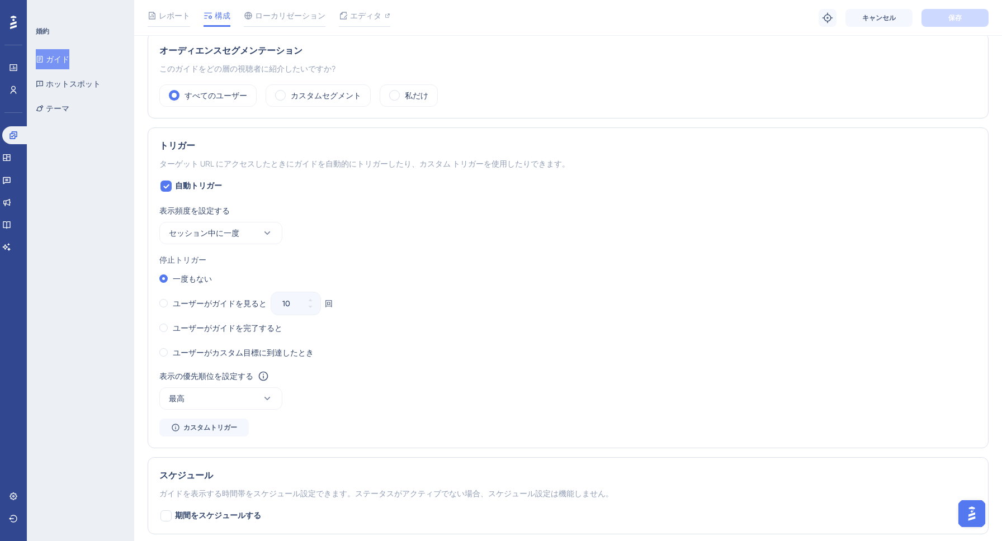
scroll to position [485, 0]
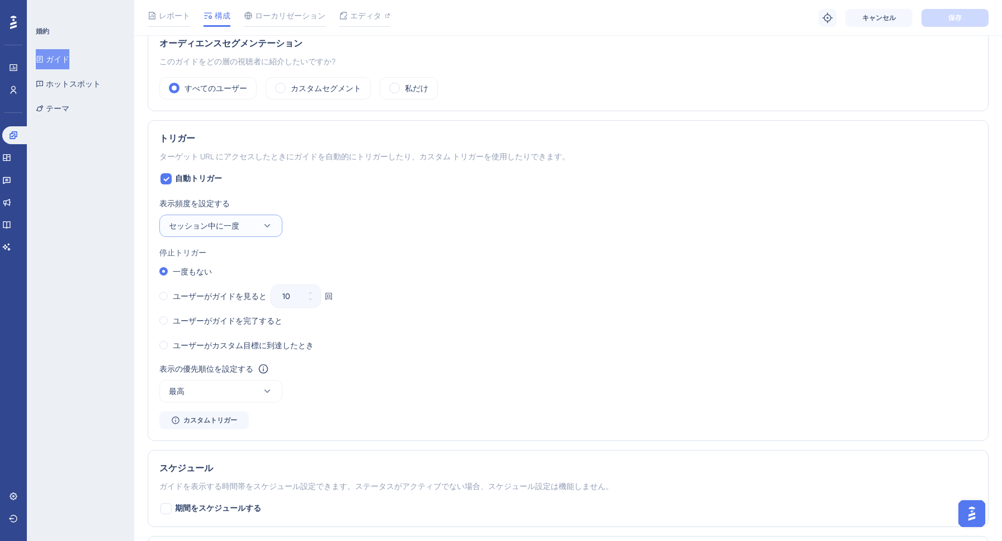
click at [237, 222] on font "セッション中に一度" at bounding box center [204, 225] width 70 height 9
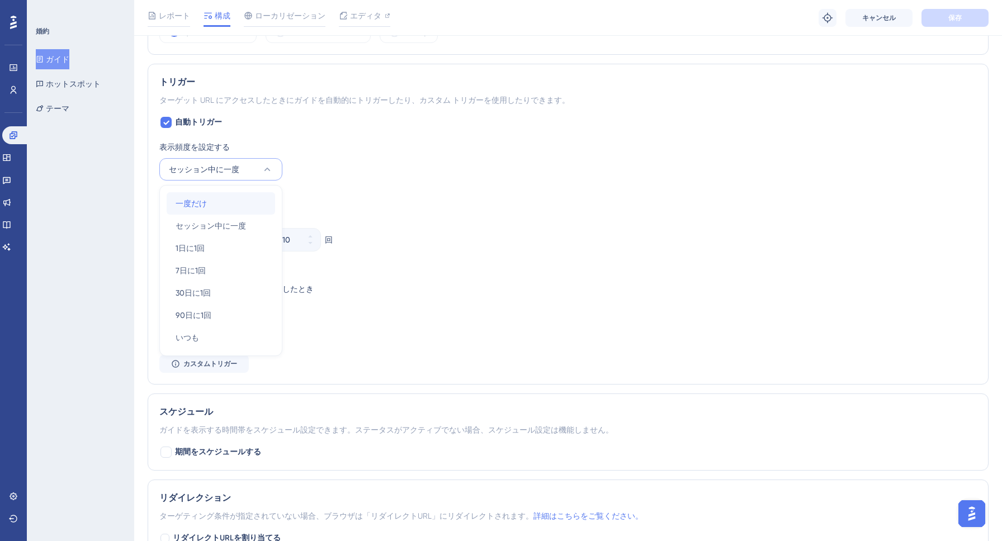
click at [225, 205] on div "一度だけ 一度だけ" at bounding box center [221, 203] width 91 height 22
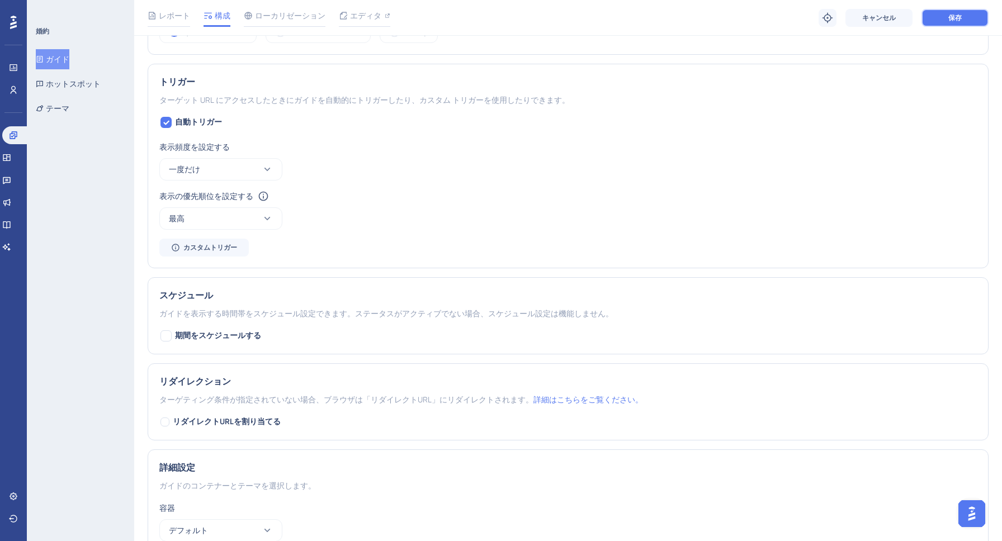
click at [935, 21] on button "保存" at bounding box center [954, 18] width 67 height 18
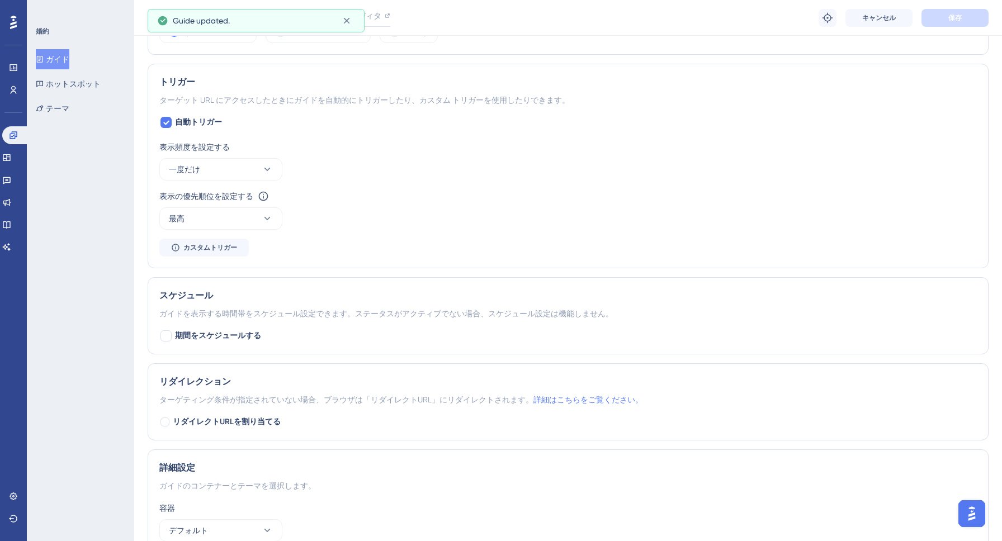
scroll to position [0, 0]
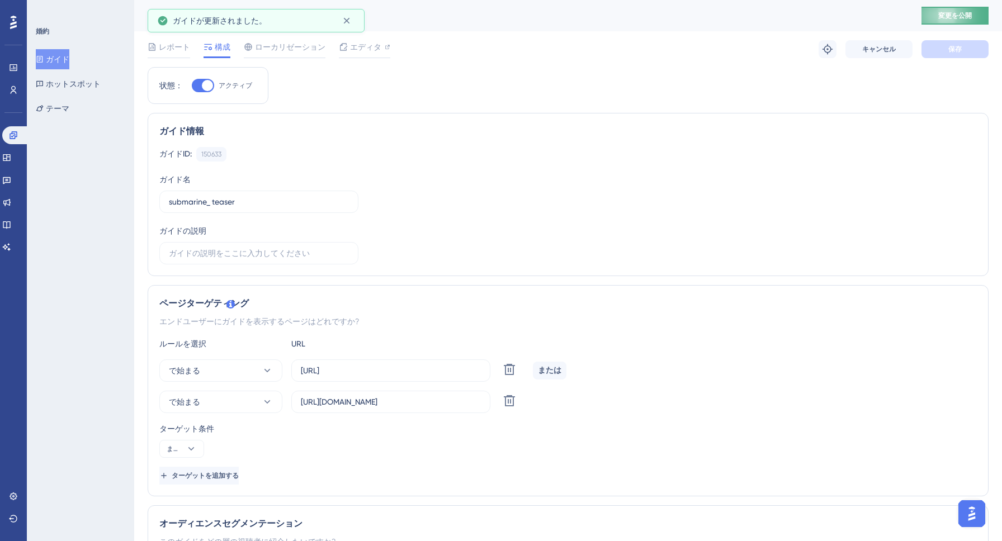
click at [972, 7] on button "変更を公開" at bounding box center [954, 16] width 67 height 18
click at [514, 169] on div "ガイドID: 150633 コピー ガイド名 submarine_ teaser ガイドの説明" at bounding box center [567, 205] width 817 height 117
click at [185, 45] on font "レポート" at bounding box center [174, 46] width 31 height 9
click at [169, 53] on span "レポート" at bounding box center [174, 46] width 31 height 13
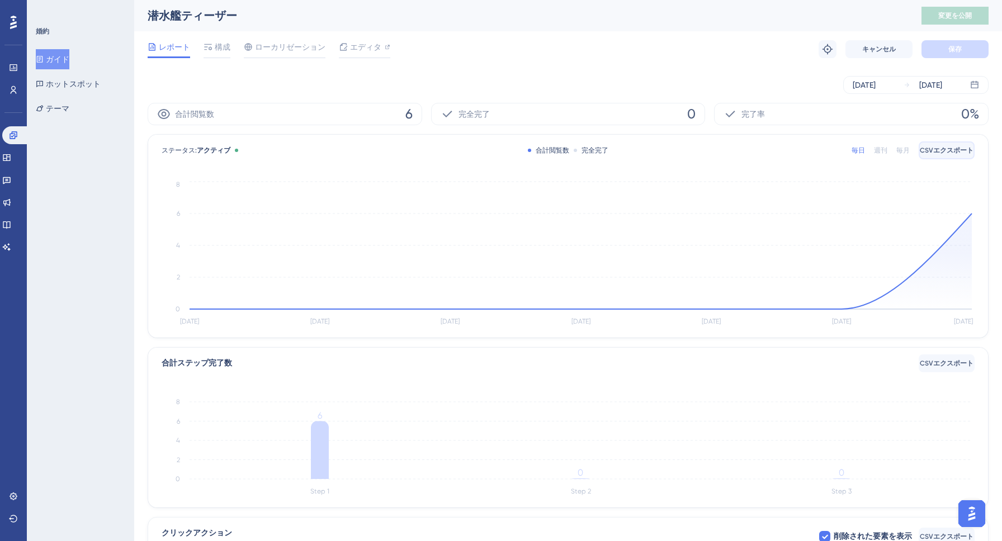
click at [944, 153] on font "CSVエクスポート" at bounding box center [947, 150] width 54 height 8
click at [17, 90] on icon at bounding box center [13, 90] width 9 height 9
